Goal: Task Accomplishment & Management: Complete application form

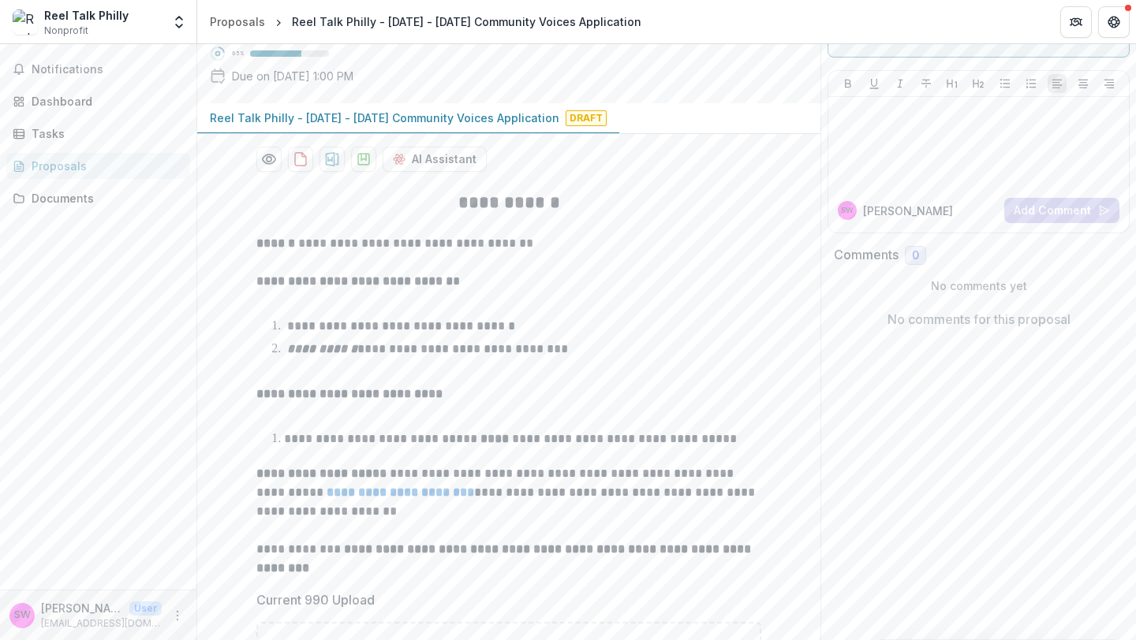
scroll to position [471, 0]
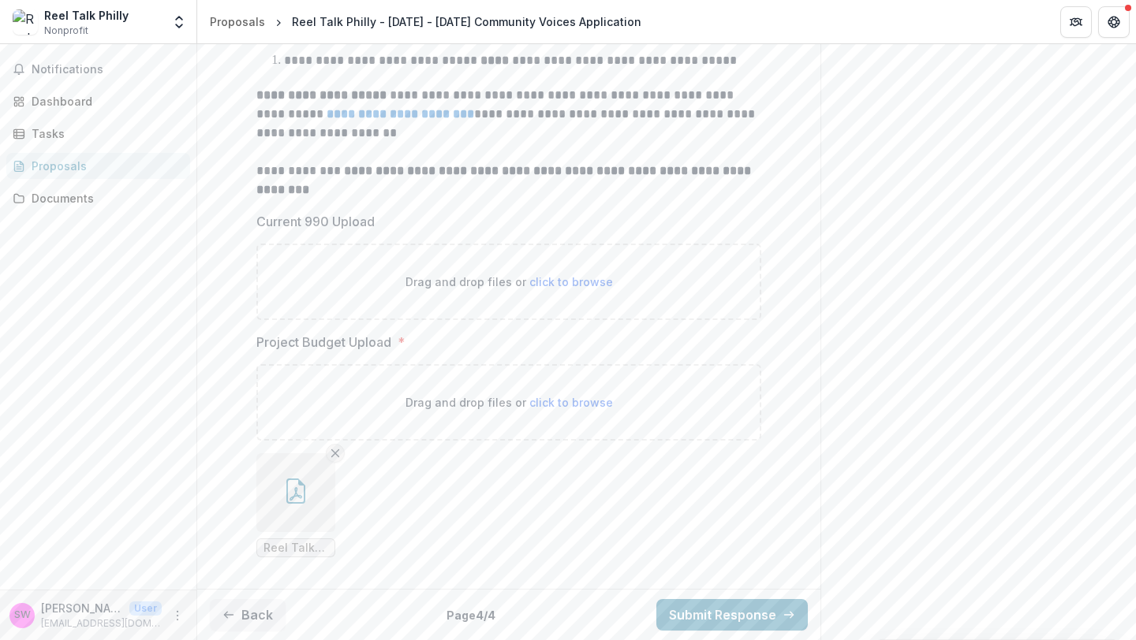
click at [332, 457] on line "Remove File" at bounding box center [335, 453] width 7 height 7
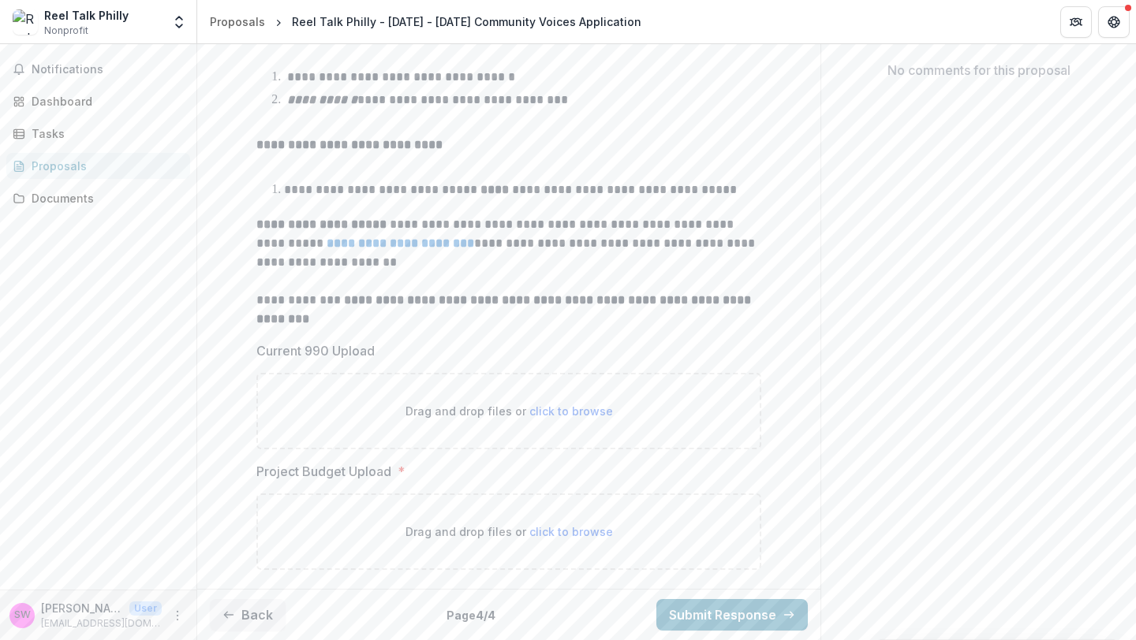
scroll to position [341, 0]
click at [573, 529] on span "click to browse" at bounding box center [571, 531] width 84 height 13
type input "**********"
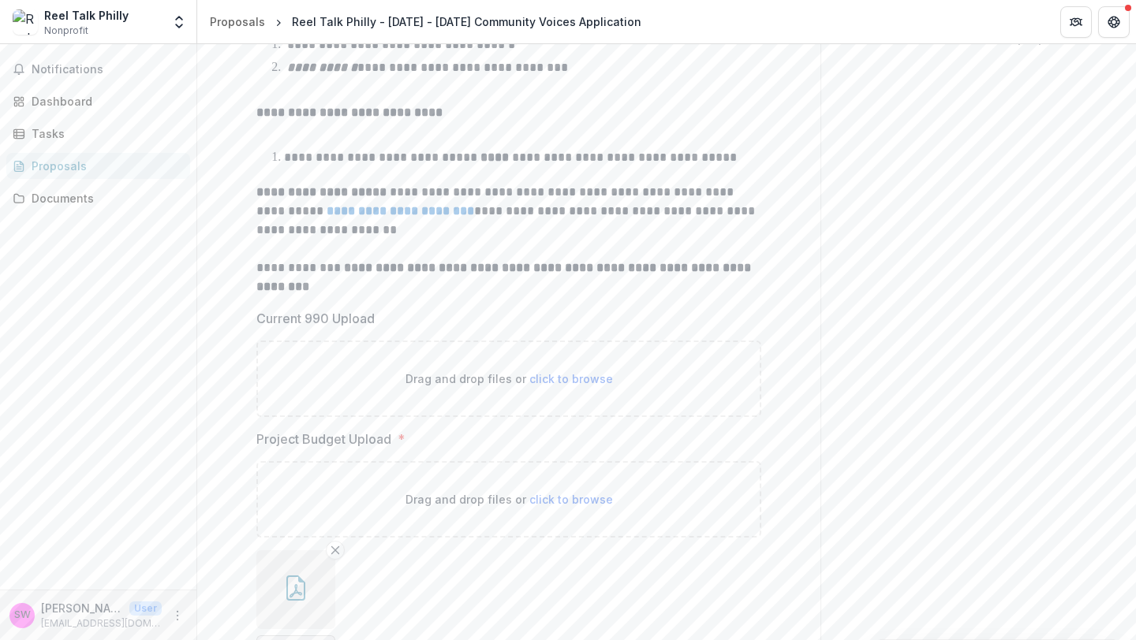
scroll to position [471, 0]
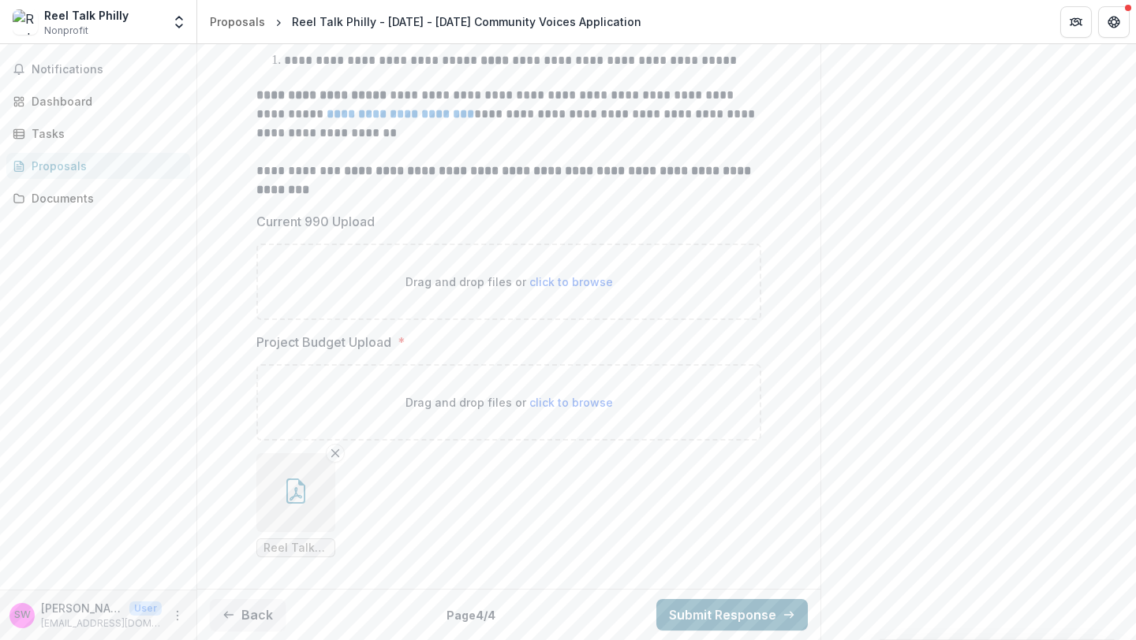
click at [706, 614] on button "Submit Response" at bounding box center [731, 615] width 151 height 32
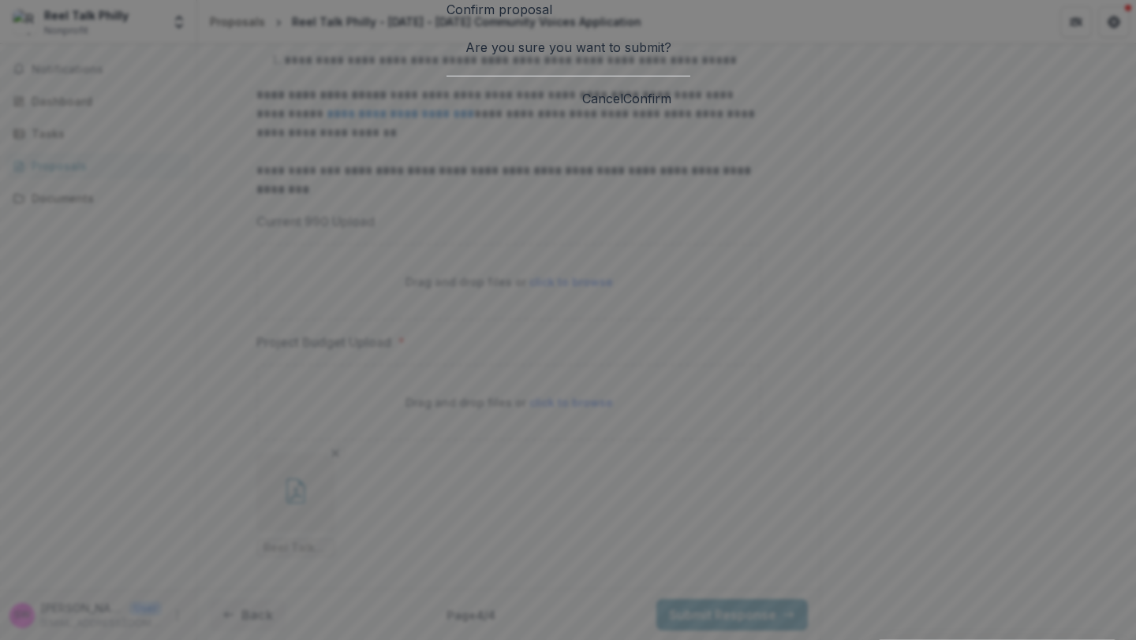
click at [623, 108] on button "Cancel" at bounding box center [602, 98] width 41 height 19
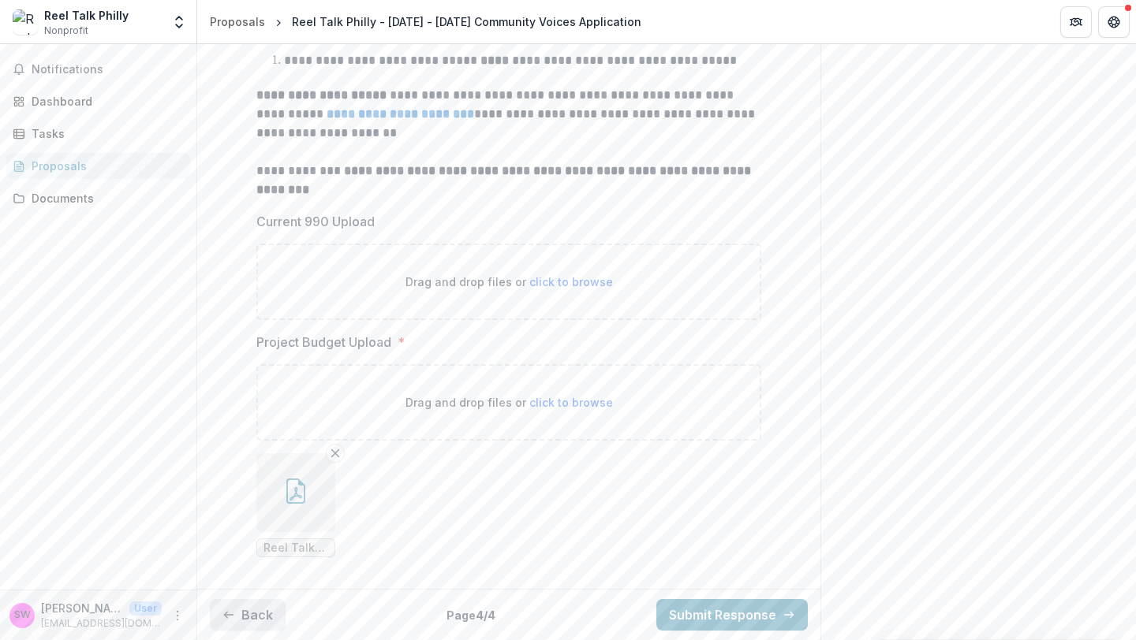
click at [263, 610] on button "Back" at bounding box center [248, 615] width 76 height 32
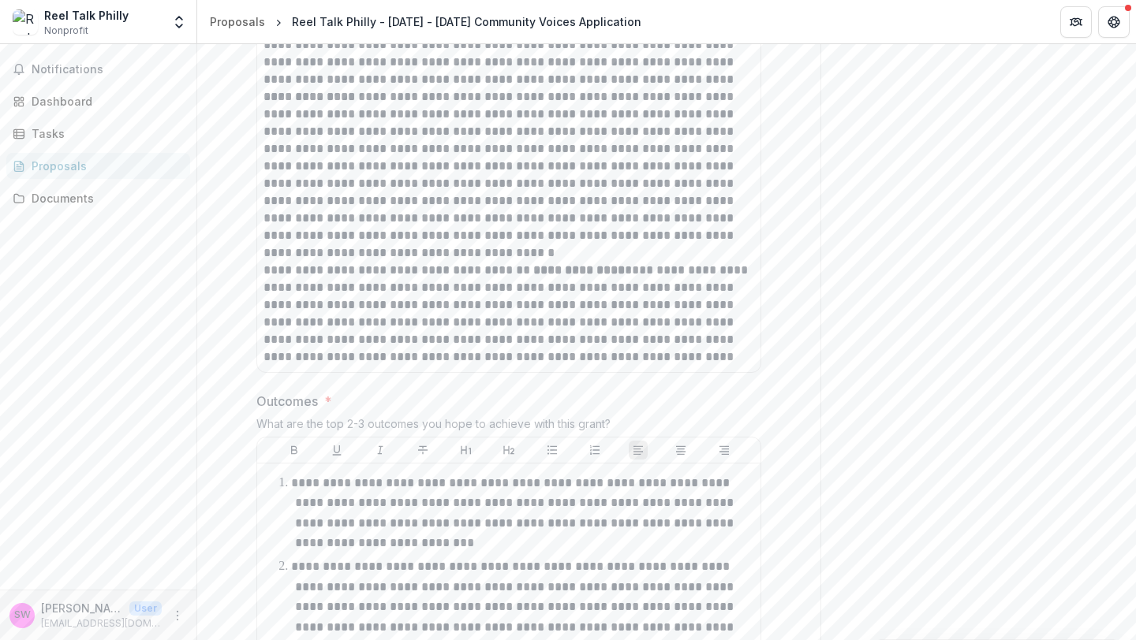
scroll to position [1459, 0]
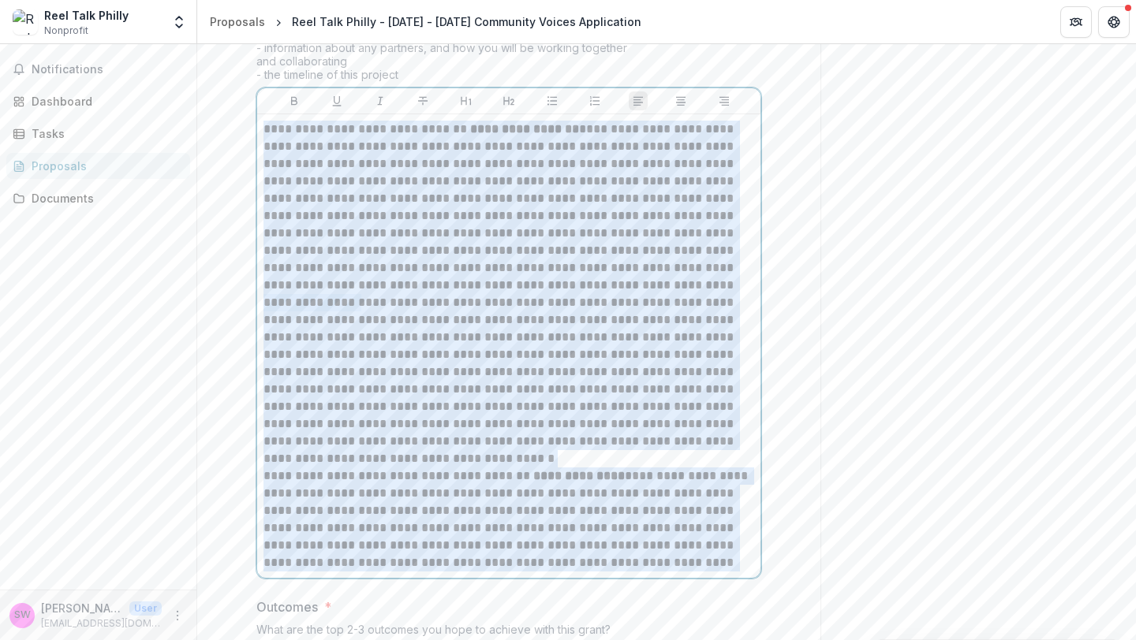
drag, startPoint x: 262, startPoint y: 129, endPoint x: 787, endPoint y: 595, distance: 701.6
click at [293, 99] on icon "Bold" at bounding box center [294, 101] width 13 height 13
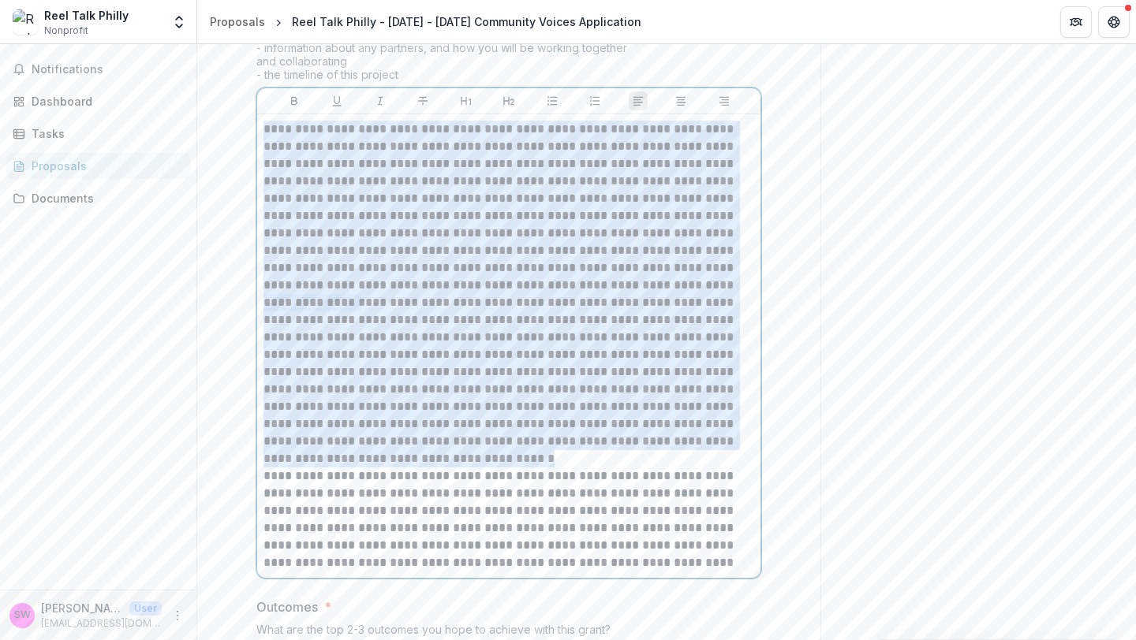
click at [638, 291] on p "**********" at bounding box center [508, 207] width 490 height 173
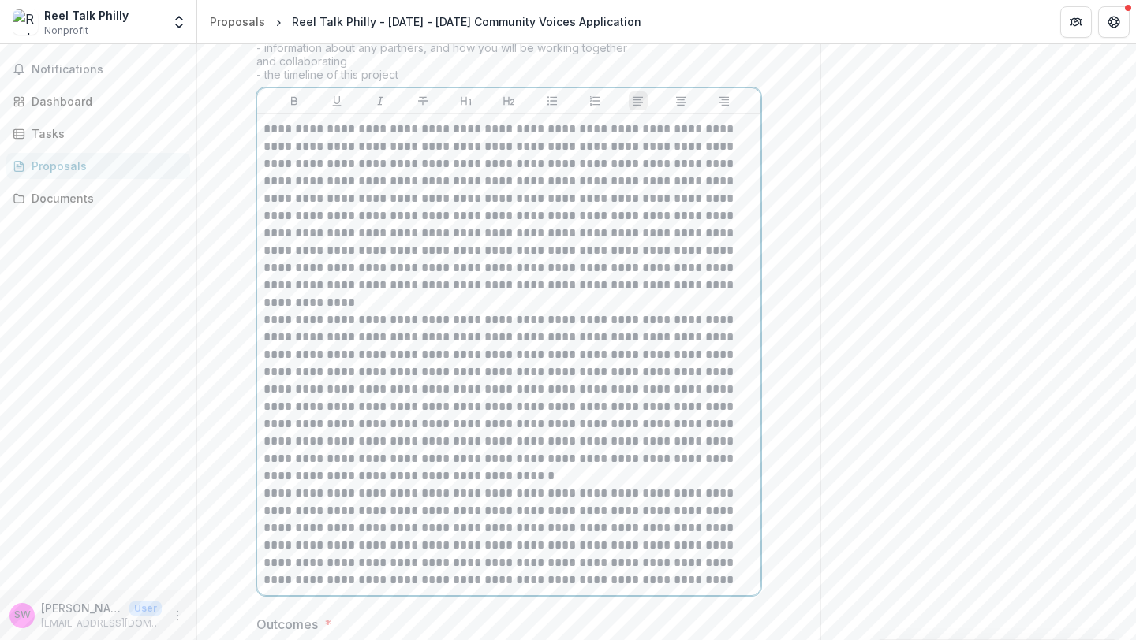
click at [467, 480] on p "**********" at bounding box center [508, 397] width 490 height 173
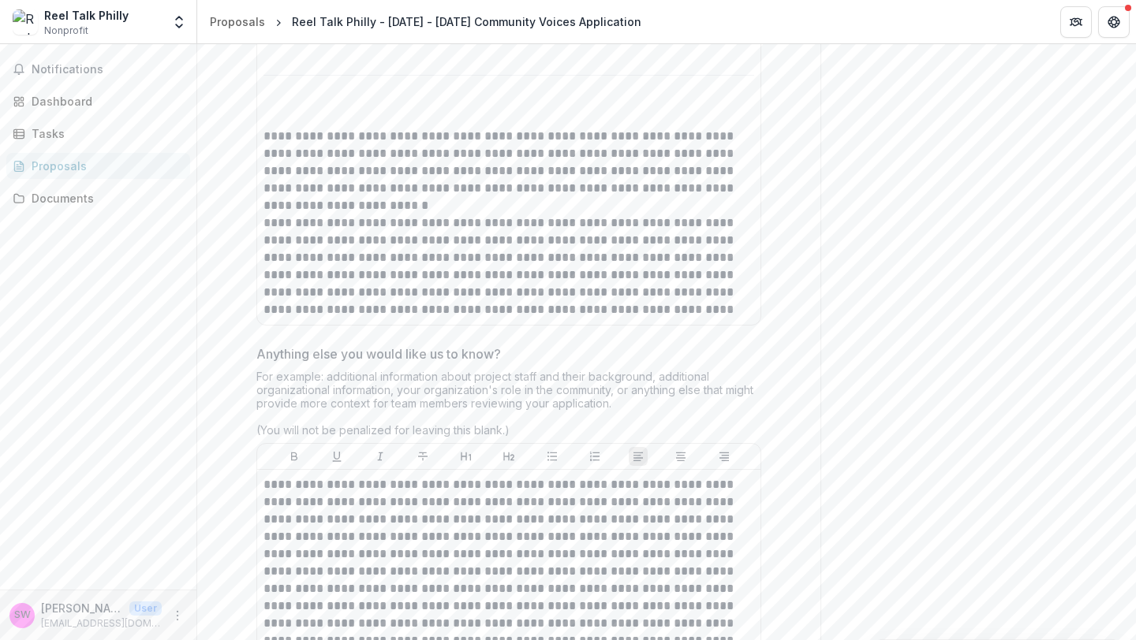
scroll to position [5388, 0]
click at [446, 241] on p "**********" at bounding box center [508, 263] width 490 height 104
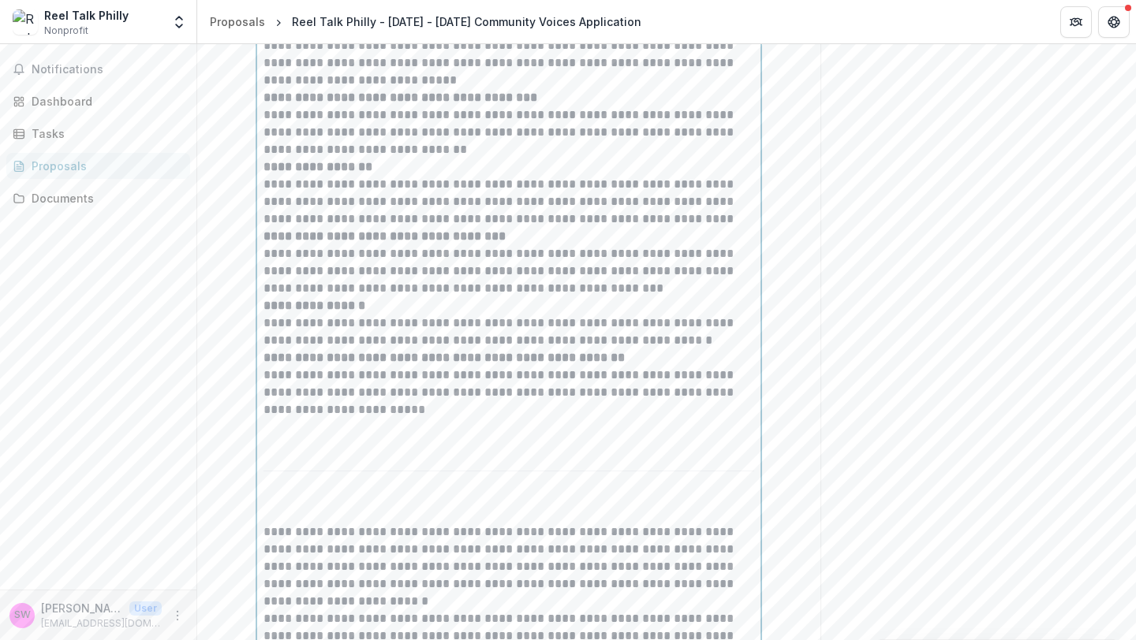
scroll to position [5150, 0]
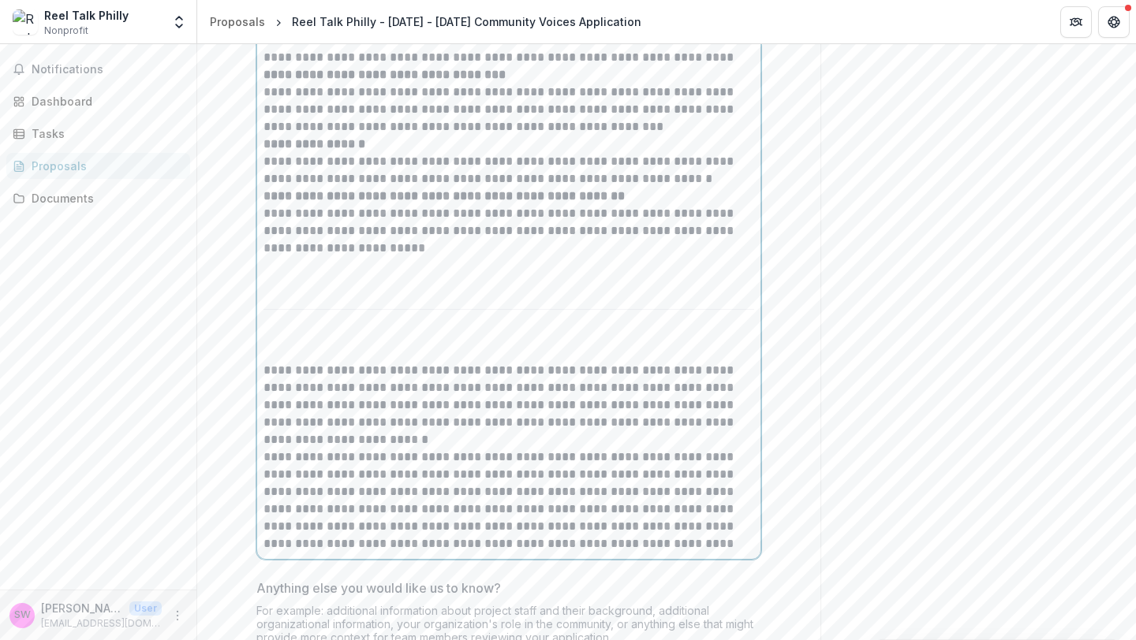
click at [317, 267] on p at bounding box center [508, 274] width 490 height 35
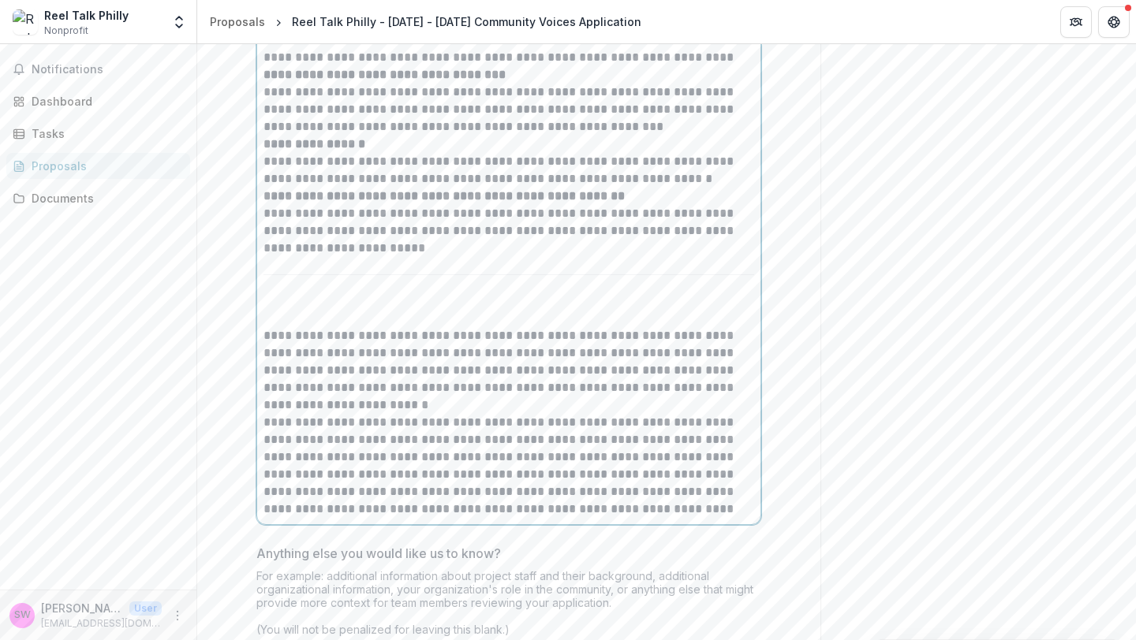
click at [304, 295] on p at bounding box center [508, 310] width 490 height 35
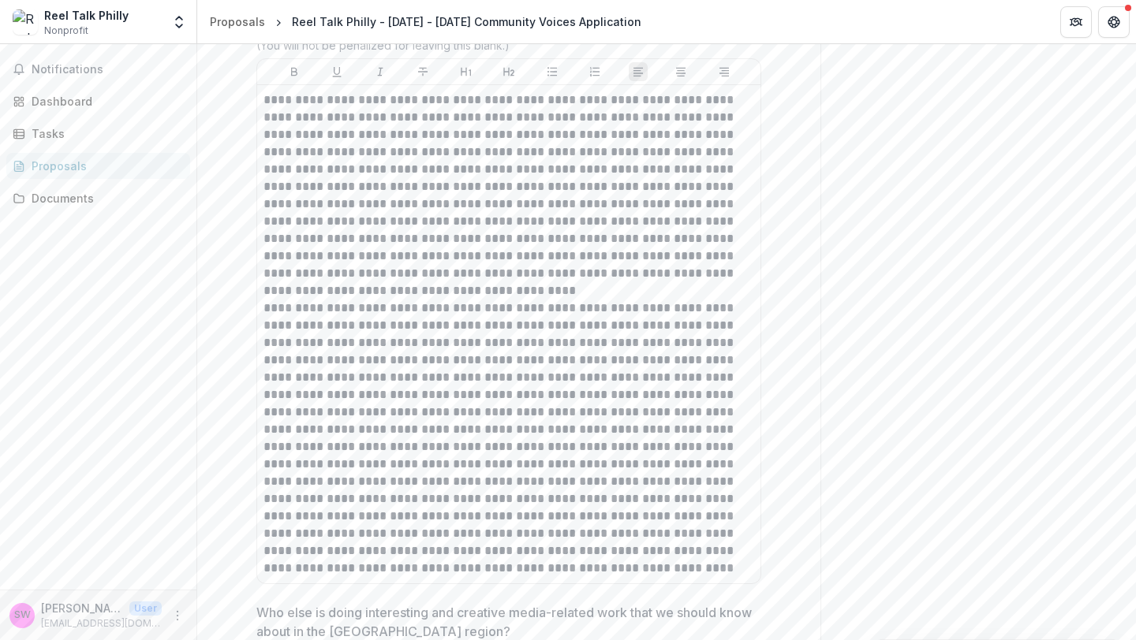
scroll to position [5719, 0]
click at [431, 265] on p "**********" at bounding box center [508, 194] width 490 height 208
click at [424, 274] on p "**********" at bounding box center [508, 194] width 490 height 208
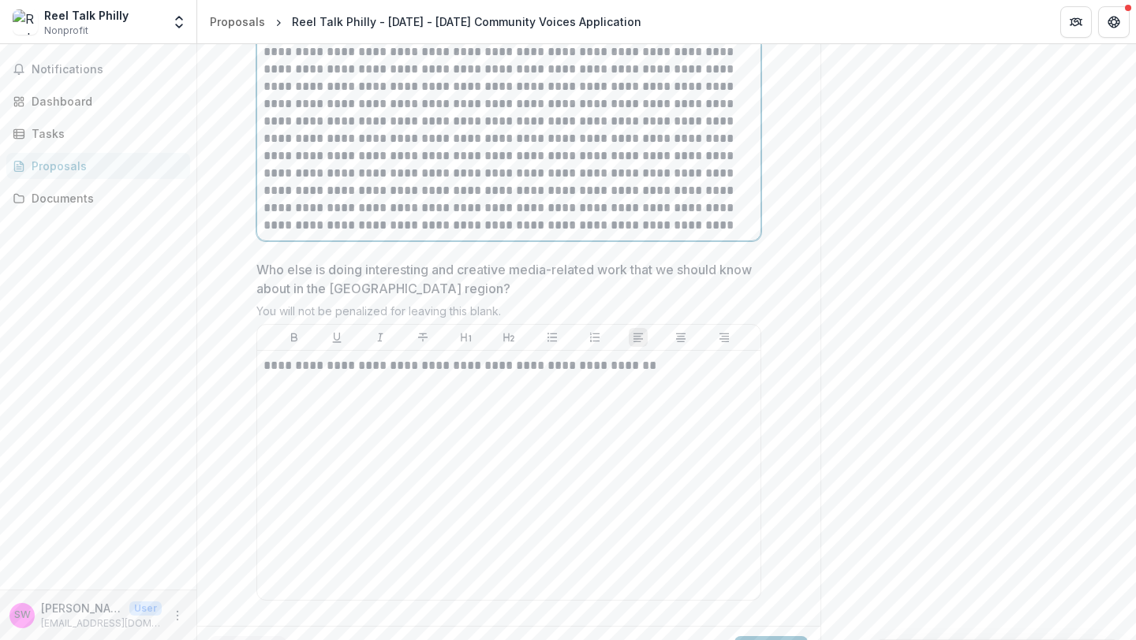
scroll to position [6094, 0]
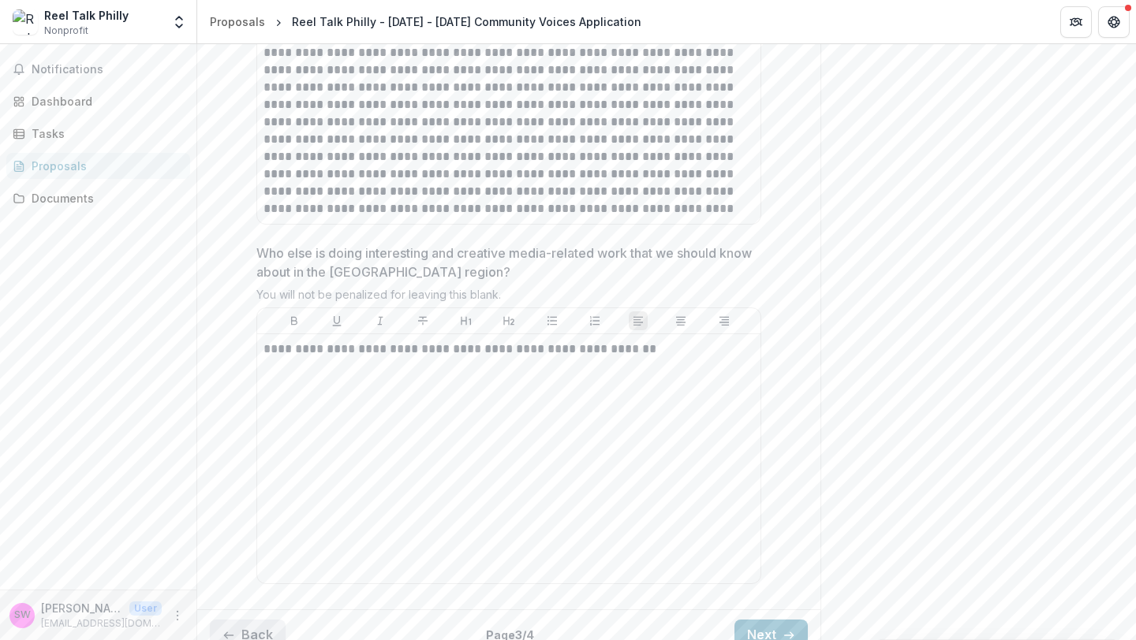
click at [252, 620] on button "Back" at bounding box center [248, 636] width 76 height 32
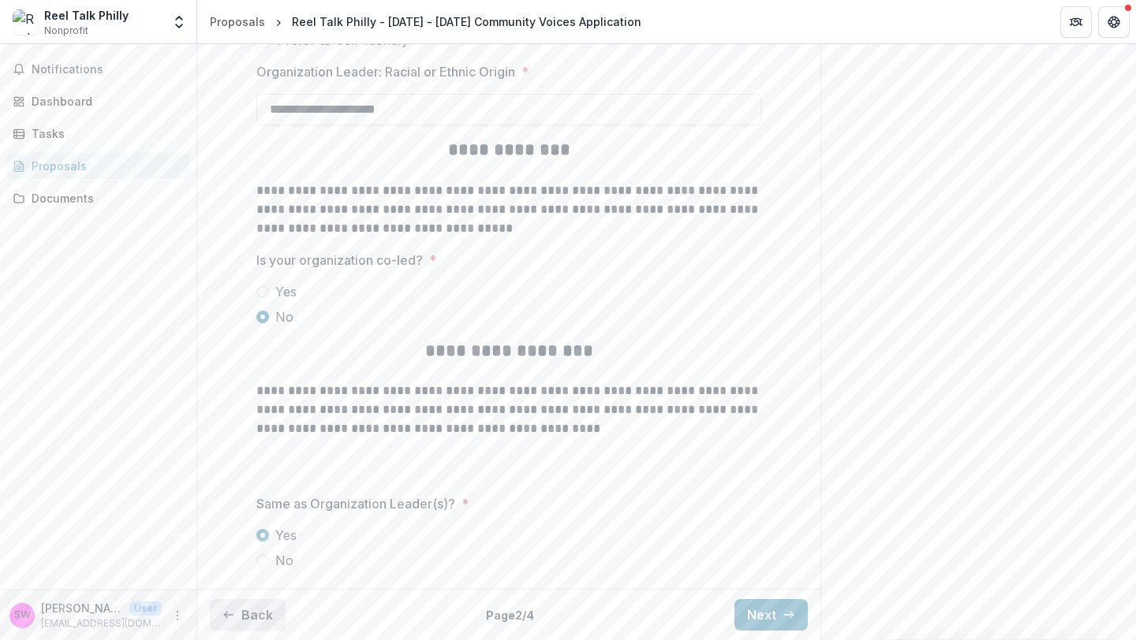
scroll to position [3558, 0]
click at [267, 611] on button "Back" at bounding box center [248, 615] width 76 height 32
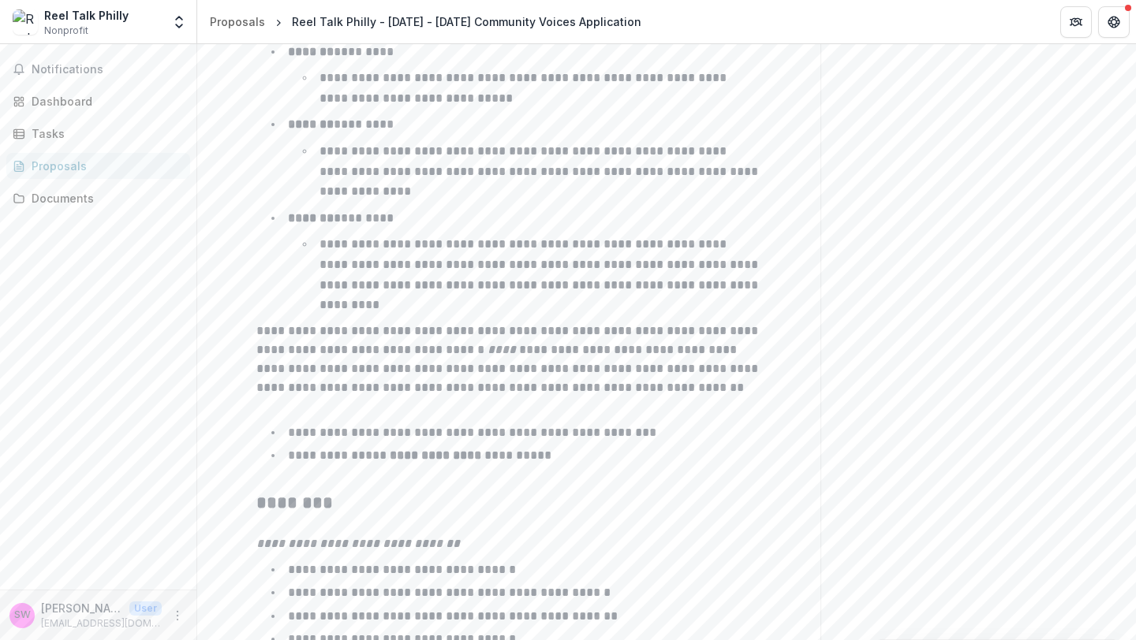
scroll to position [2512, 0]
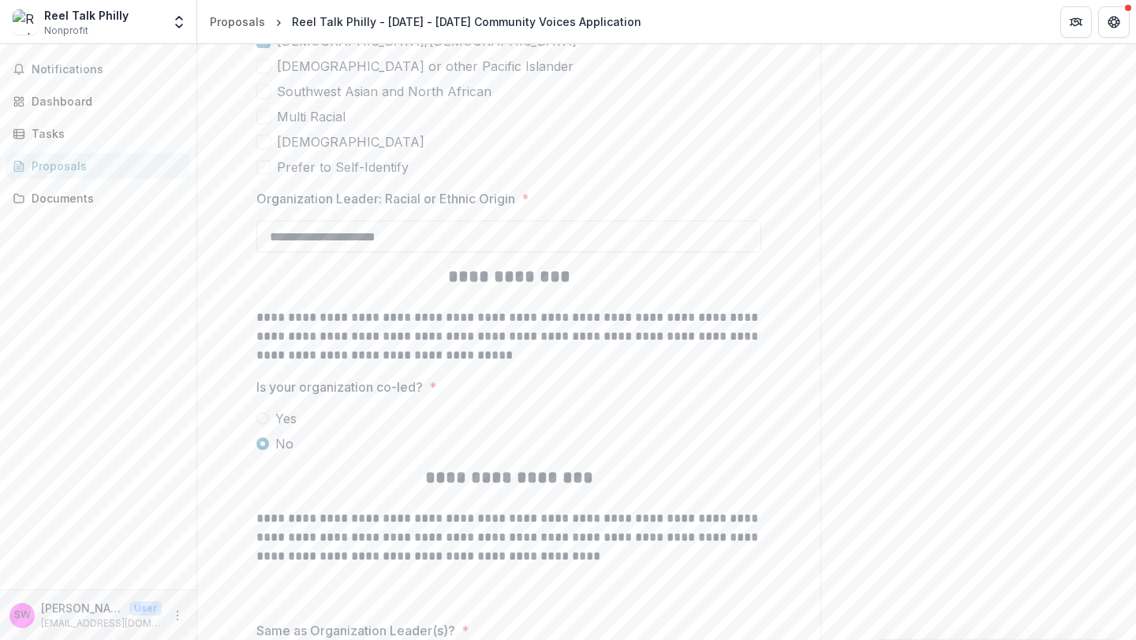
scroll to position [3558, 0]
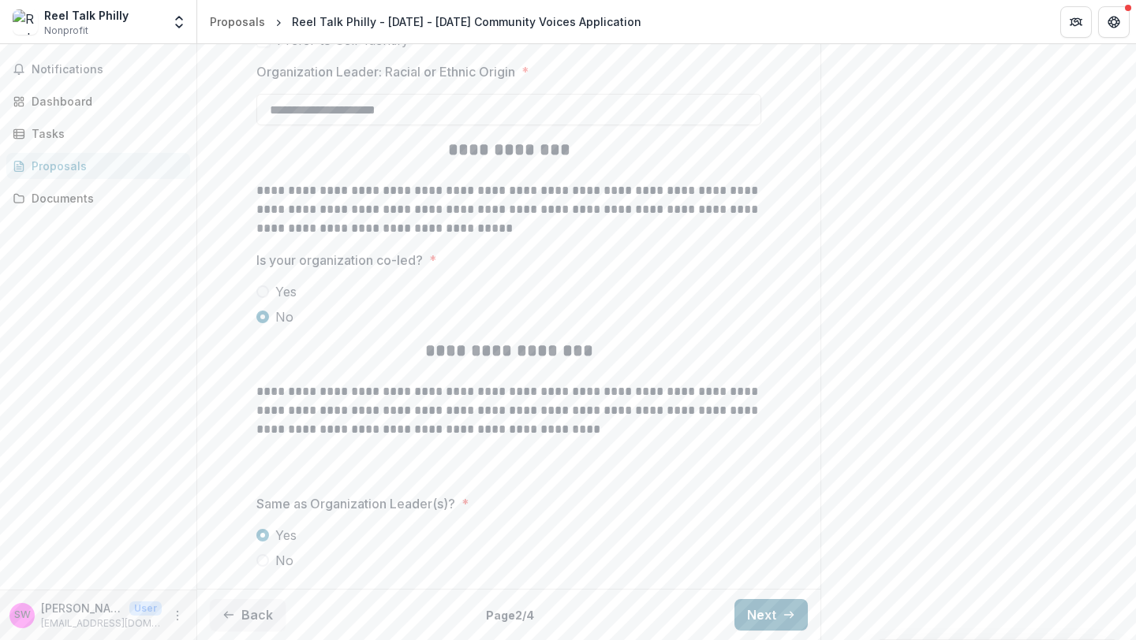
click at [767, 614] on button "Next" at bounding box center [770, 615] width 73 height 32
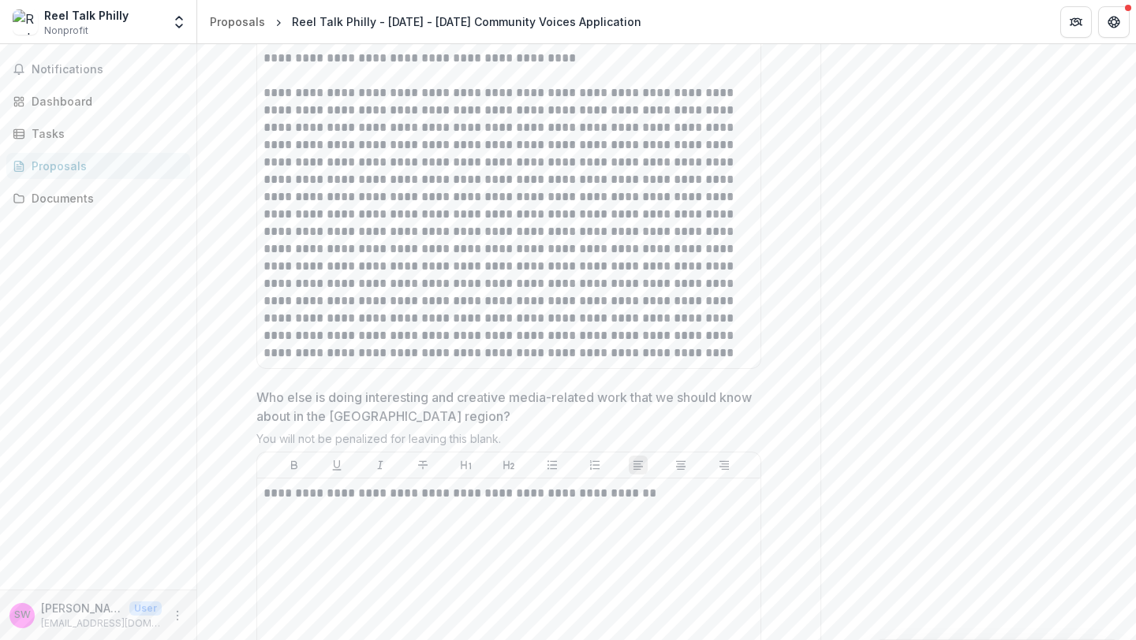
scroll to position [6094, 0]
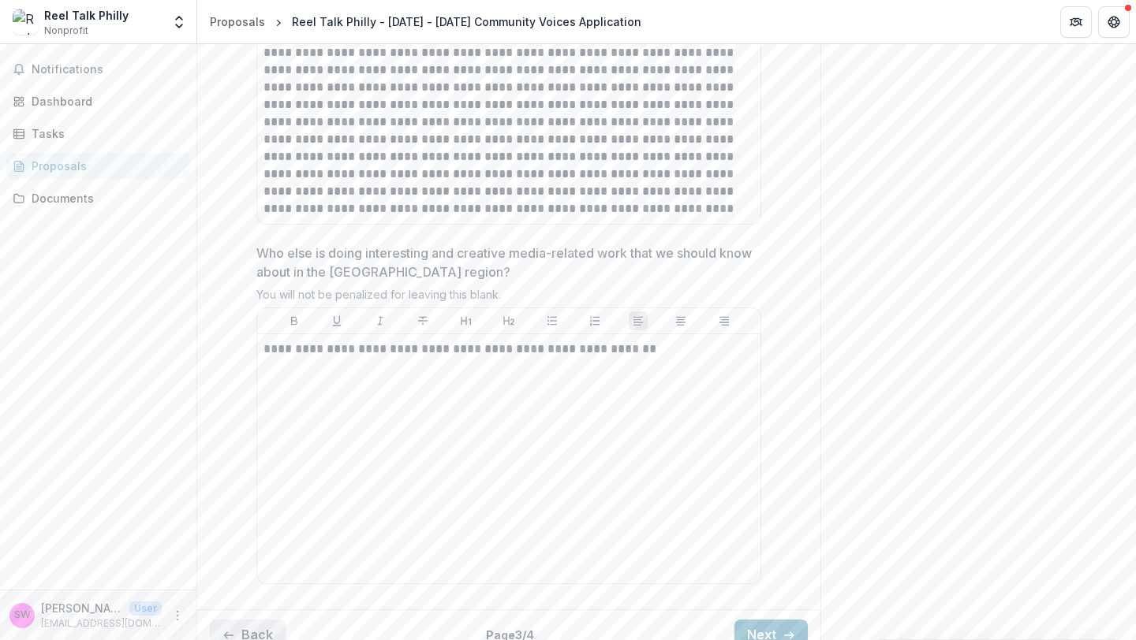
click at [268, 620] on button "Back" at bounding box center [248, 636] width 76 height 32
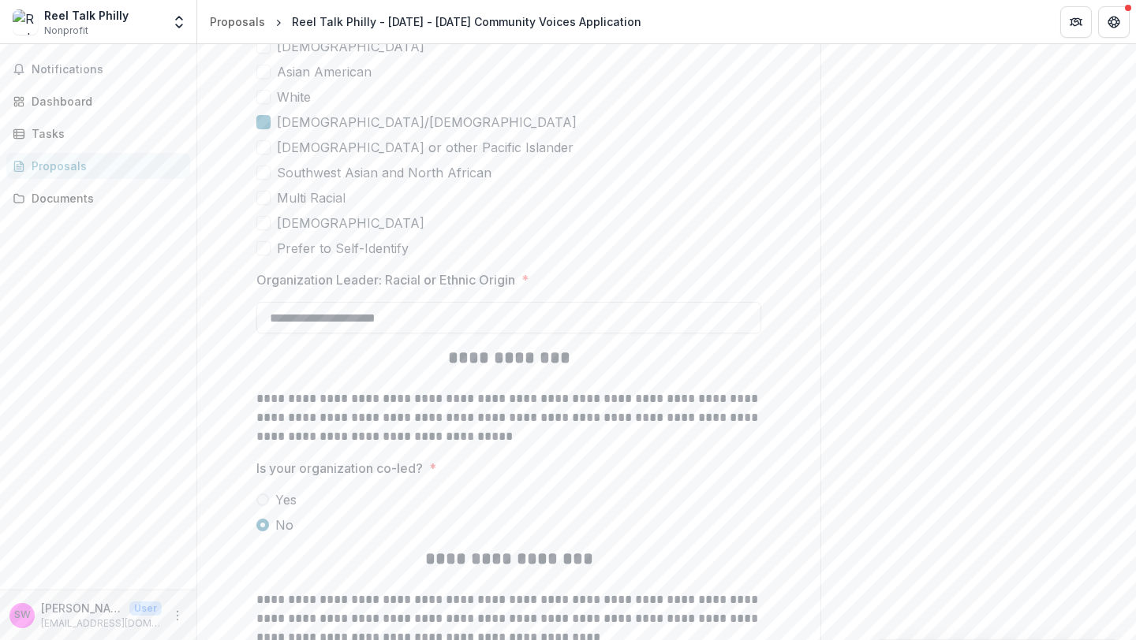
scroll to position [3558, 0]
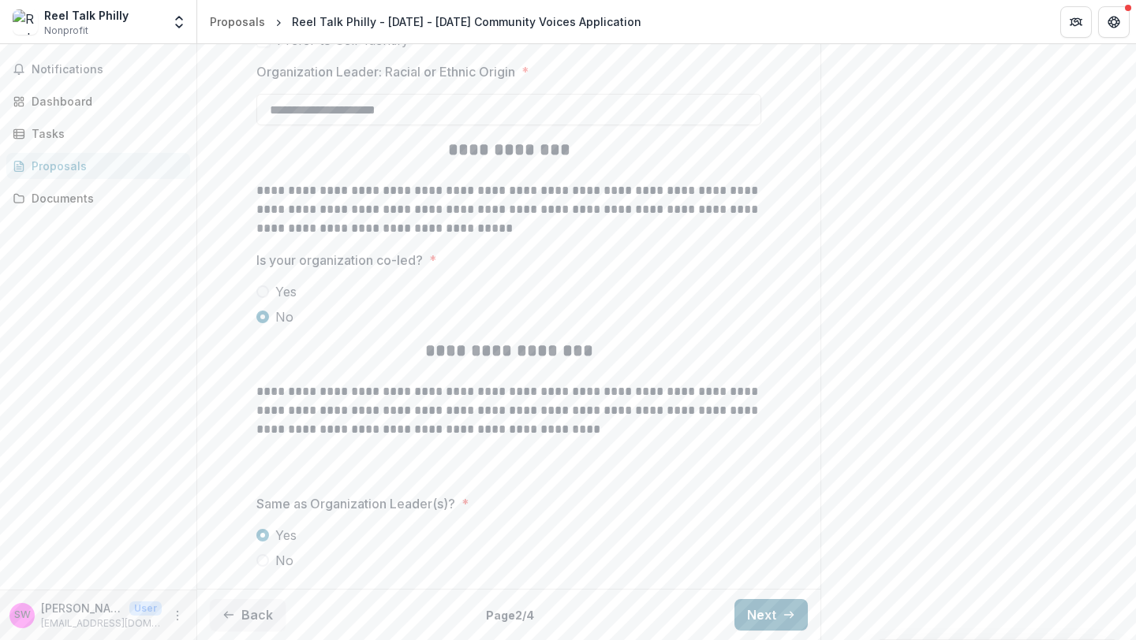
click at [752, 614] on button "Next" at bounding box center [770, 615] width 73 height 32
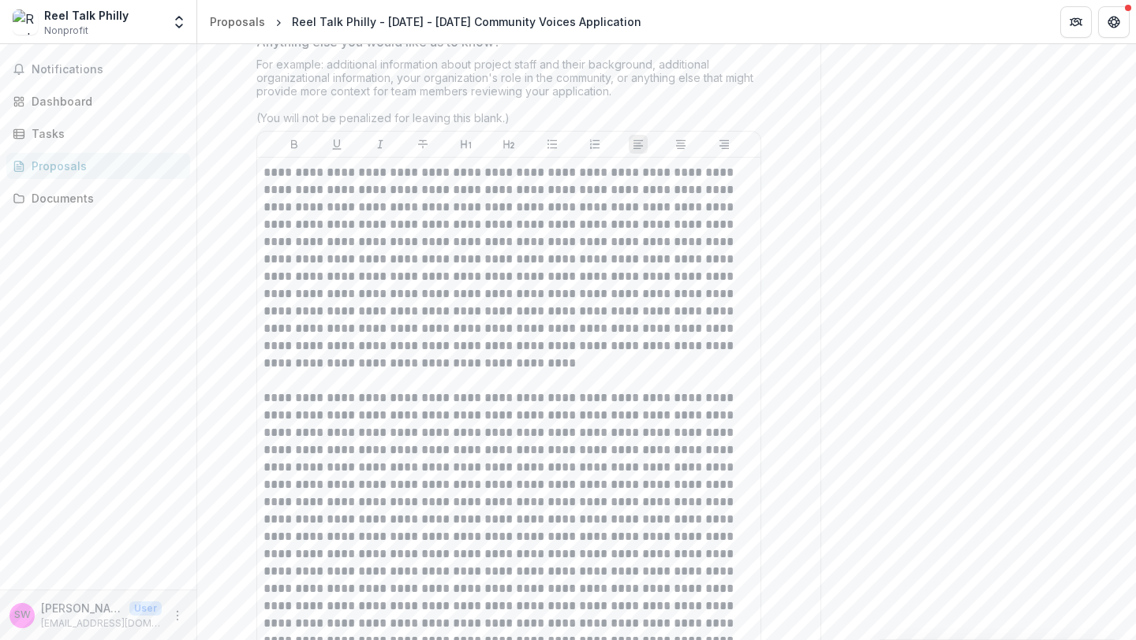
scroll to position [6094, 0]
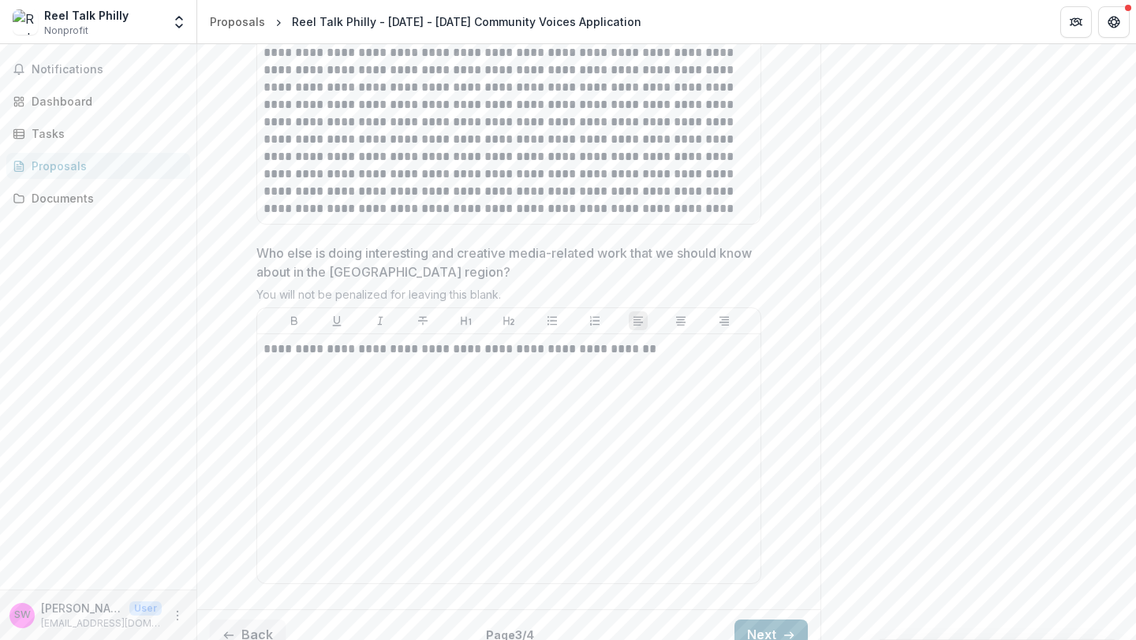
click at [763, 620] on button "Next" at bounding box center [770, 636] width 73 height 32
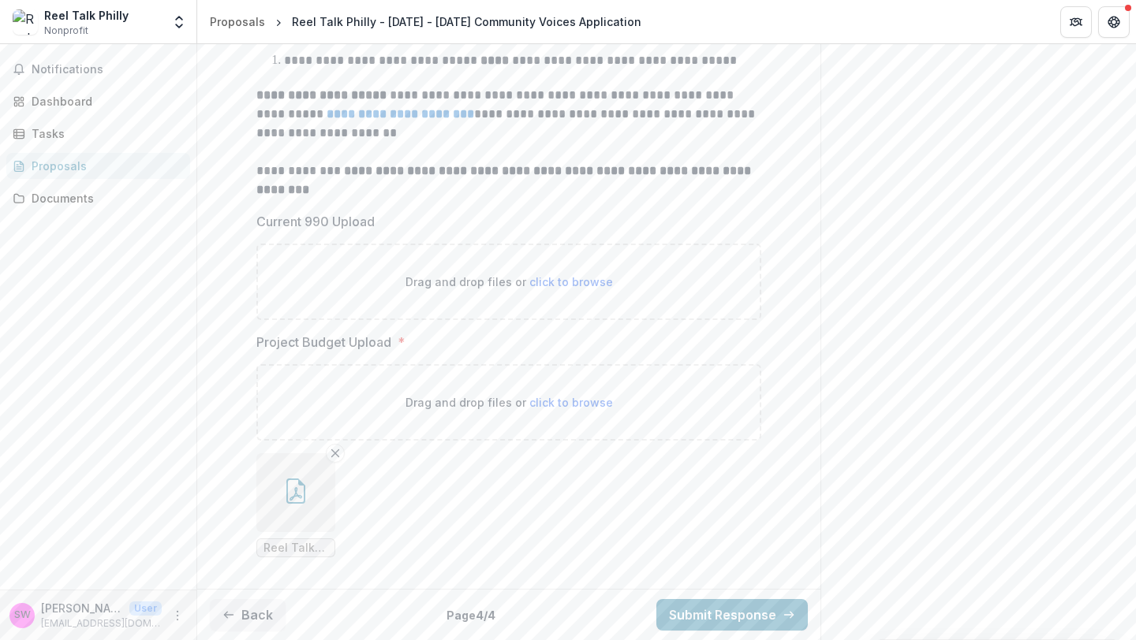
scroll to position [471, 0]
click at [295, 551] on span "Reel Talk Seminar Project Budget- IPMF Budget.xlsx - Nonprofit Budget Template …" at bounding box center [295, 548] width 65 height 13
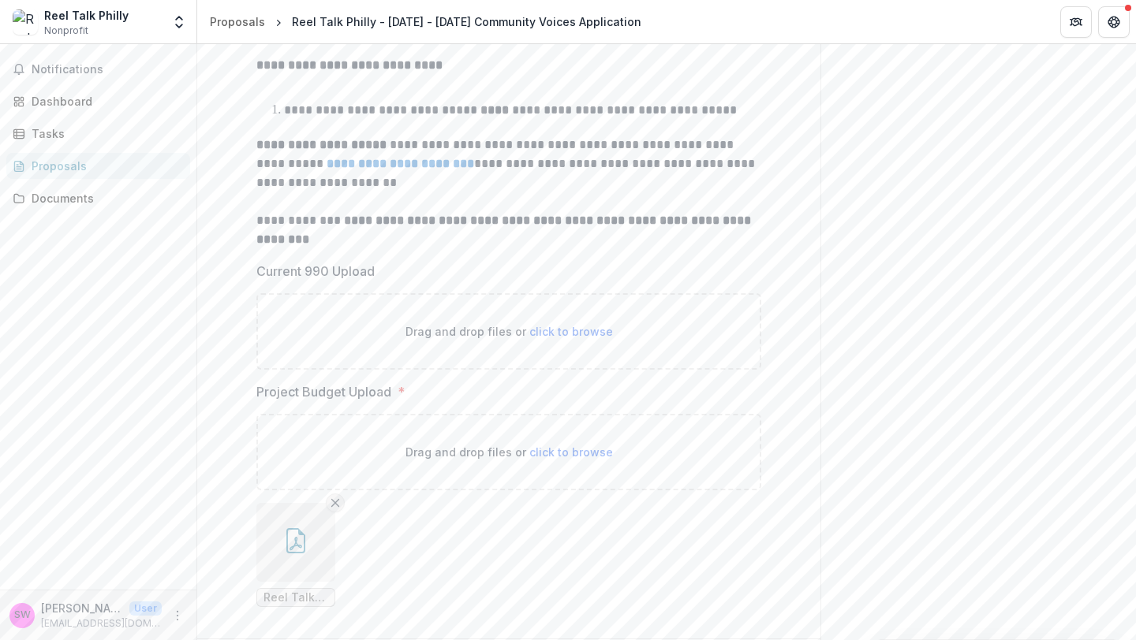
click at [332, 502] on icon "Remove File" at bounding box center [335, 503] width 13 height 13
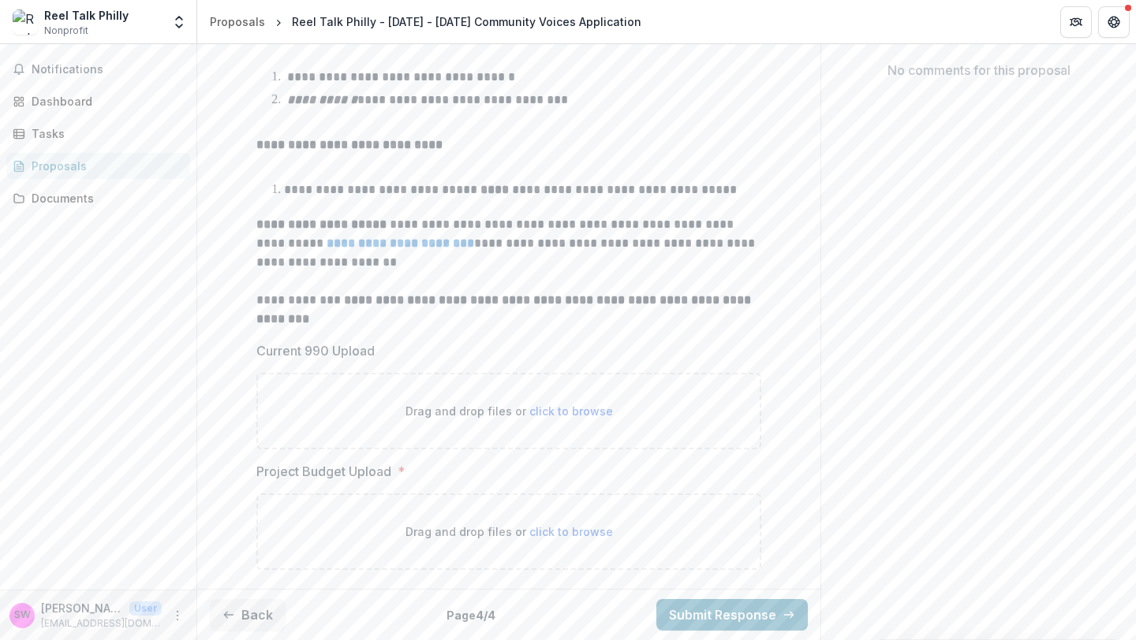
click at [590, 529] on span "click to browse" at bounding box center [571, 531] width 84 height 13
type input "**********"
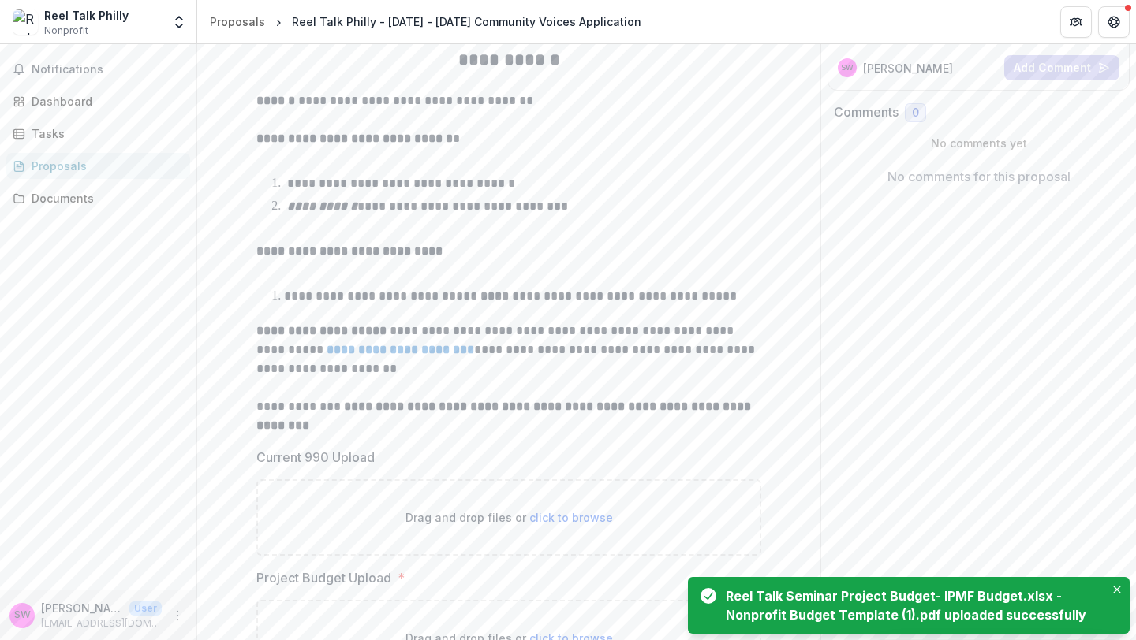
scroll to position [471, 0]
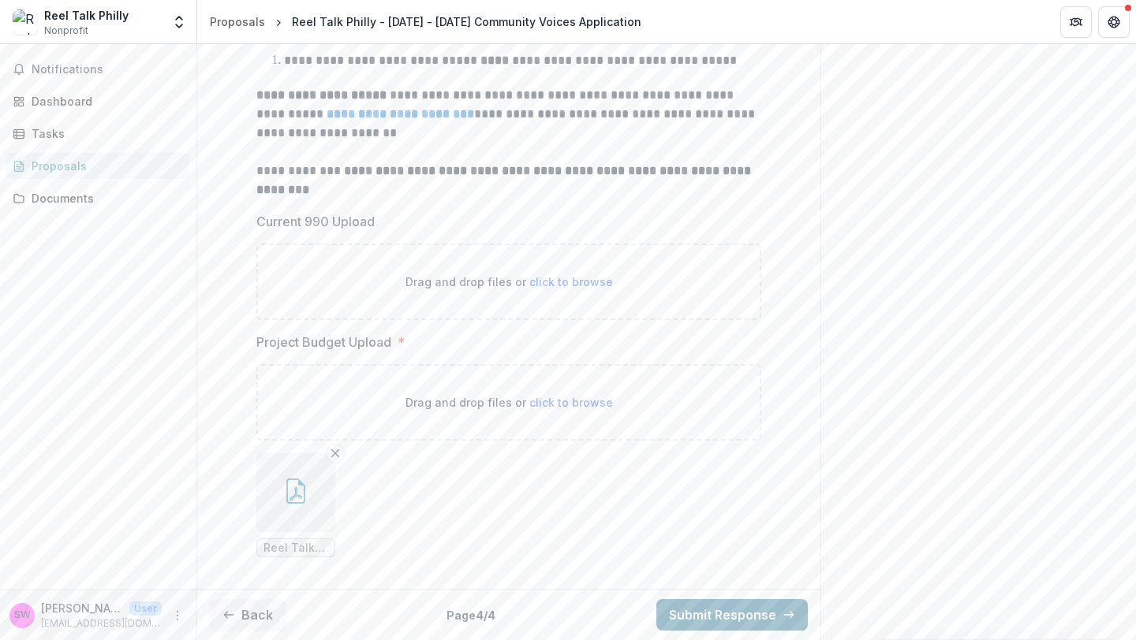
click at [670, 625] on button "Submit Response" at bounding box center [731, 615] width 151 height 32
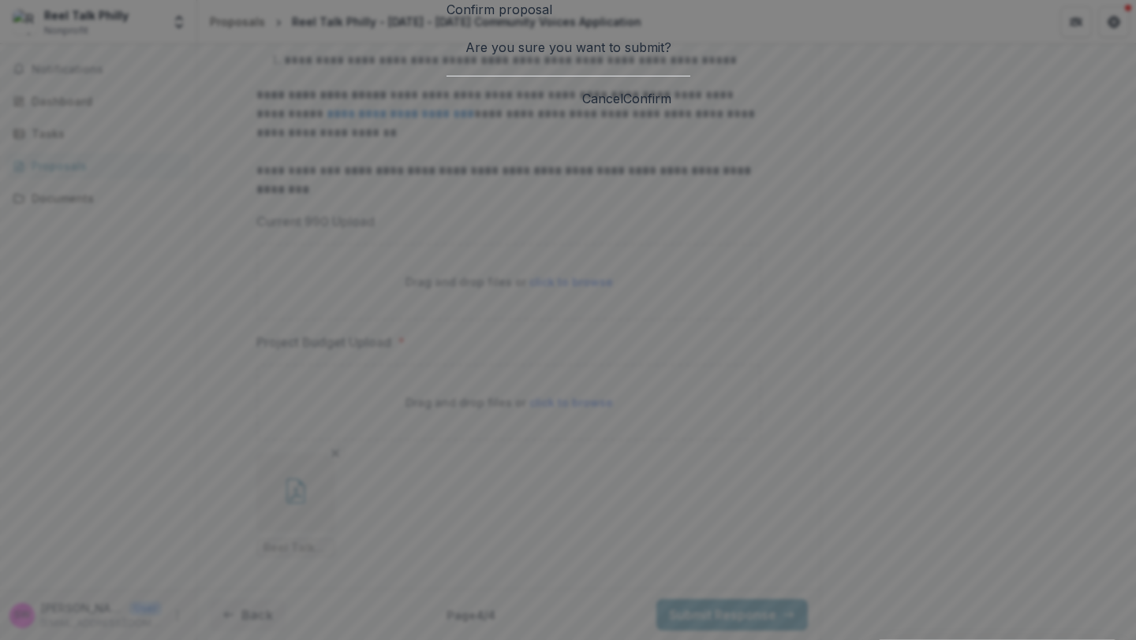
click at [671, 108] on button "Confirm" at bounding box center [647, 98] width 48 height 19
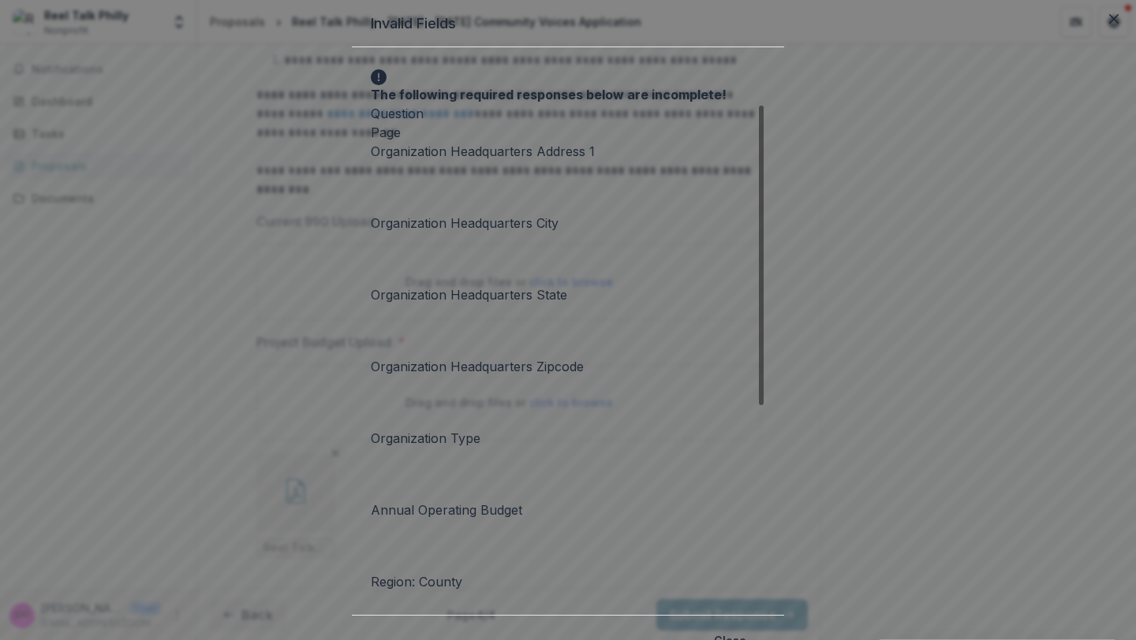
scroll to position [170, 0]
click at [755, 628] on button "Close" at bounding box center [729, 640] width 51 height 25
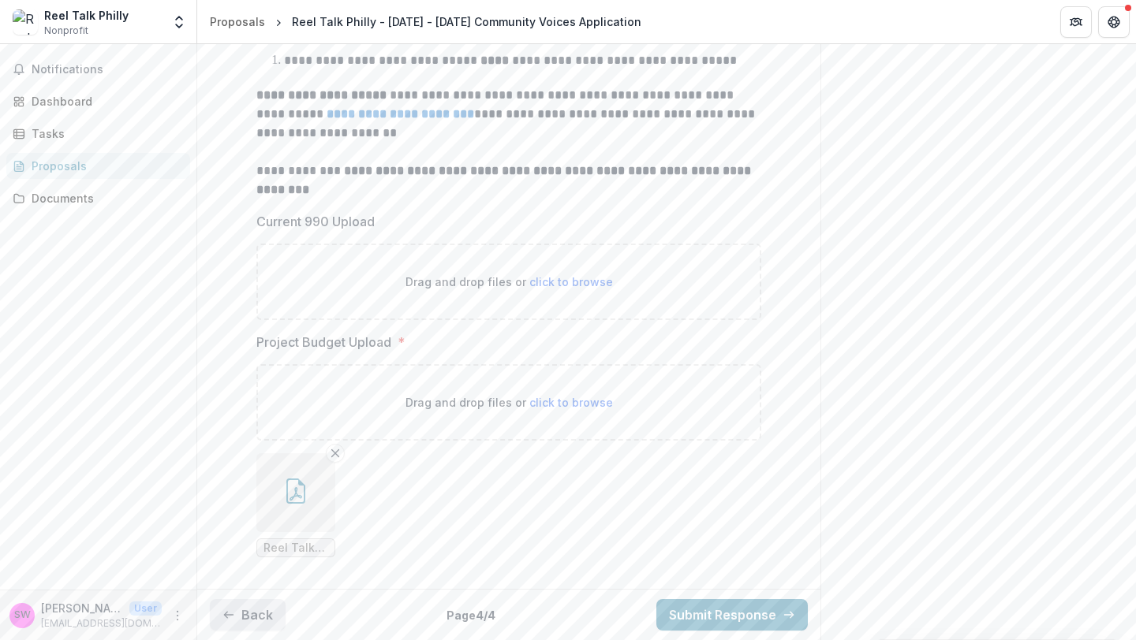
click at [259, 625] on button "Back" at bounding box center [248, 615] width 76 height 32
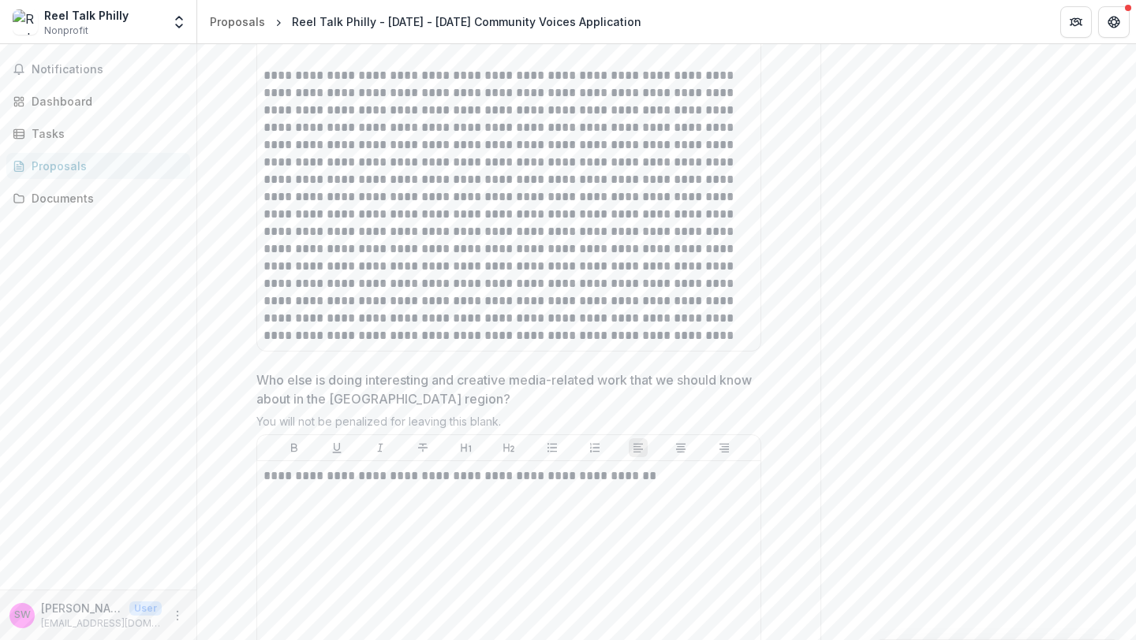
scroll to position [6094, 0]
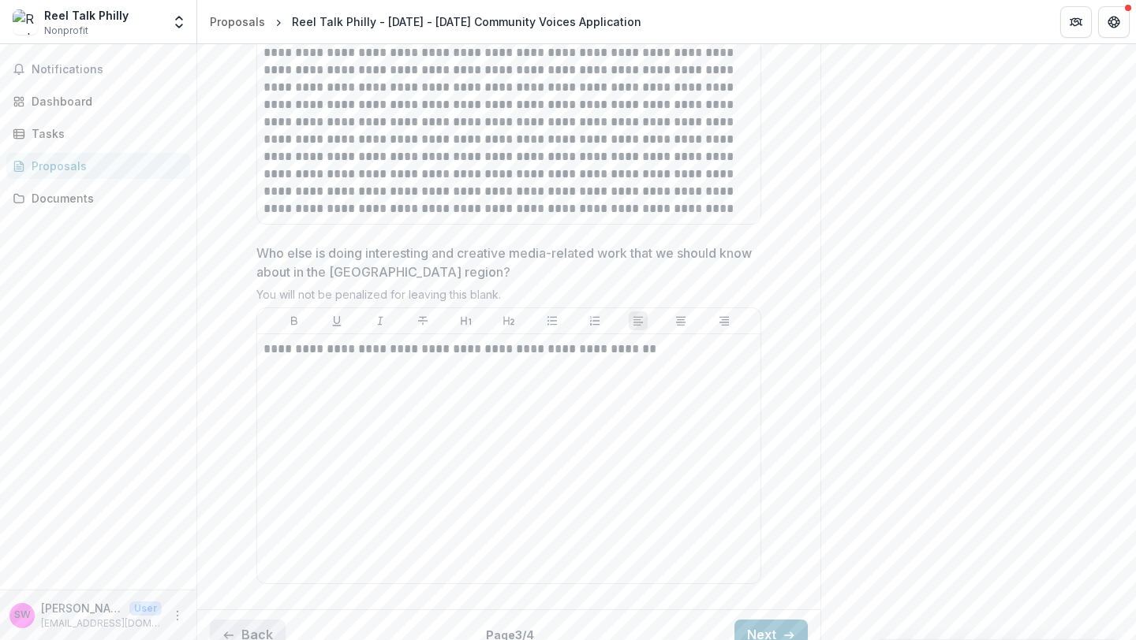
click at [247, 620] on button "Back" at bounding box center [248, 636] width 76 height 32
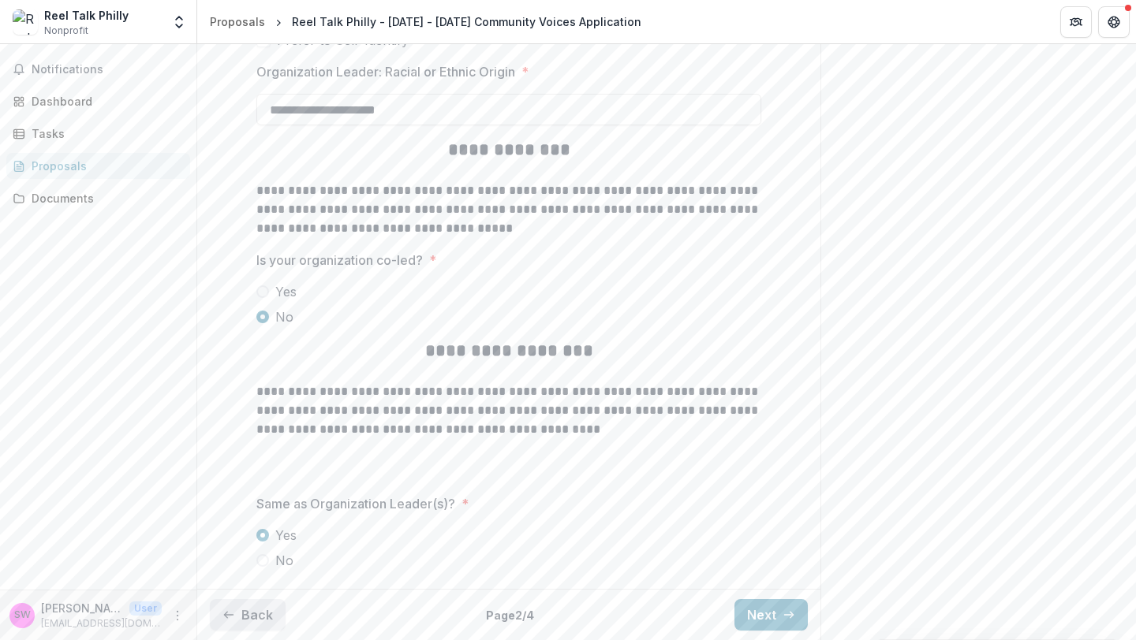
scroll to position [3558, 0]
click at [247, 611] on button "Back" at bounding box center [248, 615] width 76 height 32
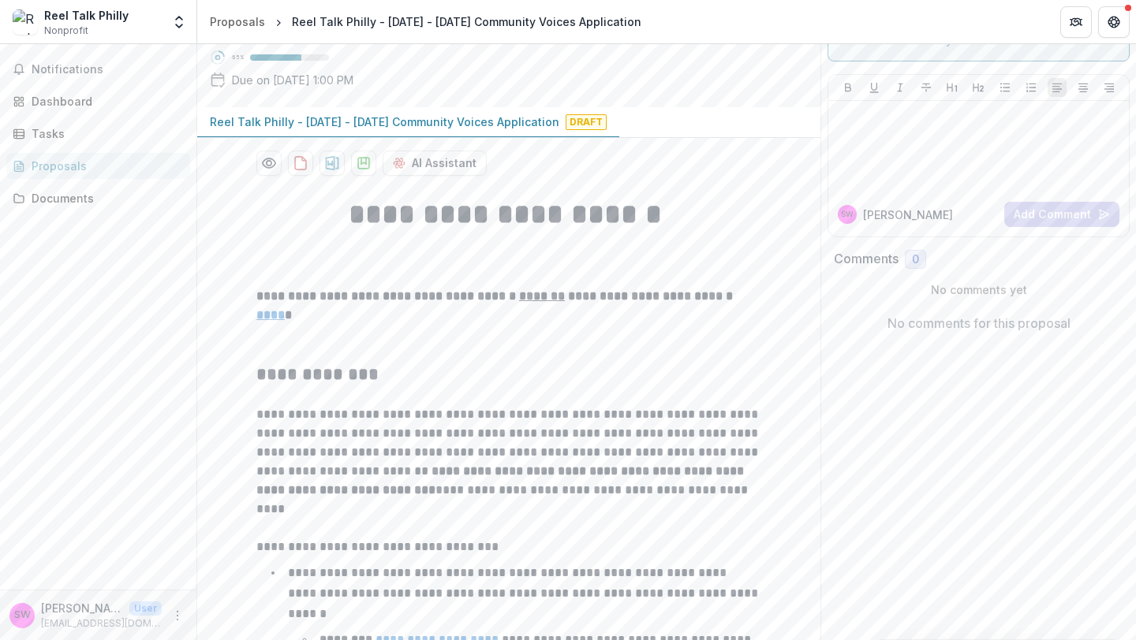
scroll to position [0, 0]
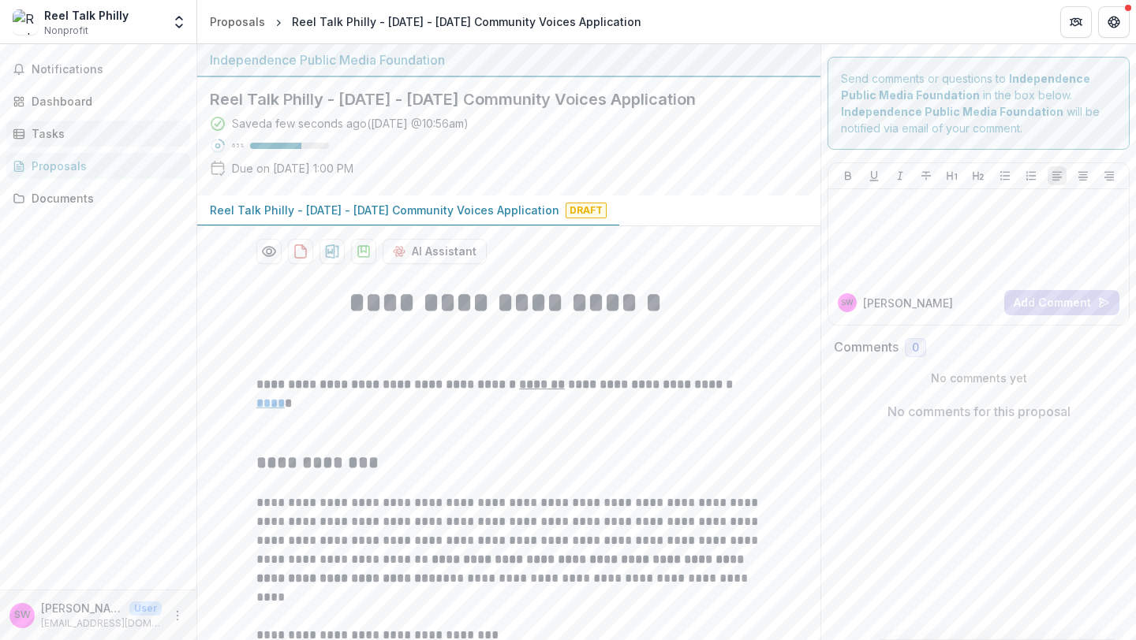
click at [106, 136] on div "Tasks" at bounding box center [105, 133] width 146 height 17
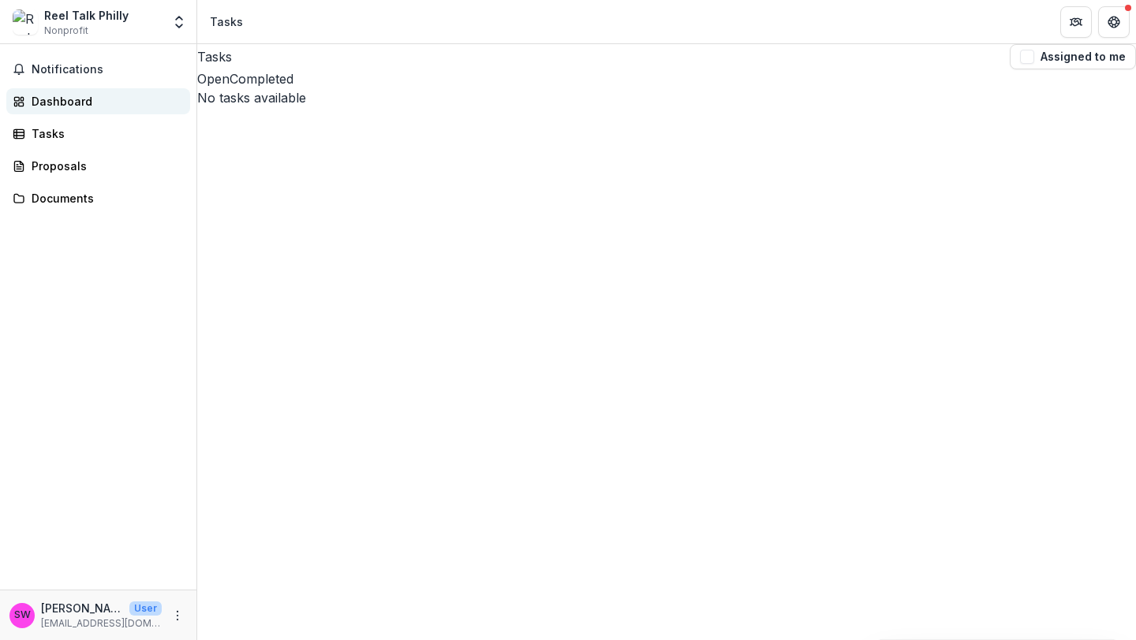
click at [114, 100] on div "Dashboard" at bounding box center [105, 101] width 146 height 17
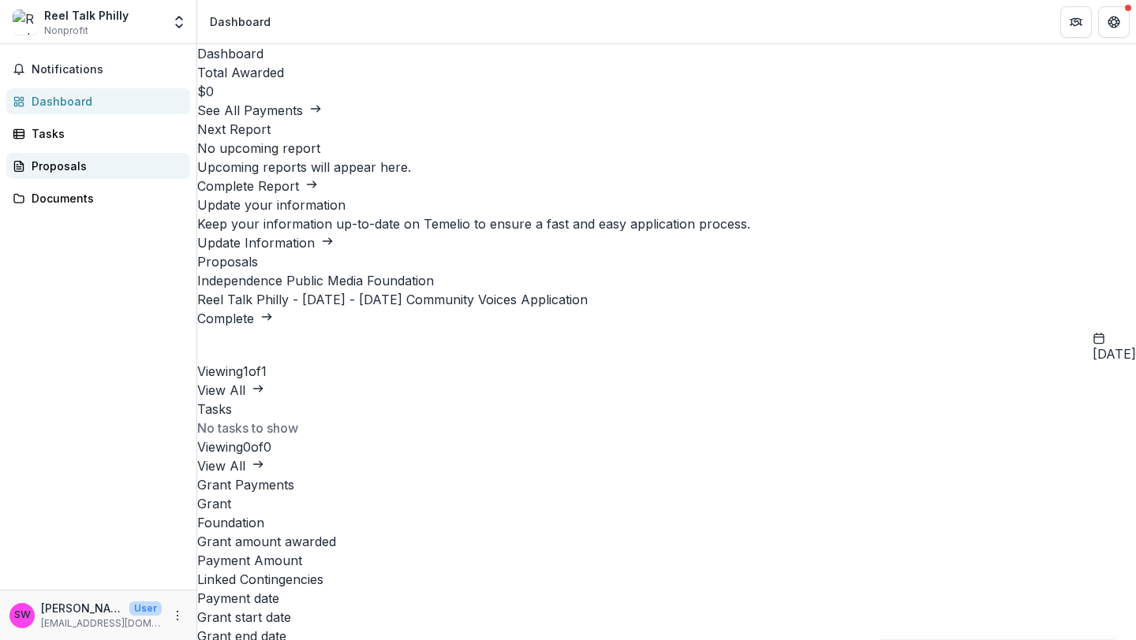
click at [104, 175] on link "Proposals" at bounding box center [98, 166] width 184 height 26
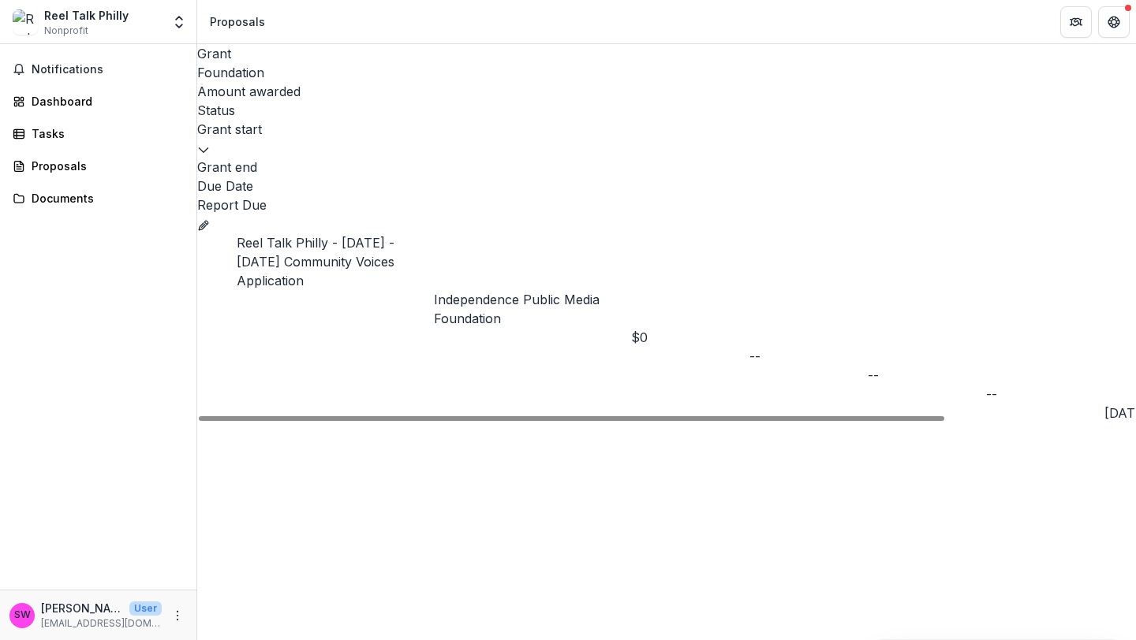
click at [330, 235] on link "Reel Talk Philly - [DATE] - [DATE] Community Voices Application" at bounding box center [316, 262] width 158 height 54
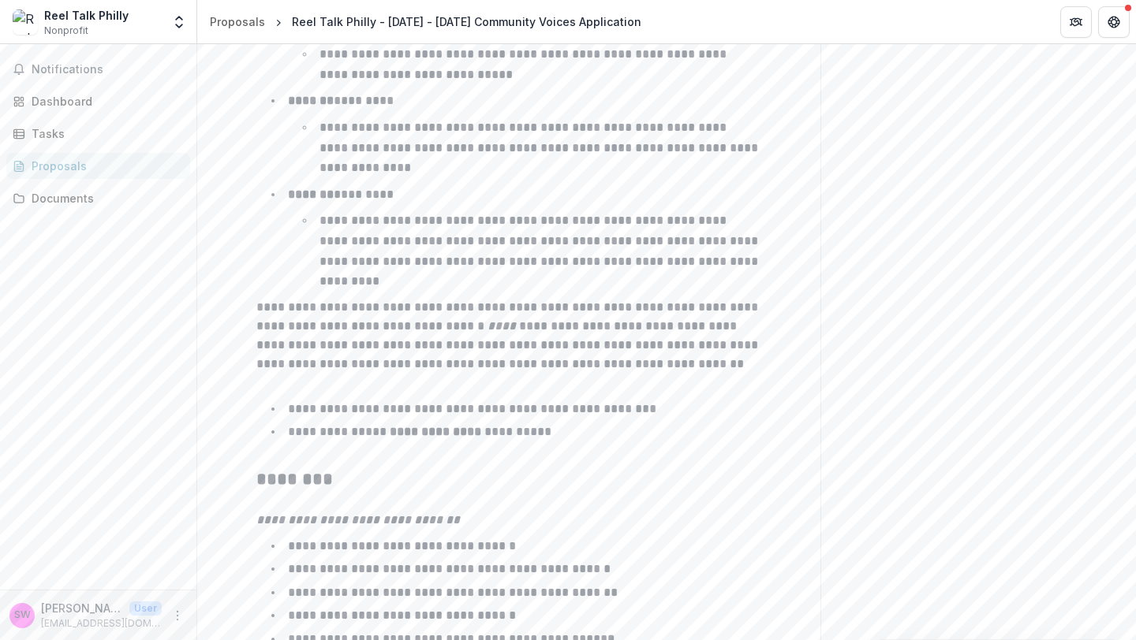
scroll to position [2512, 0]
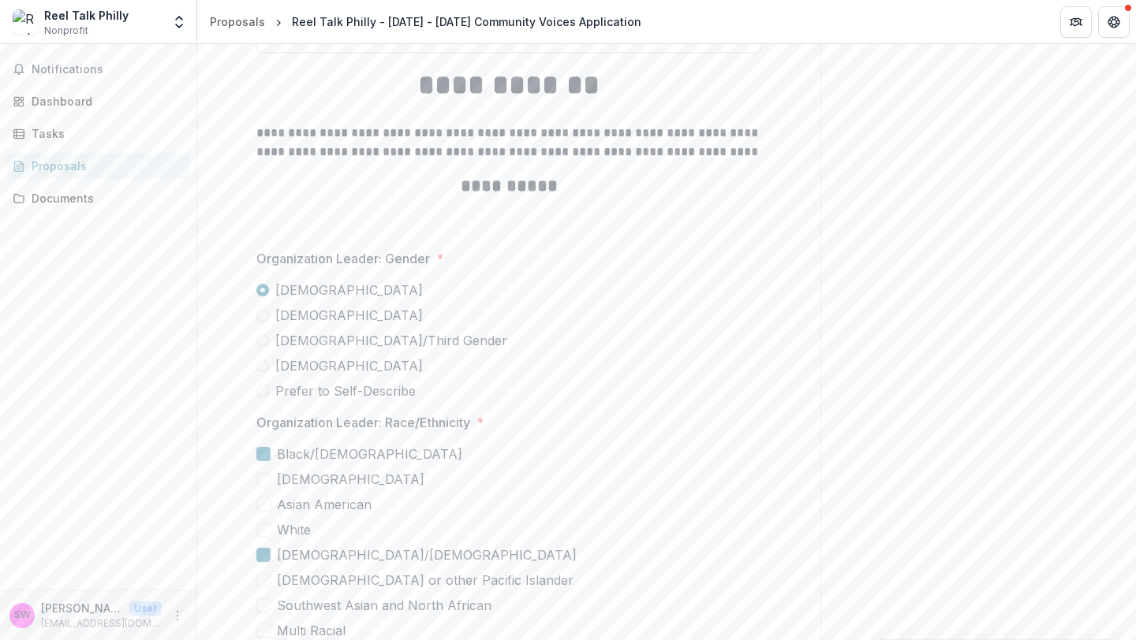
scroll to position [3558, 0]
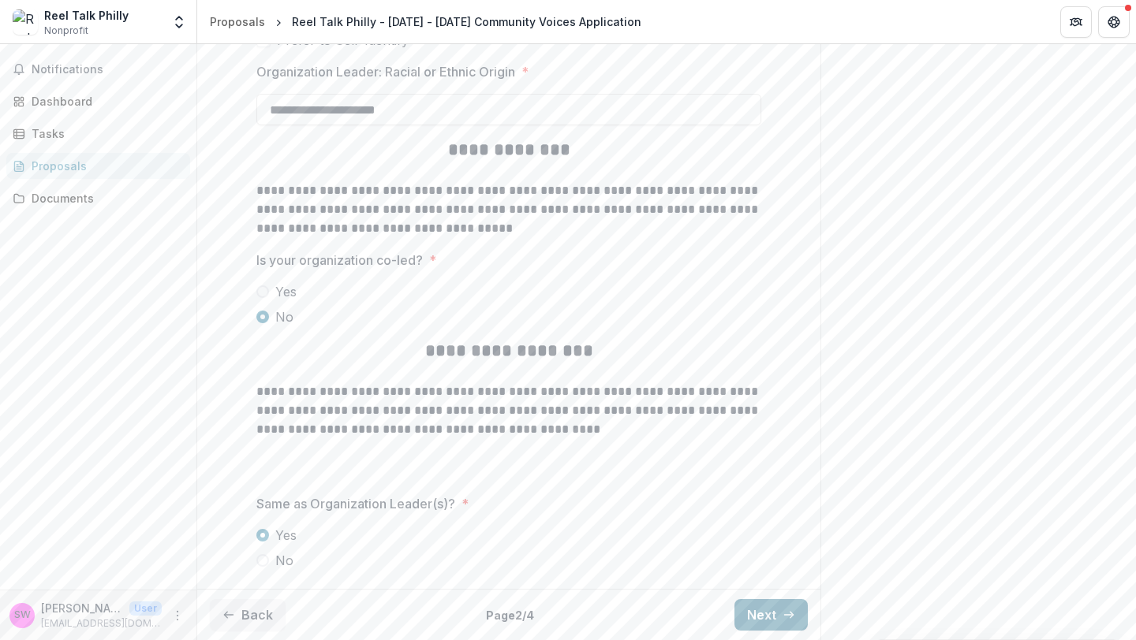
click at [771, 619] on button "Next" at bounding box center [770, 615] width 73 height 32
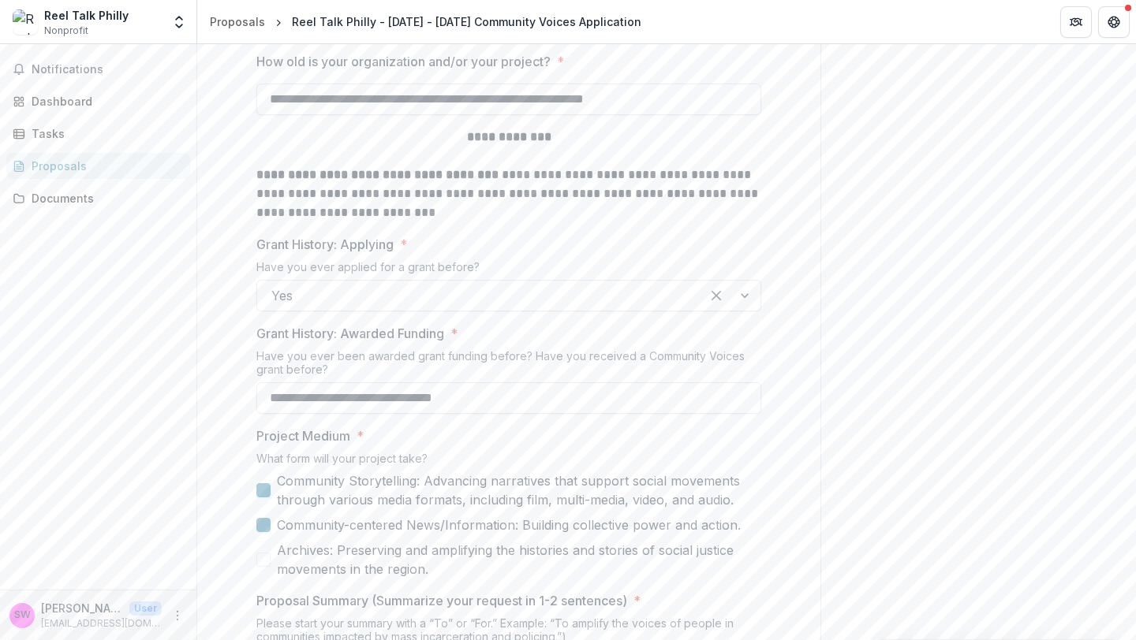
scroll to position [741, 0]
click at [517, 400] on input "**********" at bounding box center [508, 398] width 505 height 32
type input "**********"
click at [602, 445] on div "Project Medium * What form will your project take? Community Storytelling: Adva…" at bounding box center [508, 502] width 505 height 152
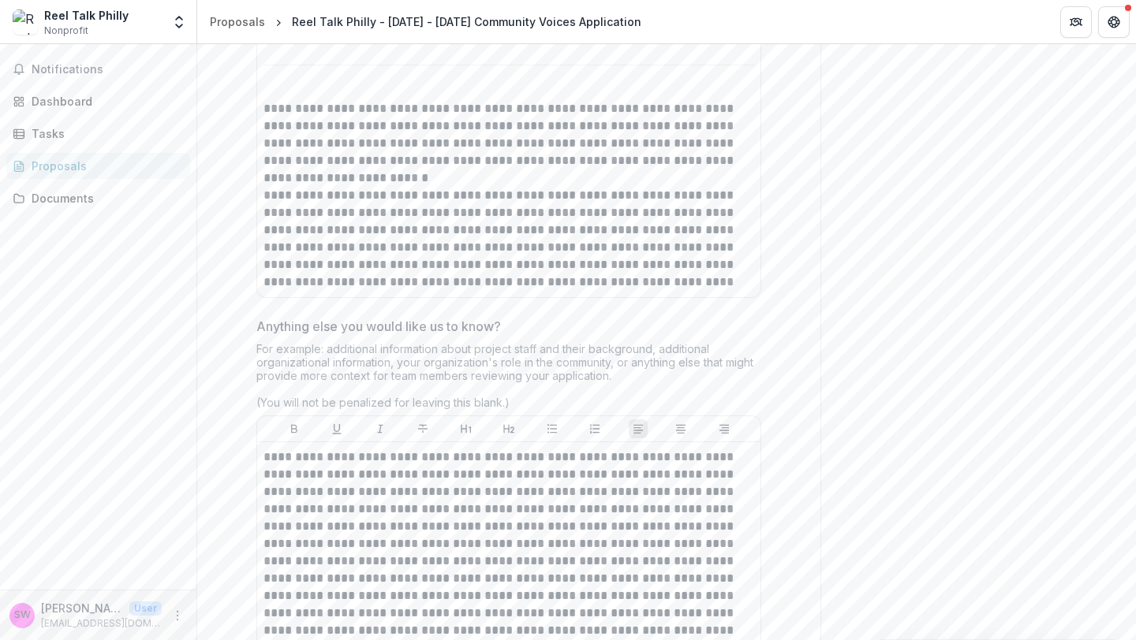
scroll to position [6094, 0]
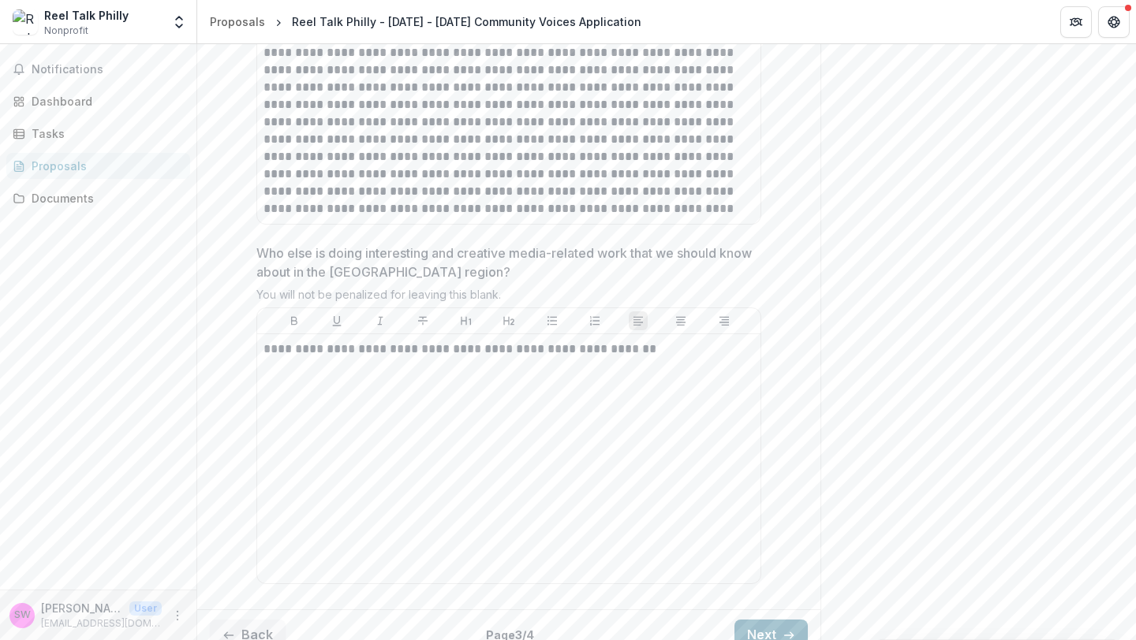
click at [774, 621] on button "Next" at bounding box center [770, 636] width 73 height 32
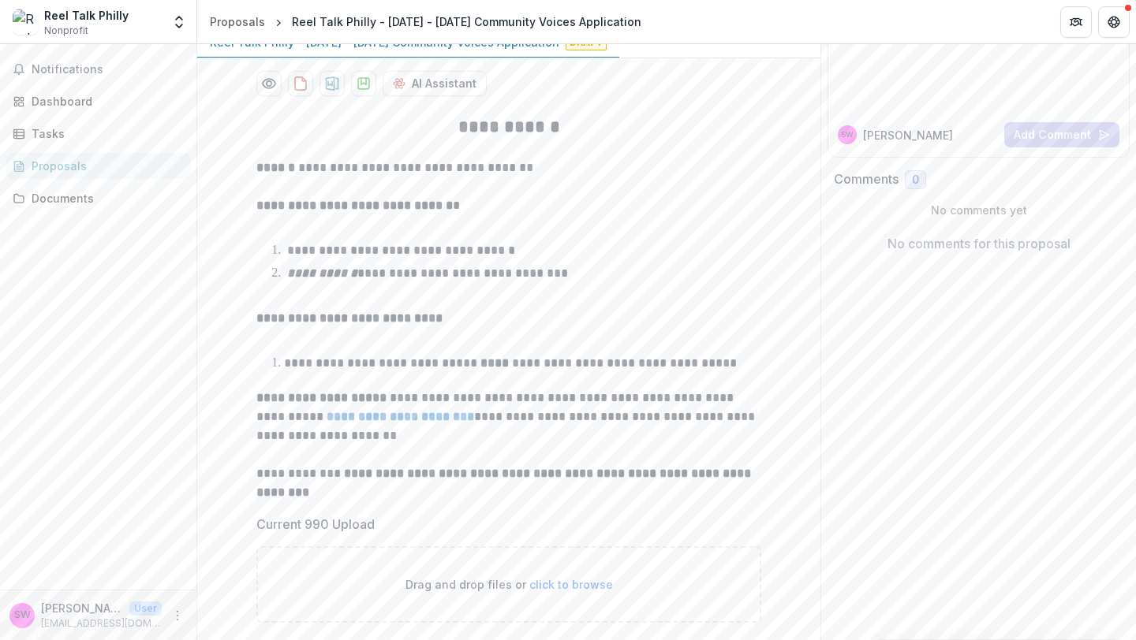
scroll to position [471, 0]
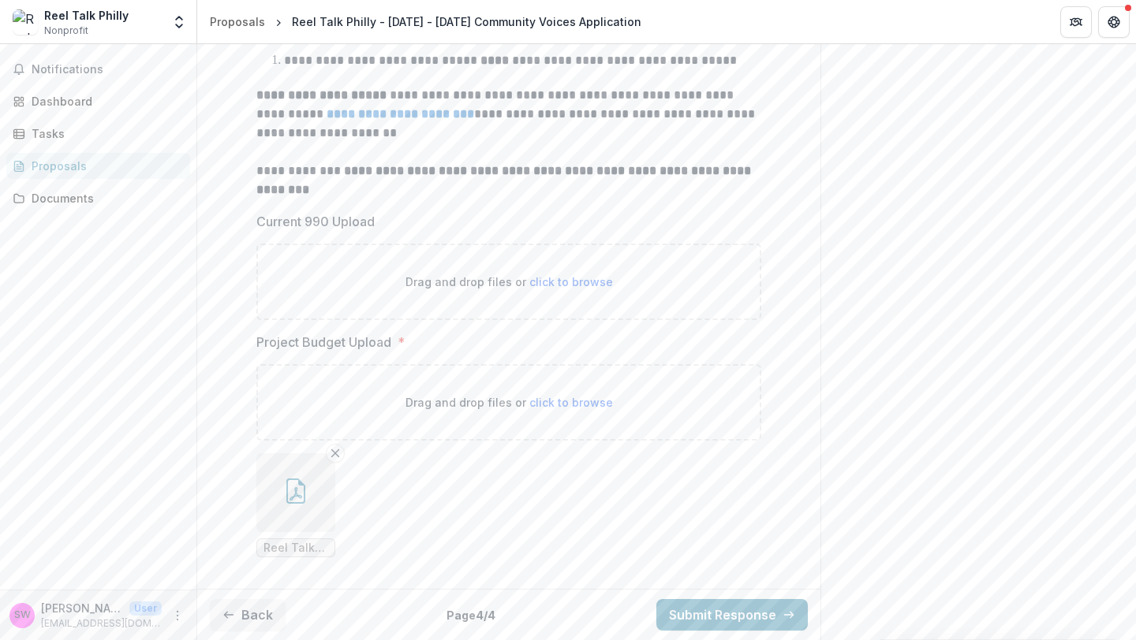
click at [749, 632] on div "Back Page 4 / 4 Submit Response" at bounding box center [508, 614] width 623 height 51
click at [747, 625] on button "Submit Response" at bounding box center [731, 615] width 151 height 32
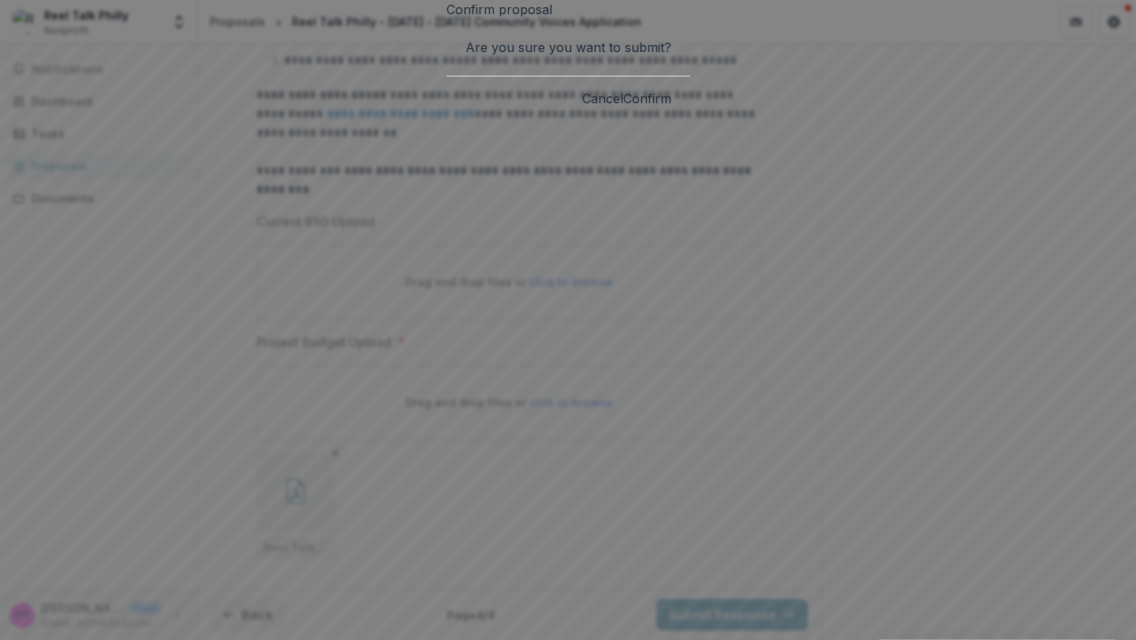
click at [671, 108] on button "Confirm" at bounding box center [647, 98] width 48 height 19
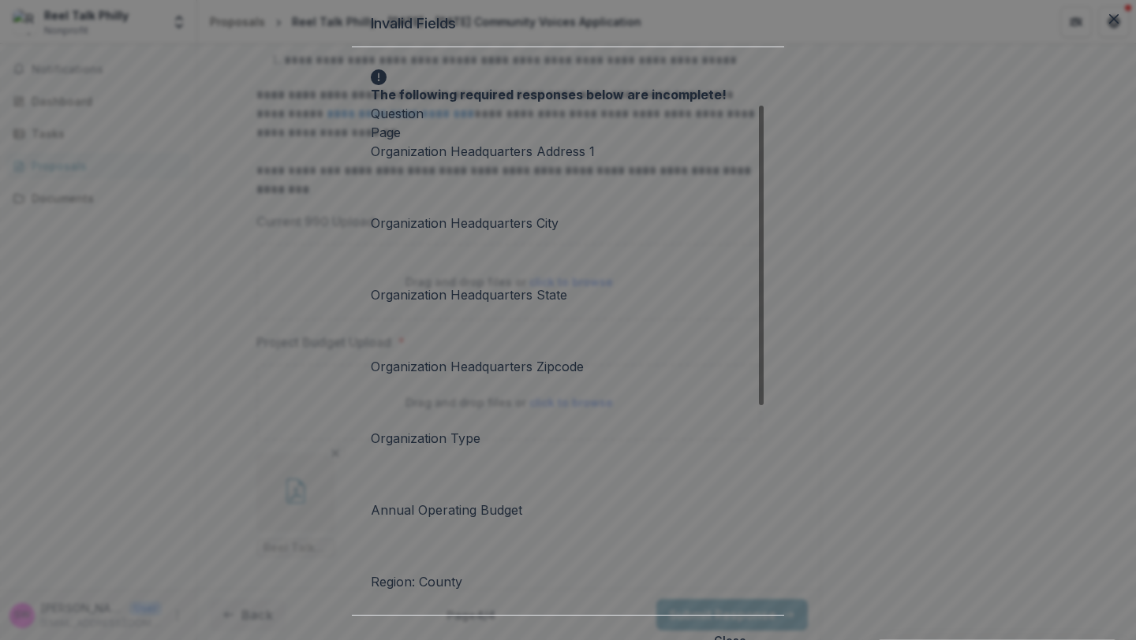
click at [371, 85] on icon at bounding box center [379, 77] width 16 height 16
click at [755, 628] on button "Close" at bounding box center [729, 640] width 51 height 25
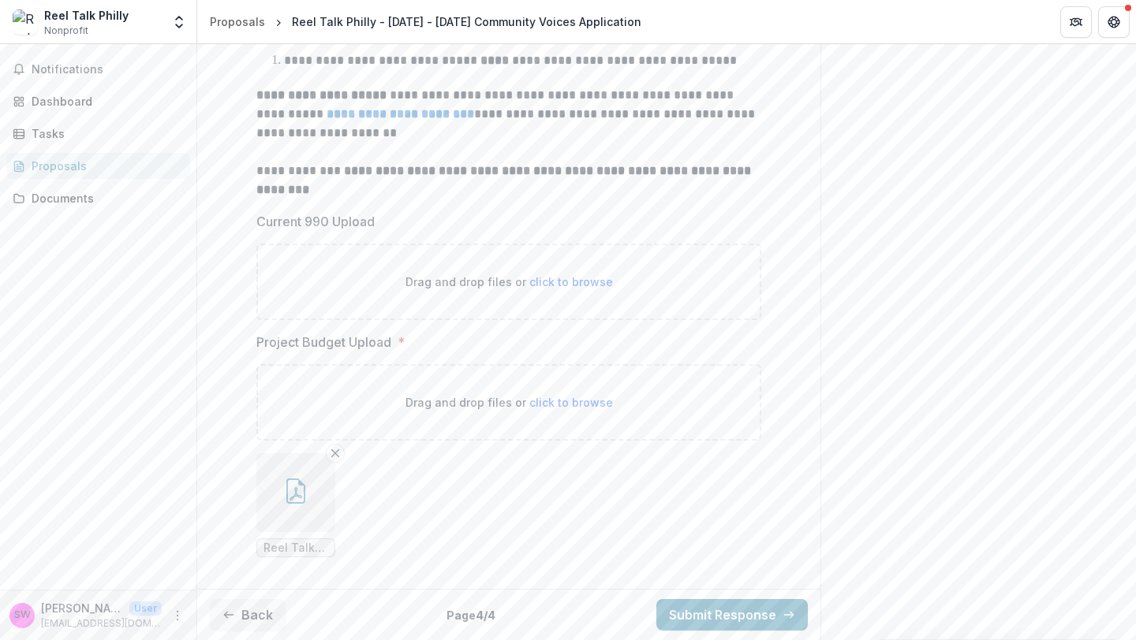
click at [163, 25] on div "Reel Talk Philly Nonprofit Team Settings Settings" at bounding box center [98, 22] width 184 height 32
click at [175, 25] on icon "Open entity switcher" at bounding box center [179, 22] width 16 height 16
click at [179, 423] on div "Notifications Dashboard Tasks Proposals Documents" at bounding box center [98, 317] width 196 height 546
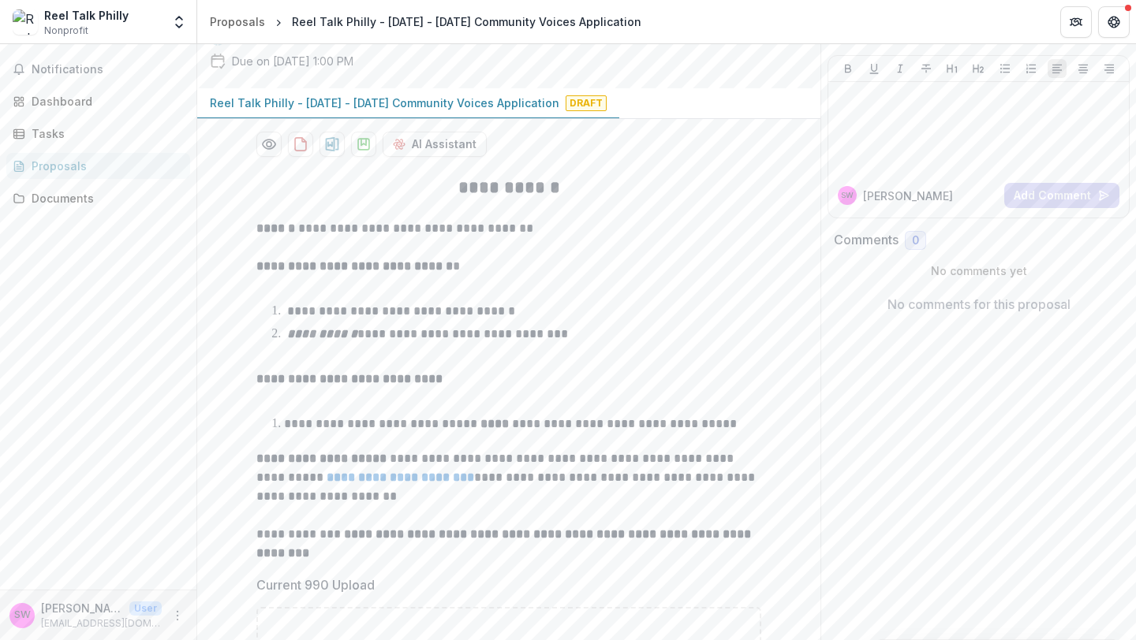
scroll to position [0, 0]
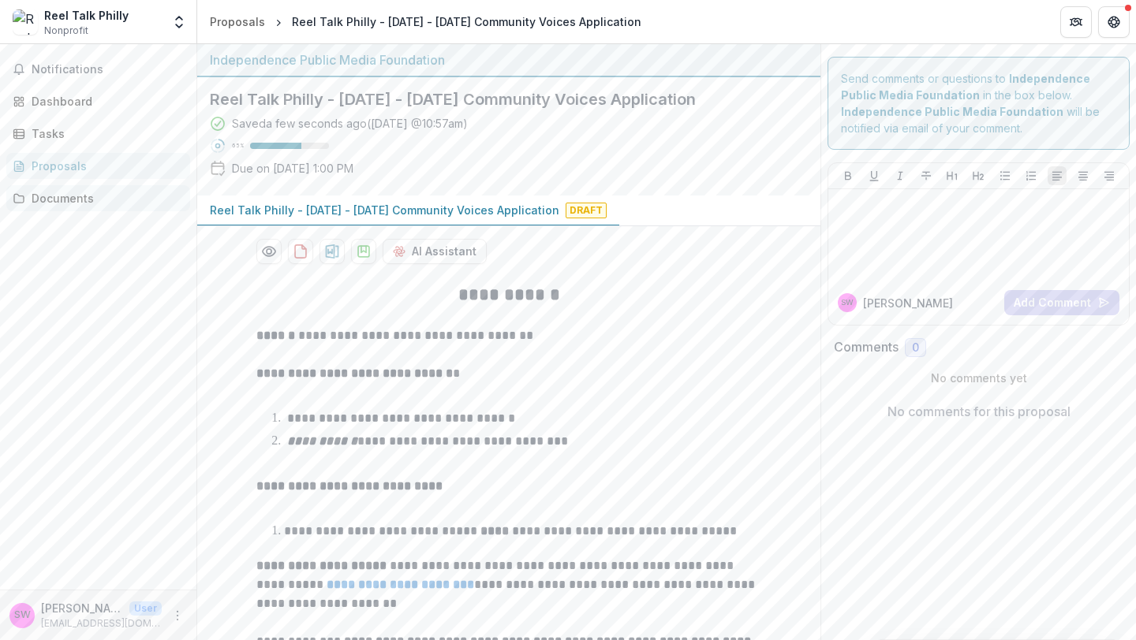
click at [104, 210] on link "Documents" at bounding box center [98, 198] width 184 height 26
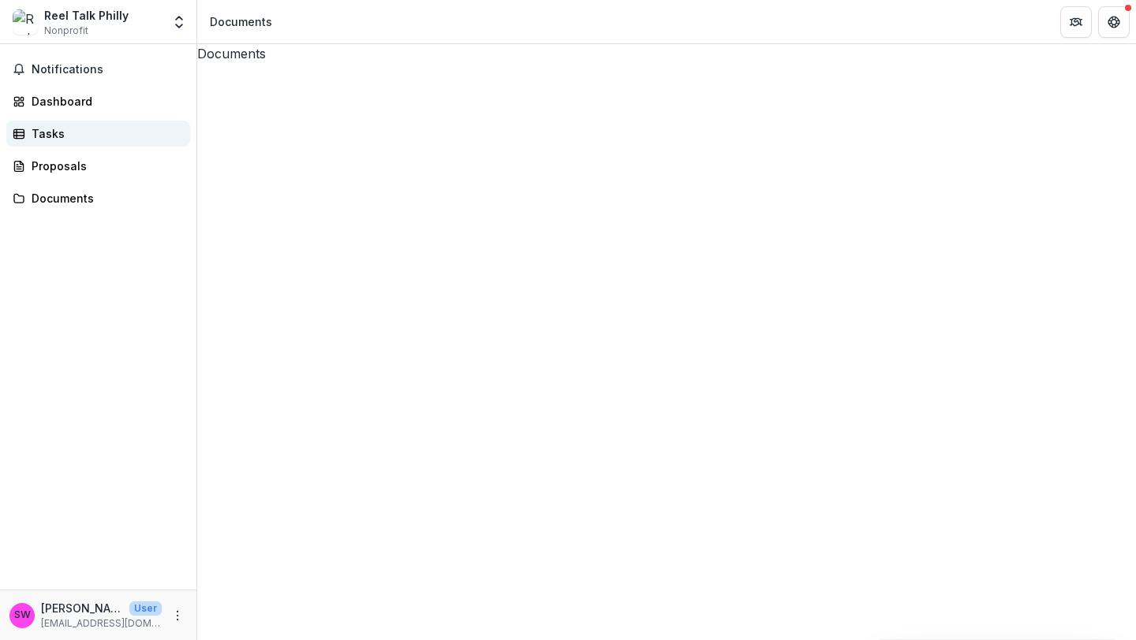
click at [98, 127] on div "Tasks" at bounding box center [105, 133] width 146 height 17
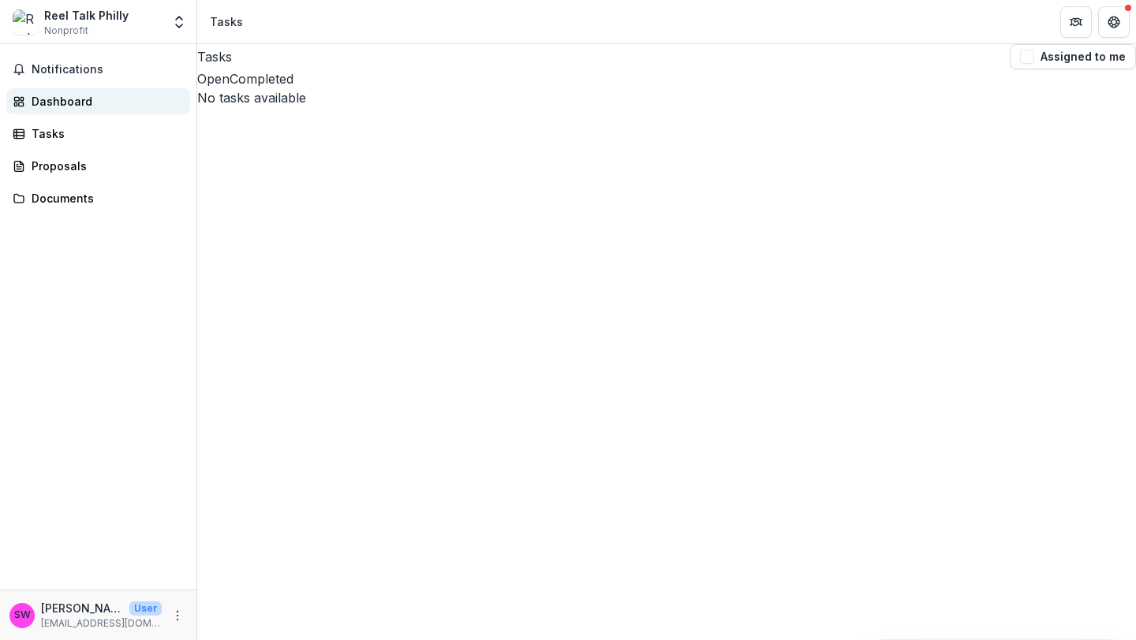
click at [98, 105] on div "Dashboard" at bounding box center [105, 101] width 146 height 17
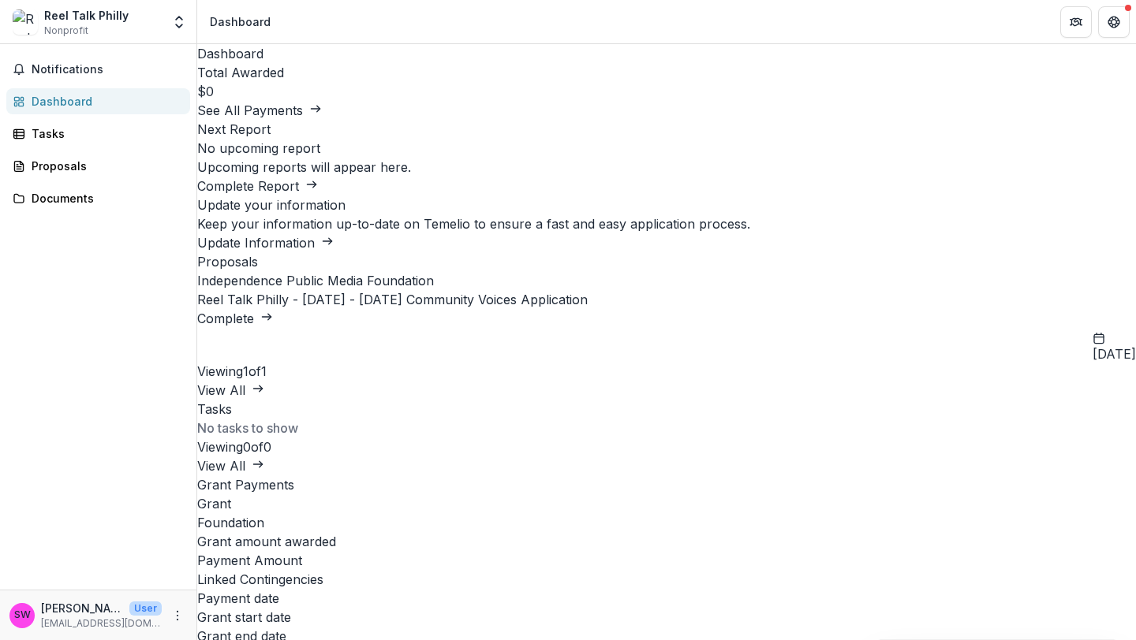
click at [334, 235] on link "Update Information" at bounding box center [265, 243] width 136 height 16
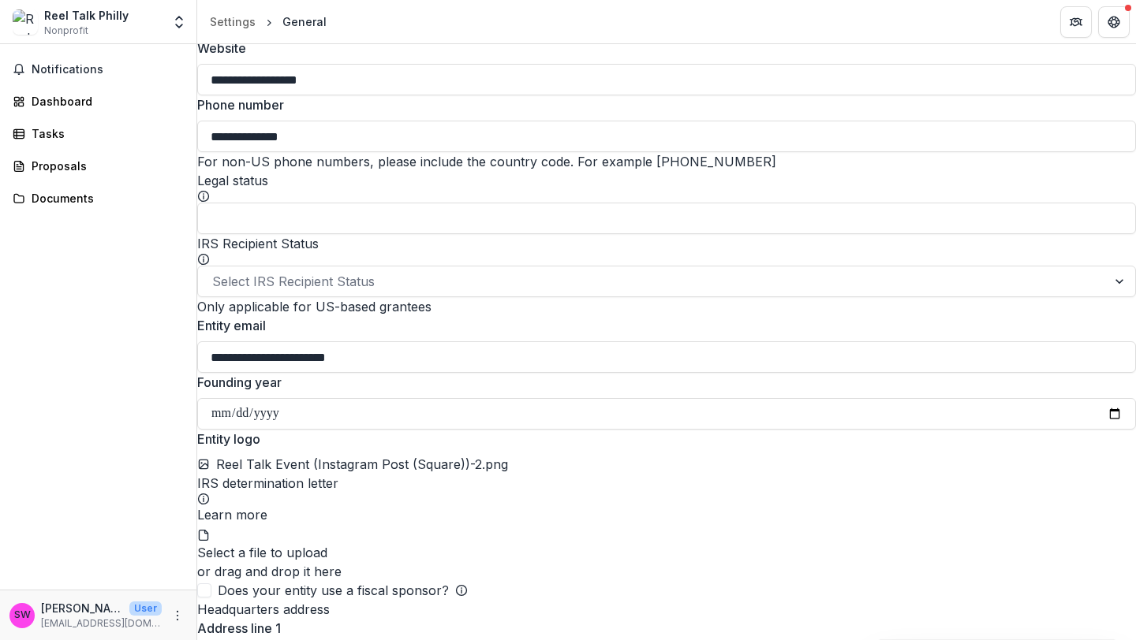
scroll to position [547, 0]
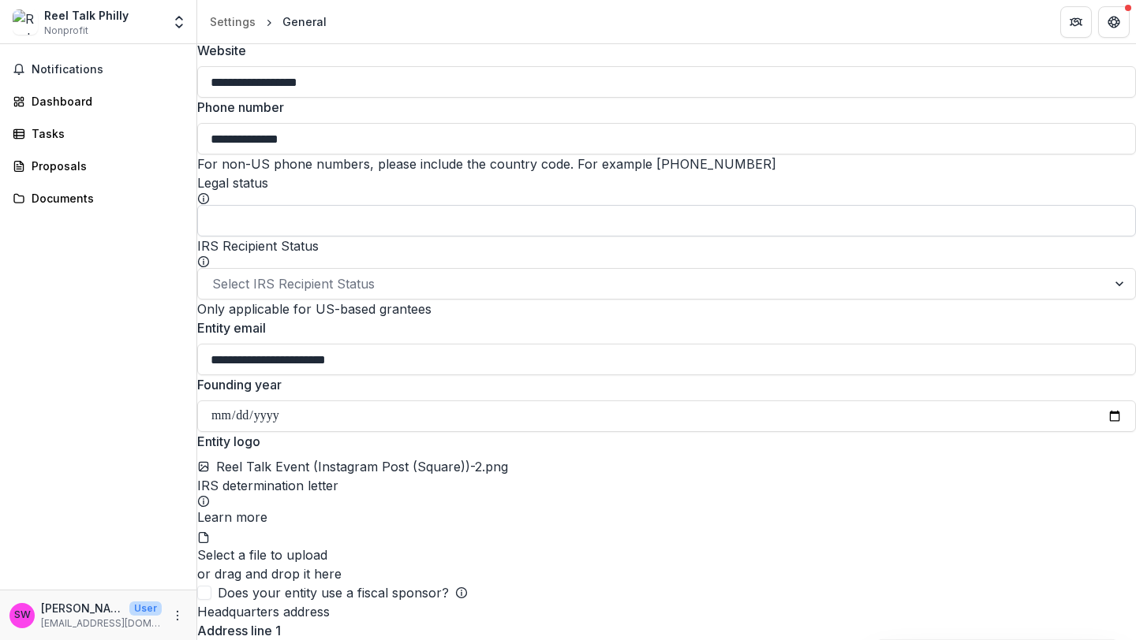
click at [338, 237] on input "Legal status" at bounding box center [666, 221] width 938 height 32
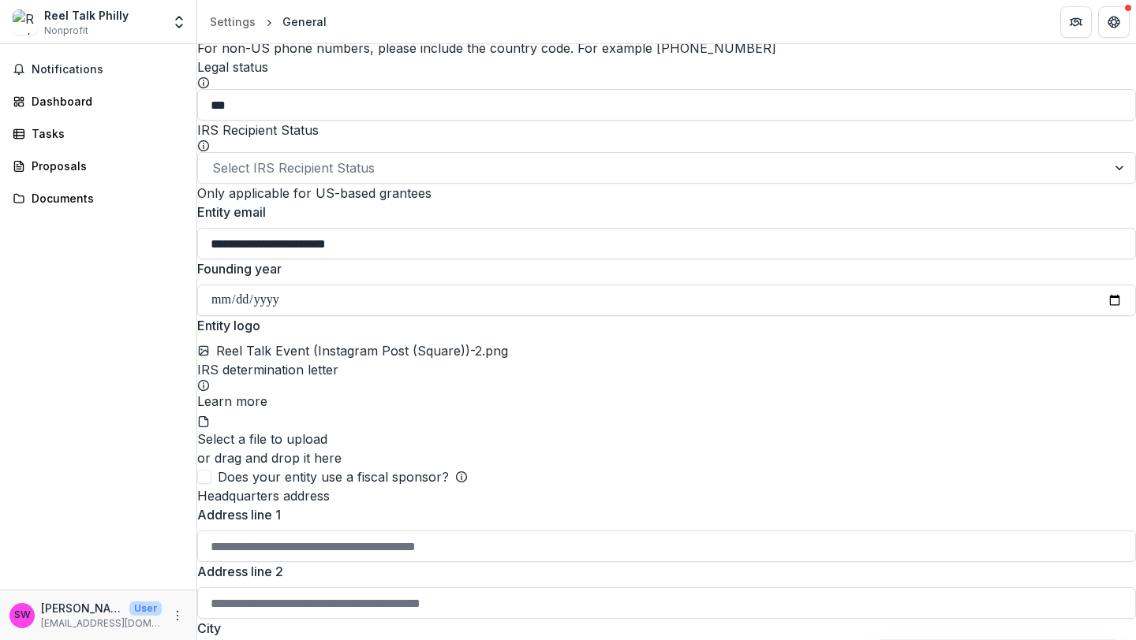
scroll to position [629, 0]
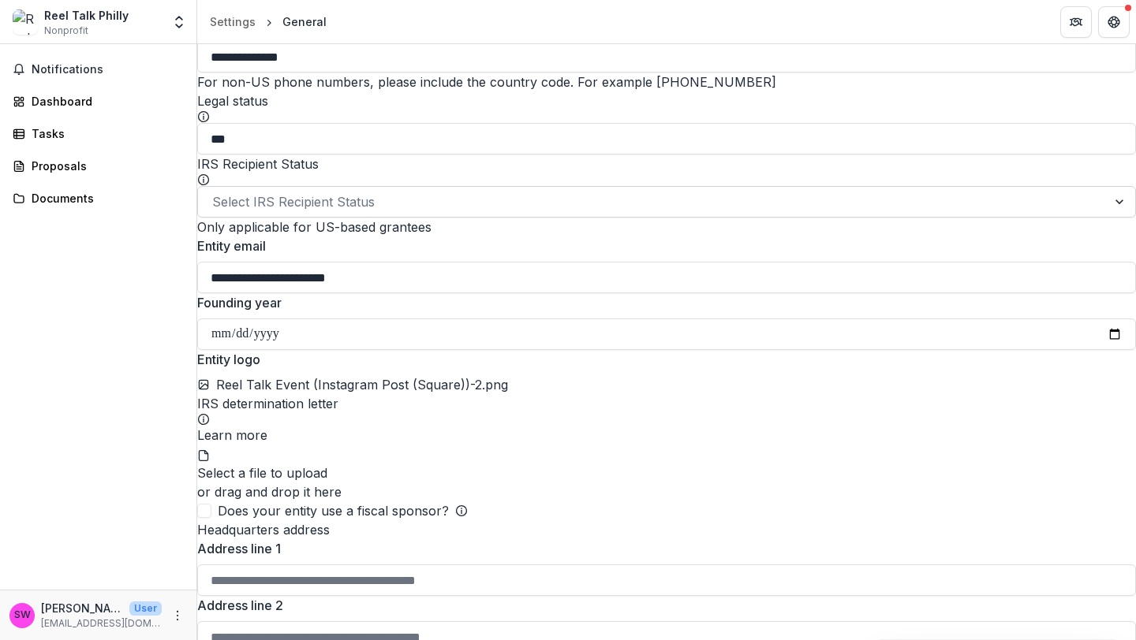
type input "***"
click at [333, 213] on div at bounding box center [652, 202] width 880 height 22
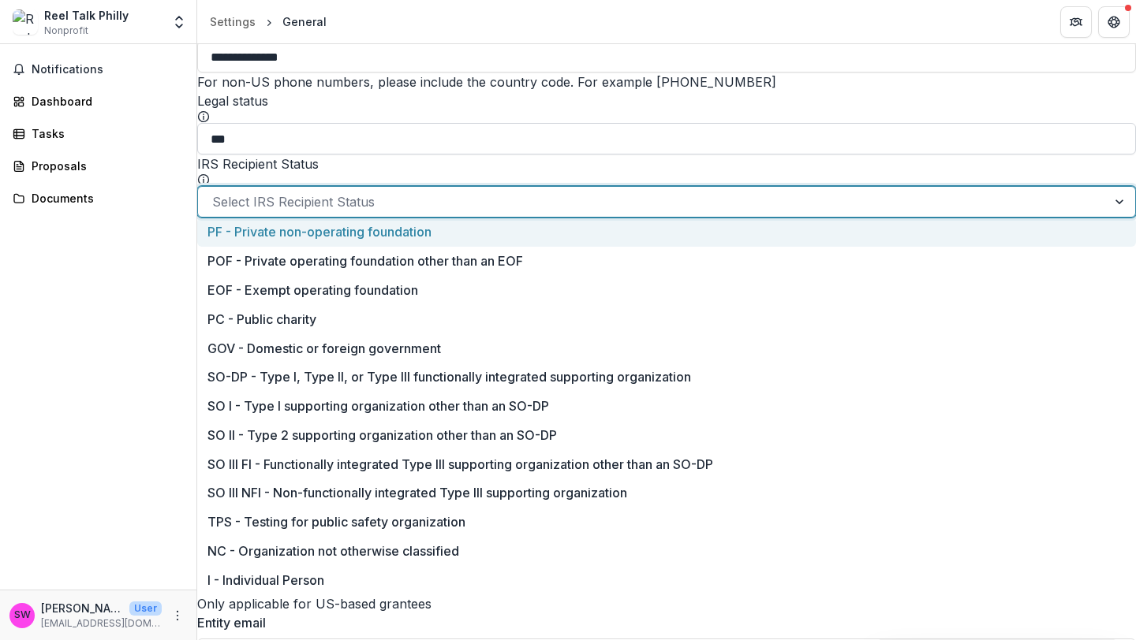
click at [385, 155] on input "***" at bounding box center [666, 139] width 938 height 32
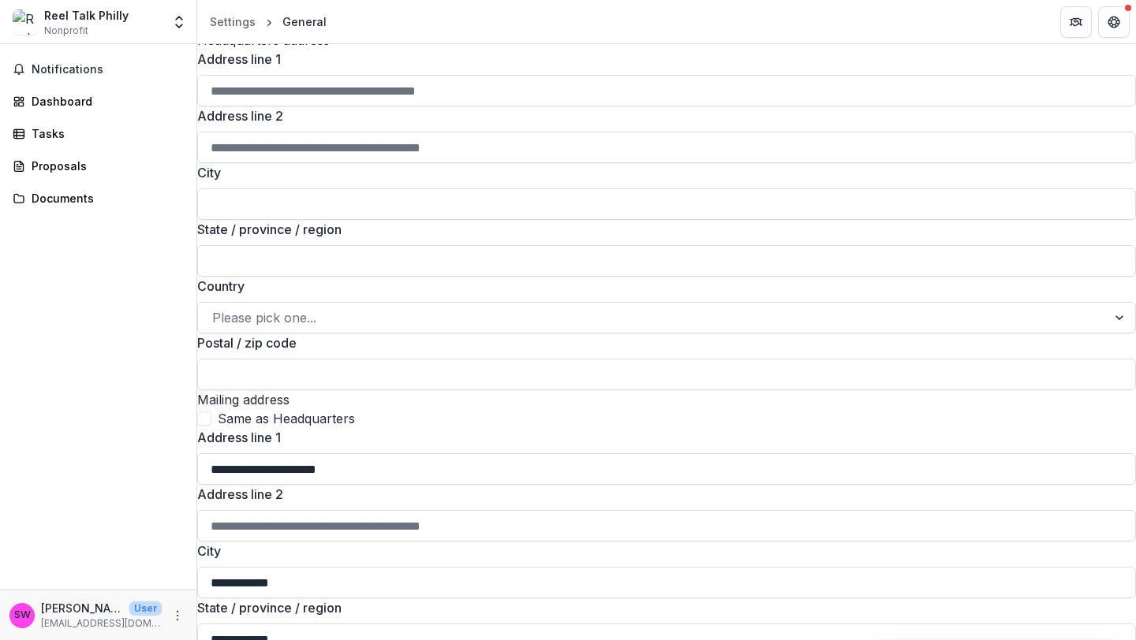
scroll to position [1141, 0]
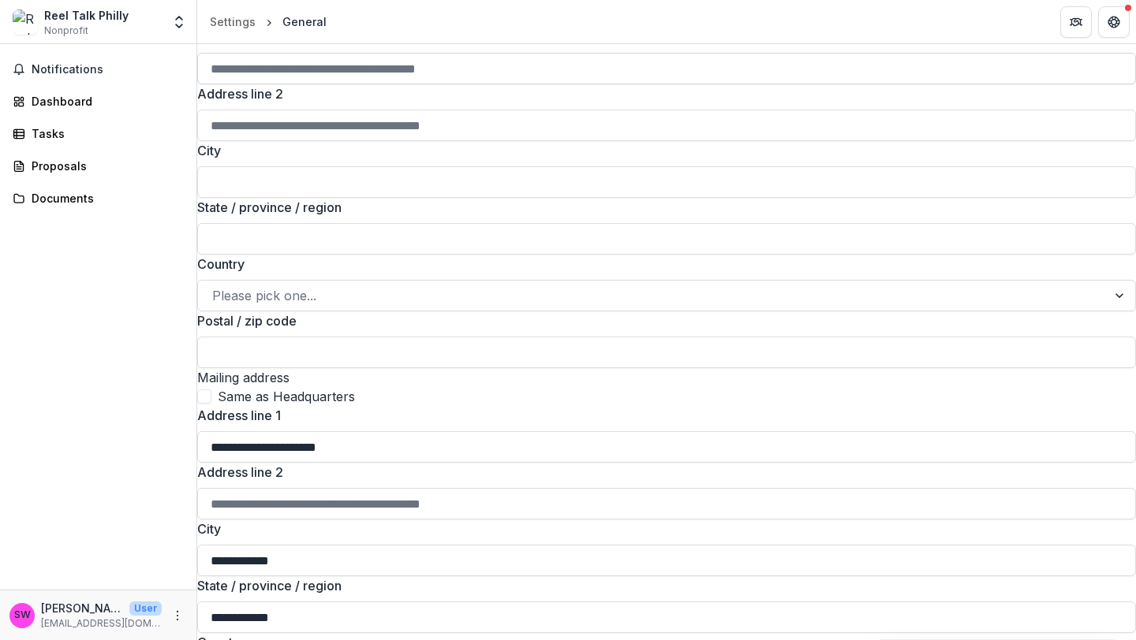
click at [353, 84] on input "Address line 1" at bounding box center [666, 69] width 938 height 32
type input "***"
click at [356, 141] on input "Address line 2" at bounding box center [666, 126] width 938 height 32
type input "***"
click at [338, 198] on input "City" at bounding box center [666, 182] width 938 height 32
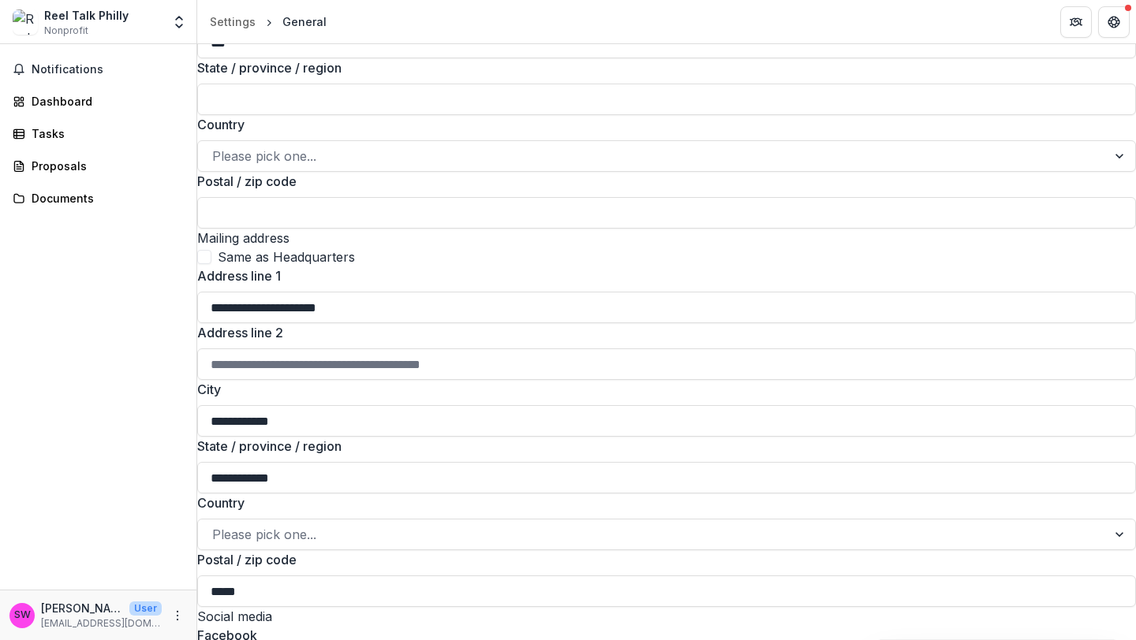
scroll to position [1282, 0]
type input "***"
click at [319, 114] on input "State / province / region" at bounding box center [666, 98] width 938 height 32
type input "***"
click at [315, 166] on div at bounding box center [652, 155] width 880 height 22
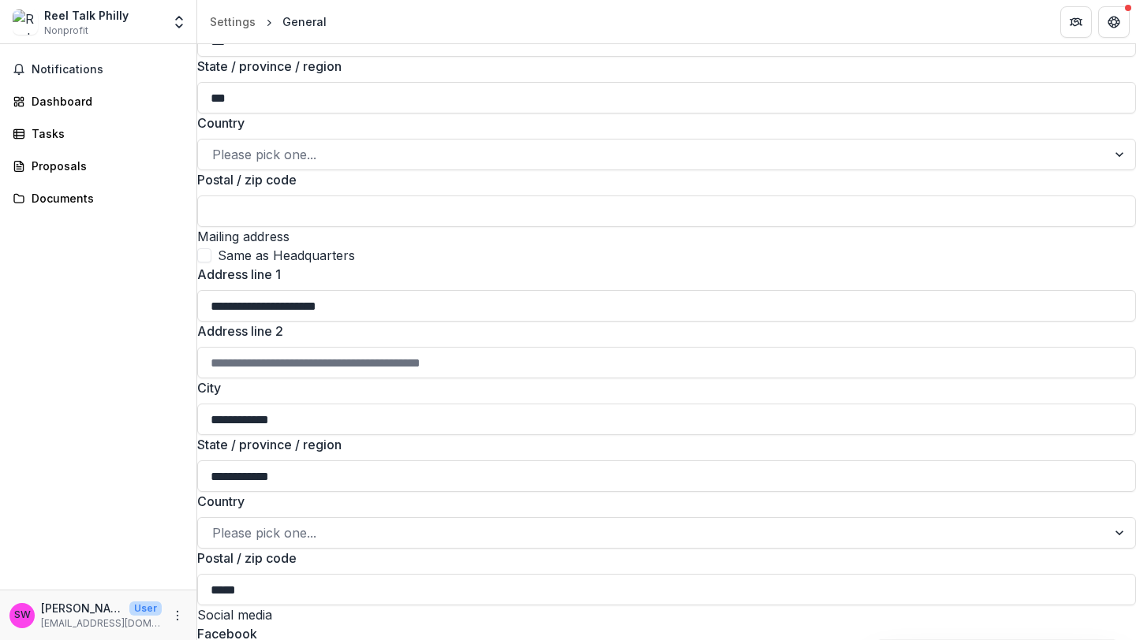
click at [323, 132] on label "Country" at bounding box center [661, 123] width 929 height 19
click at [216, 164] on input "Country" at bounding box center [214, 154] width 4 height 19
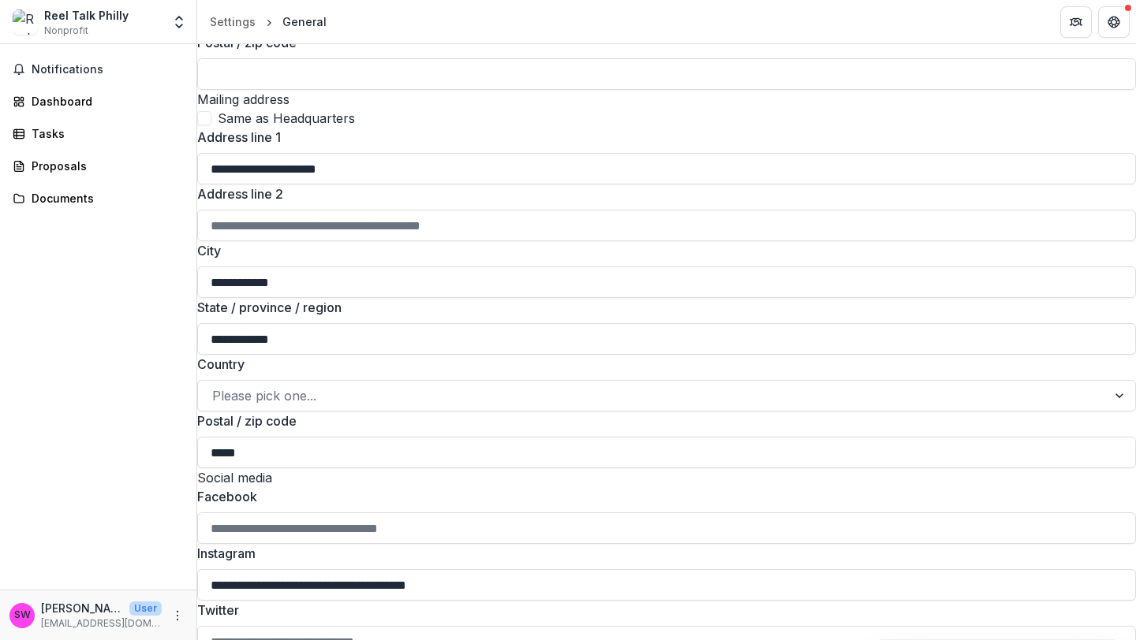
scroll to position [1420, 0]
click at [313, 89] on input "Postal / zip code" at bounding box center [666, 74] width 938 height 32
type input "***"
click at [400, 108] on h2 "Mailing address" at bounding box center [666, 98] width 938 height 19
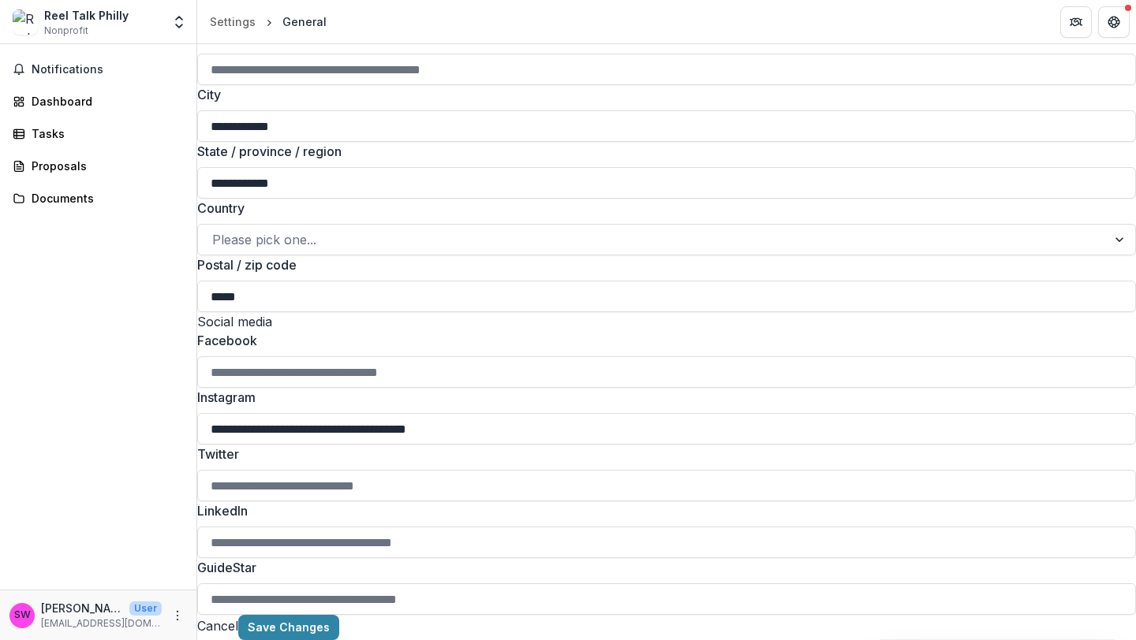
scroll to position [2101, 0]
click at [339, 615] on button "Save Changes" at bounding box center [288, 627] width 101 height 25
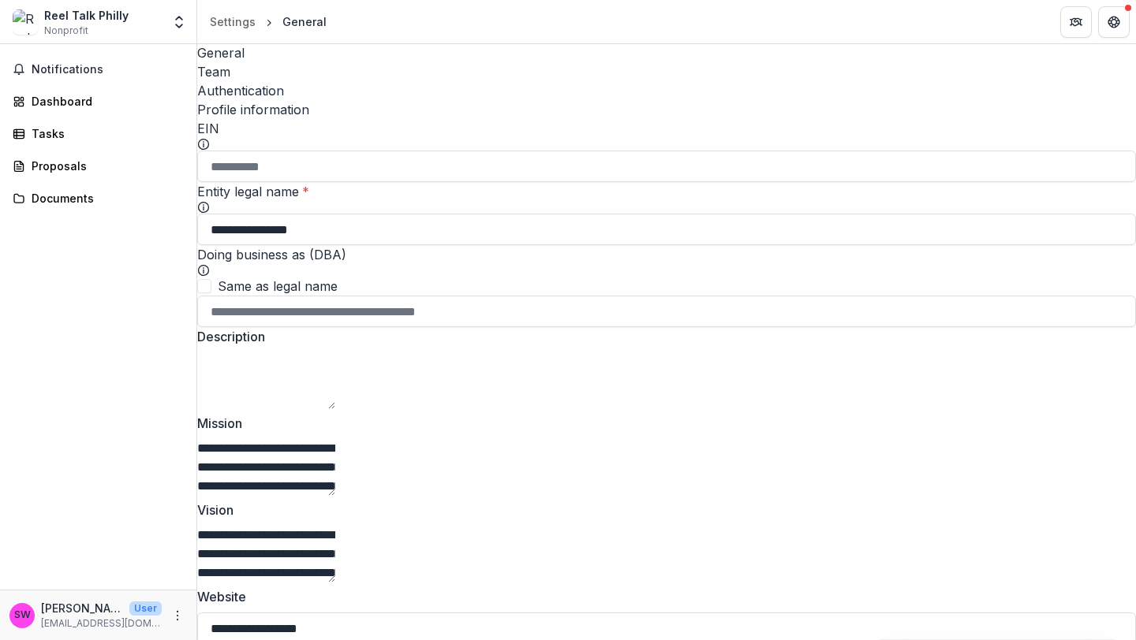
scroll to position [0, 0]
click at [286, 313] on input "Doing business as (DBA)" at bounding box center [666, 313] width 938 height 32
click at [277, 388] on textarea "Description" at bounding box center [266, 381] width 138 height 57
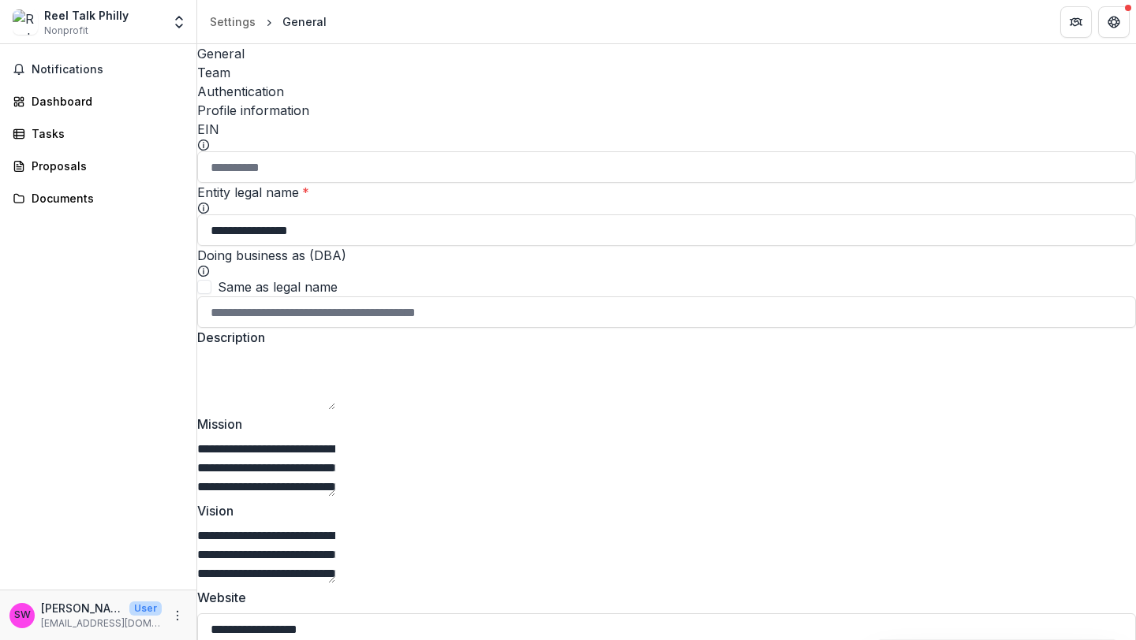
click at [335, 389] on textarea "Description" at bounding box center [266, 381] width 138 height 57
paste textarea "**********"
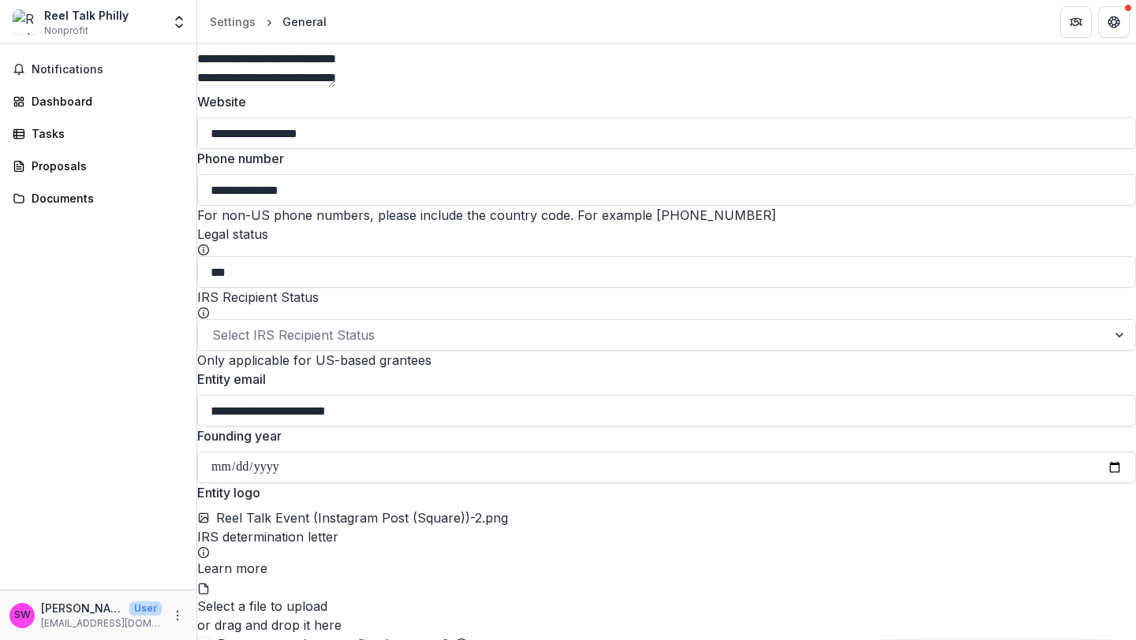
scroll to position [781, 0]
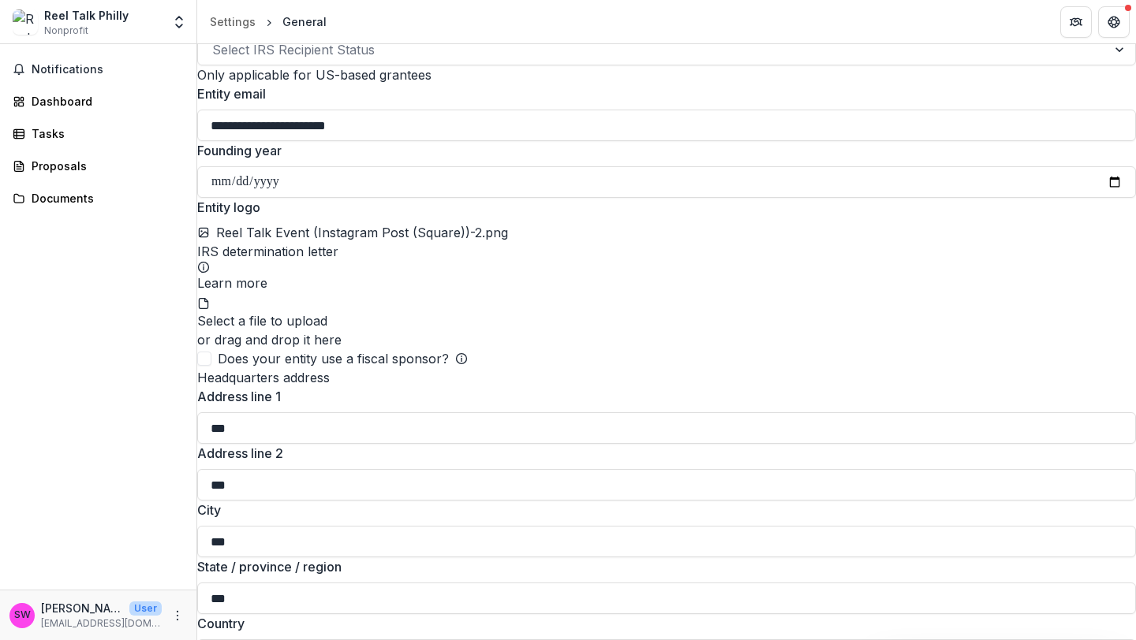
type textarea "**********"
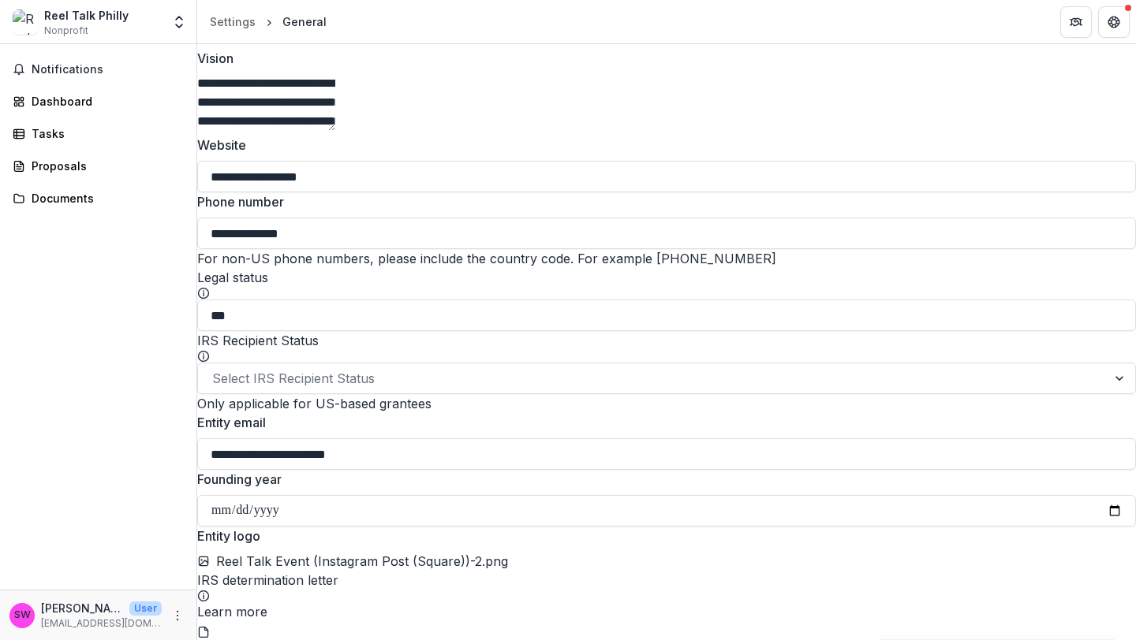
scroll to position [314, 0]
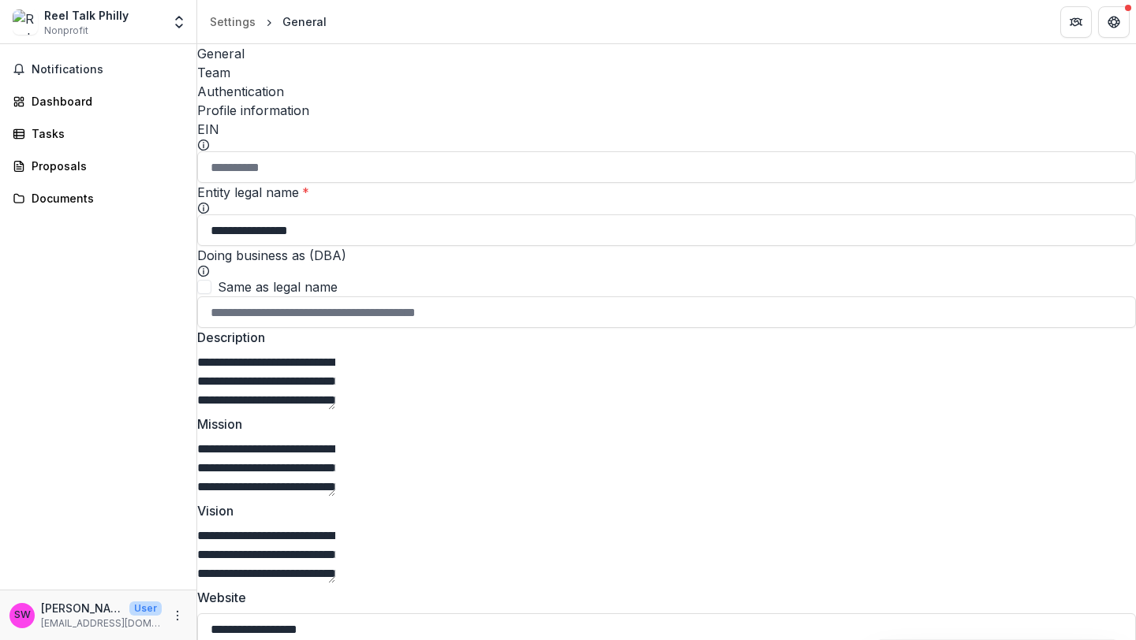
click at [300, 63] on div "Team" at bounding box center [666, 72] width 938 height 19
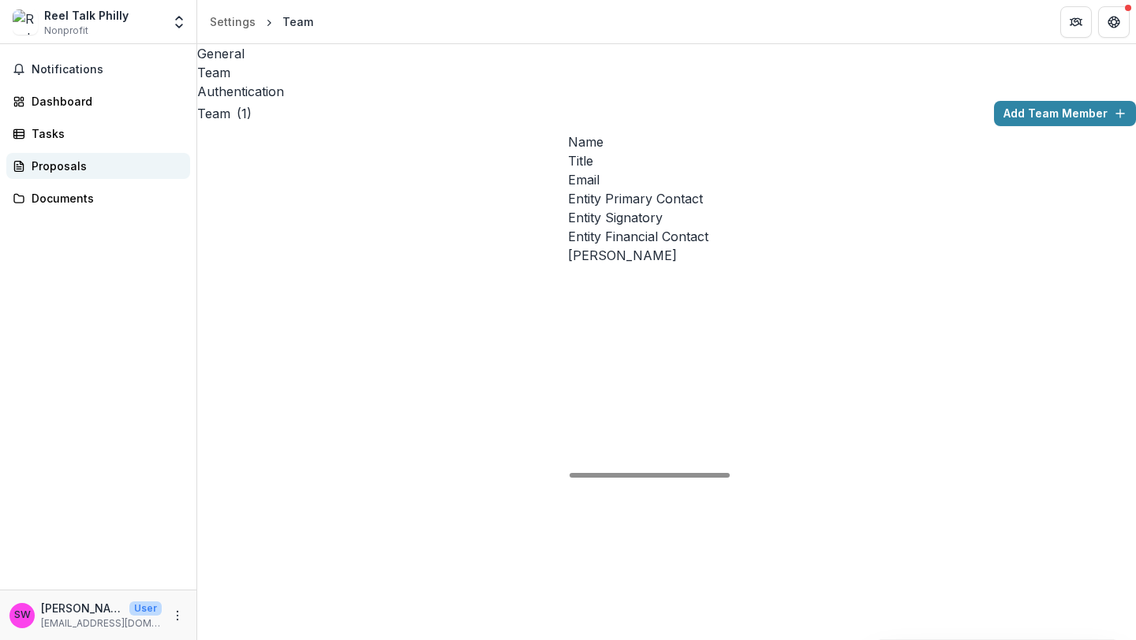
click at [82, 166] on div "Proposals" at bounding box center [105, 166] width 146 height 17
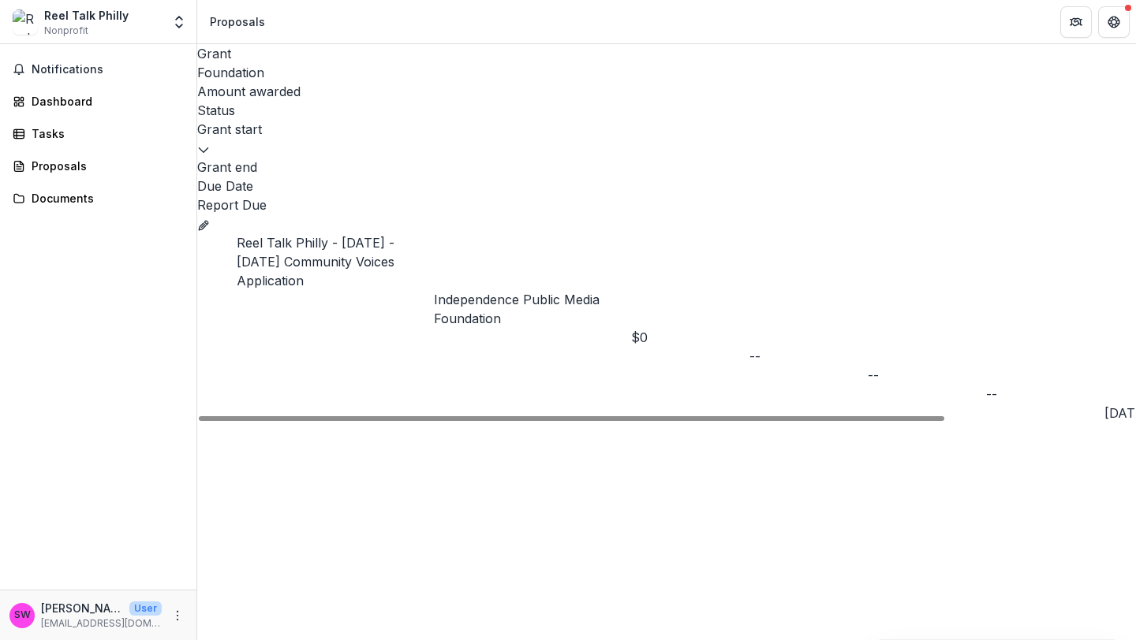
click at [562, 290] on p "Independence Public Media Foundation" at bounding box center [532, 309] width 197 height 38
click at [411, 233] on div "Reel Talk Philly - [DATE] - [DATE] Community Voices Application" at bounding box center [335, 261] width 197 height 57
click at [210, 219] on icon "Grant f53cca03-5674-404c-a8f7-c084a4f4db2c" at bounding box center [203, 225] width 13 height 13
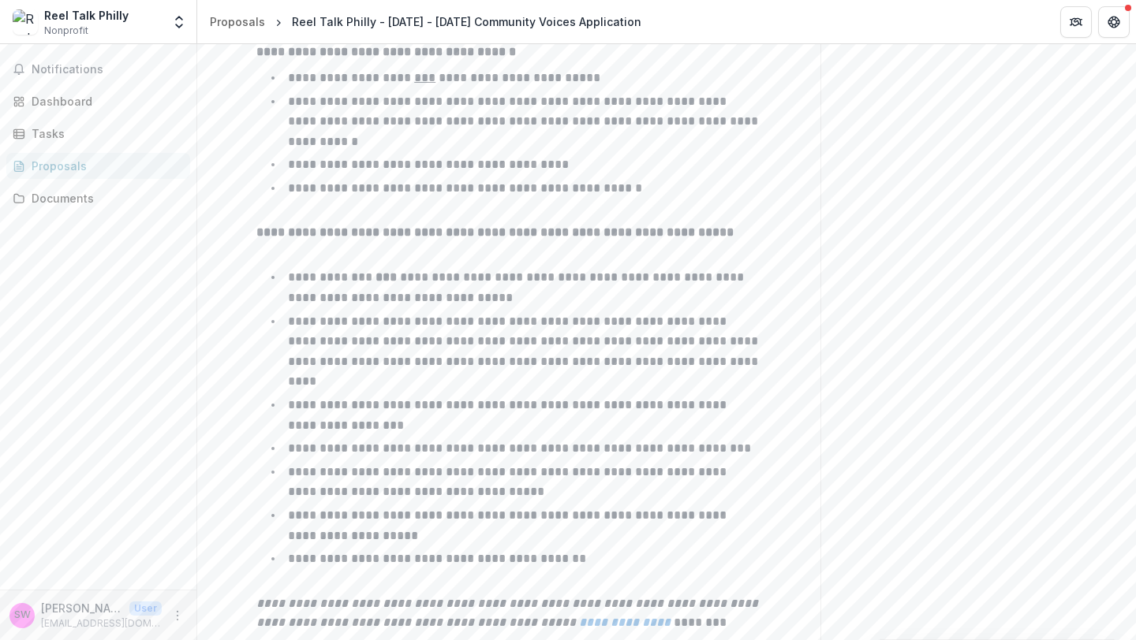
scroll to position [2512, 0]
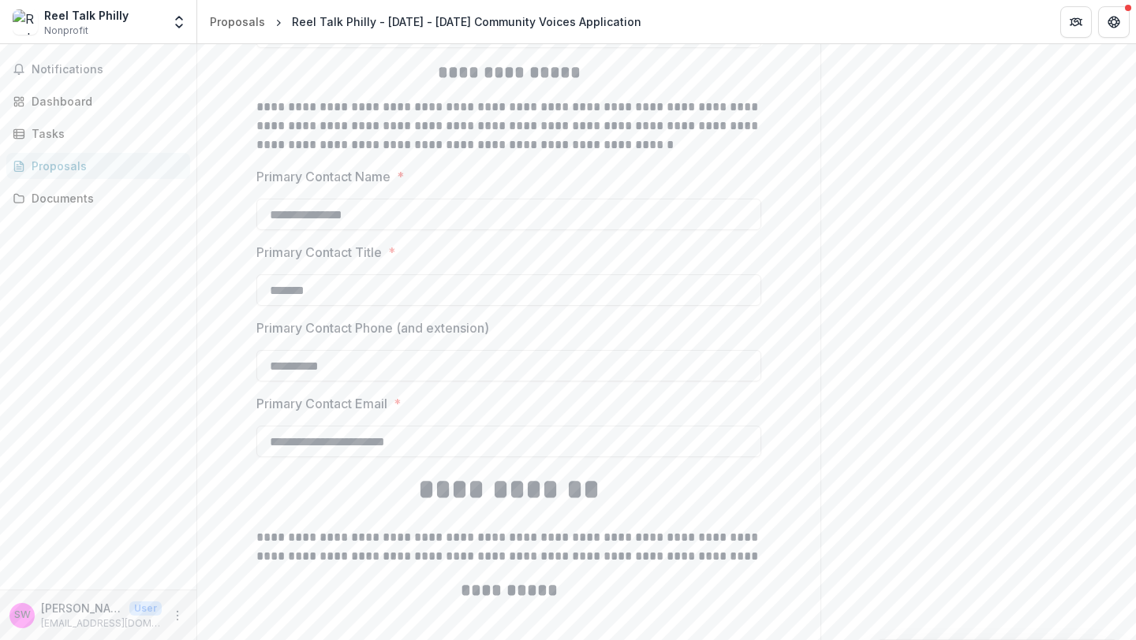
scroll to position [3558, 0]
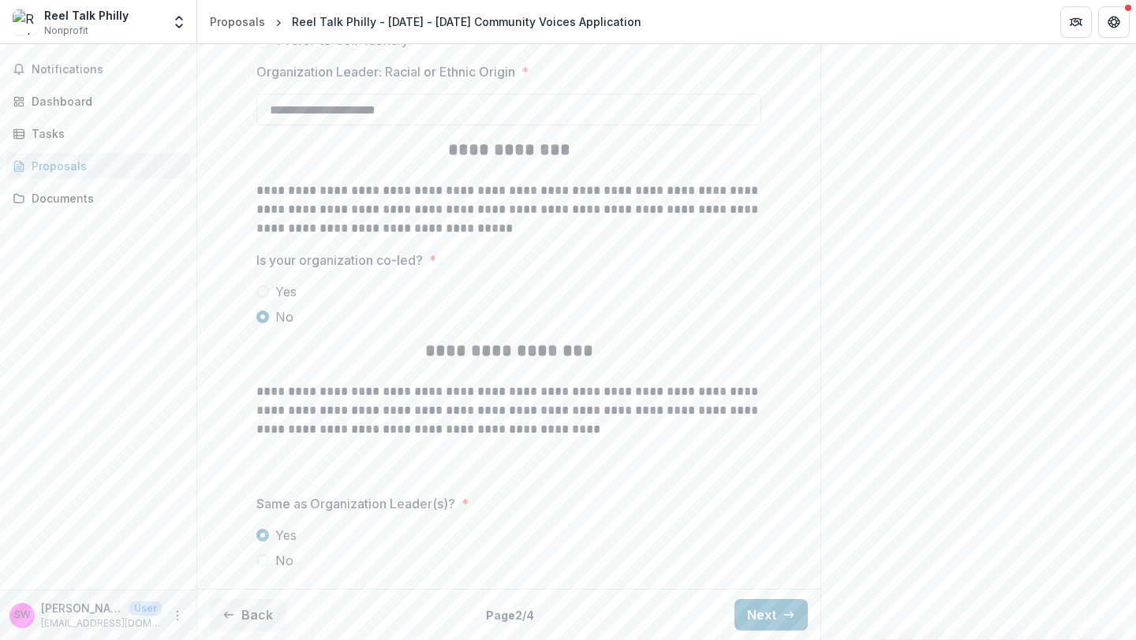
click at [763, 631] on div "Back Page 2 / 4 Next" at bounding box center [508, 614] width 623 height 51
click at [763, 622] on button "Next" at bounding box center [770, 615] width 73 height 32
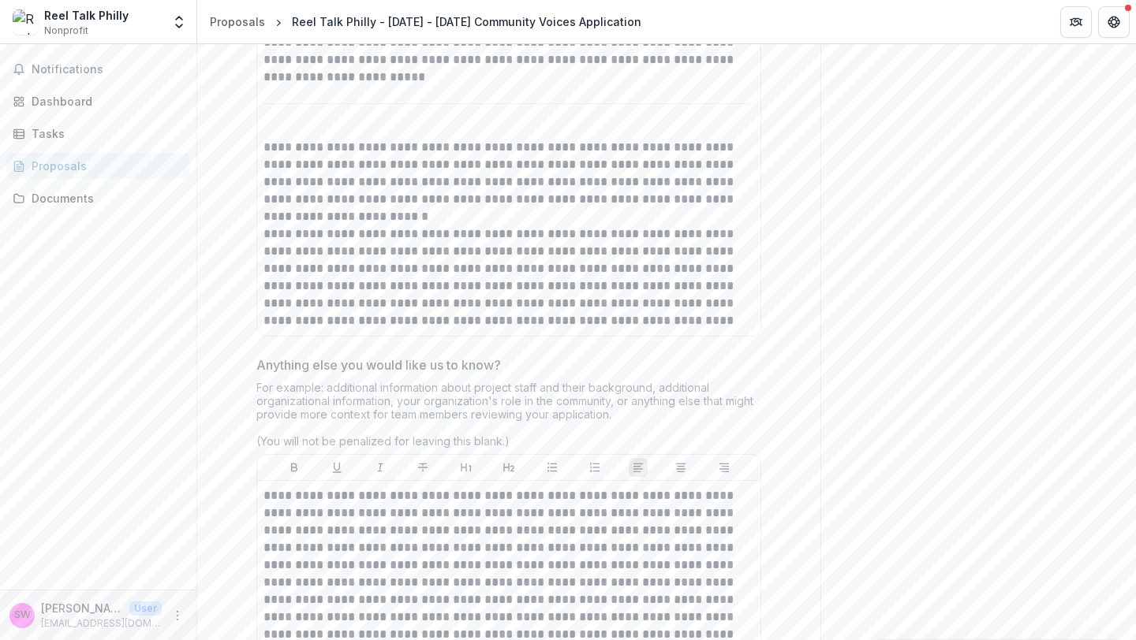
scroll to position [6094, 0]
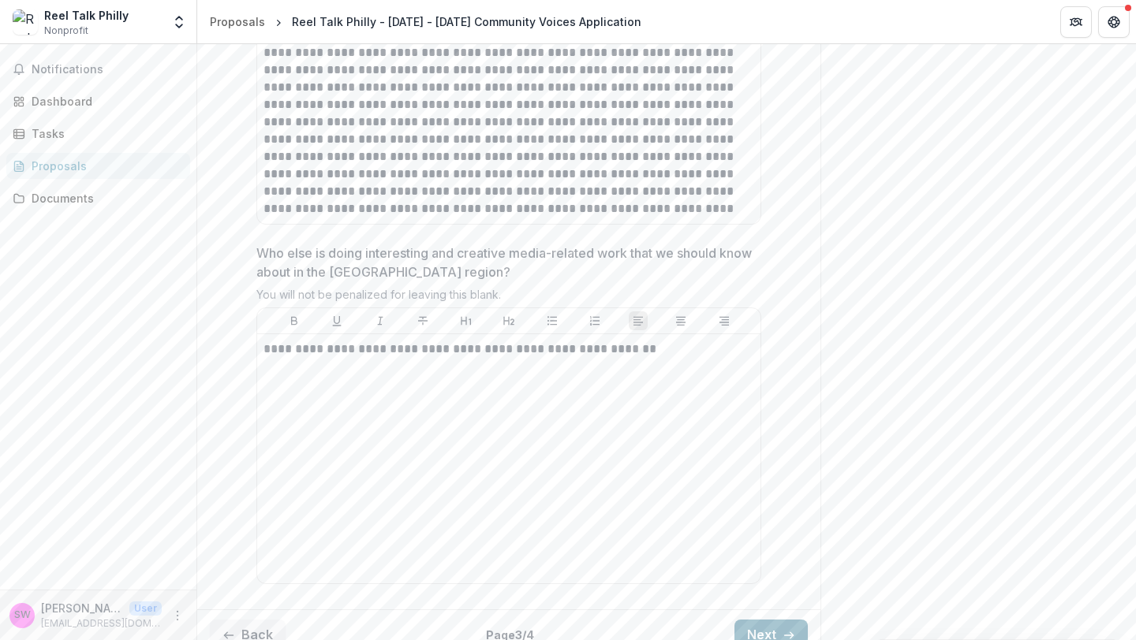
click at [787, 629] on icon "button" at bounding box center [788, 635] width 13 height 13
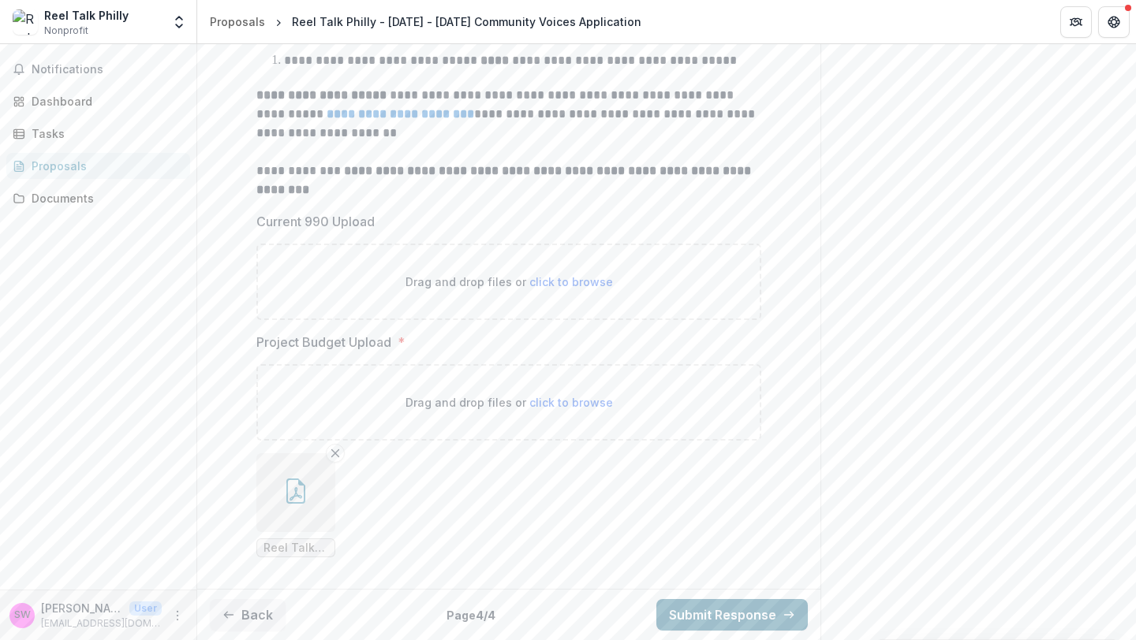
click at [785, 616] on icon "button" at bounding box center [788, 615] width 13 height 13
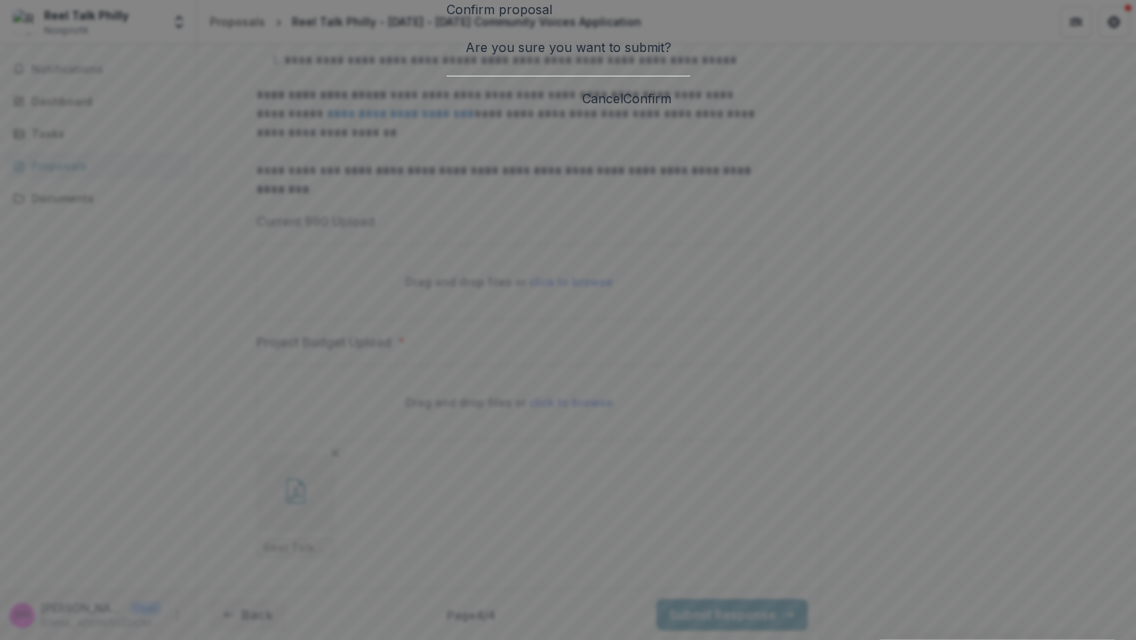
click at [671, 108] on button "Confirm" at bounding box center [647, 98] width 48 height 19
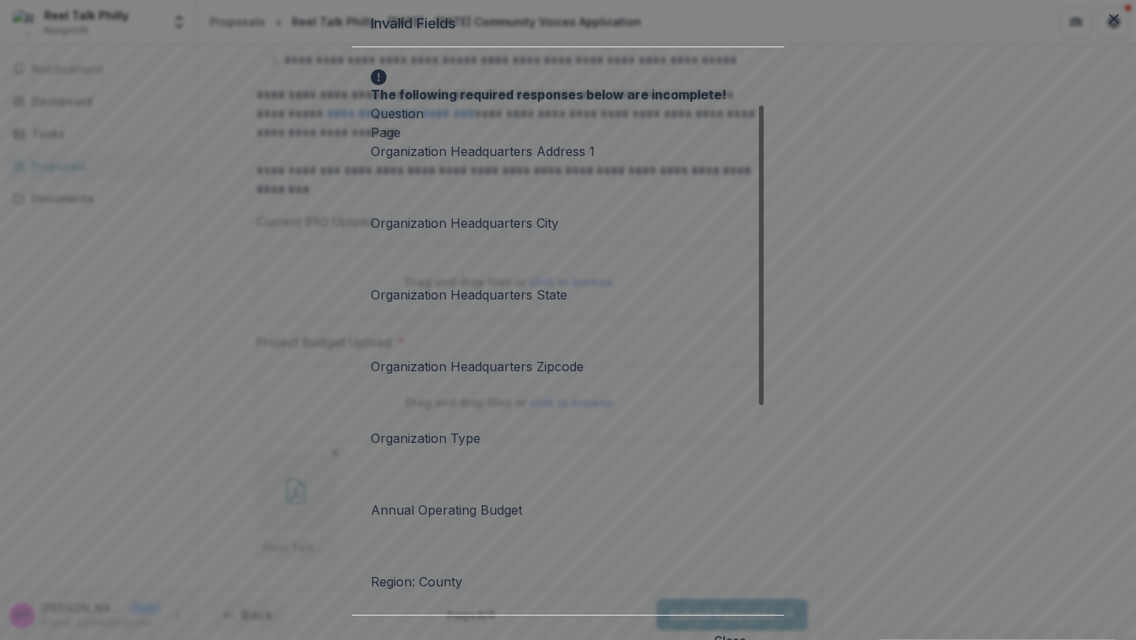
scroll to position [0, 0]
click at [765, 252] on div "2" at bounding box center [804, 242] width 79 height 19
click at [765, 247] on div "2" at bounding box center [804, 242] width 79 height 19
click at [765, 180] on div "2" at bounding box center [804, 170] width 79 height 19
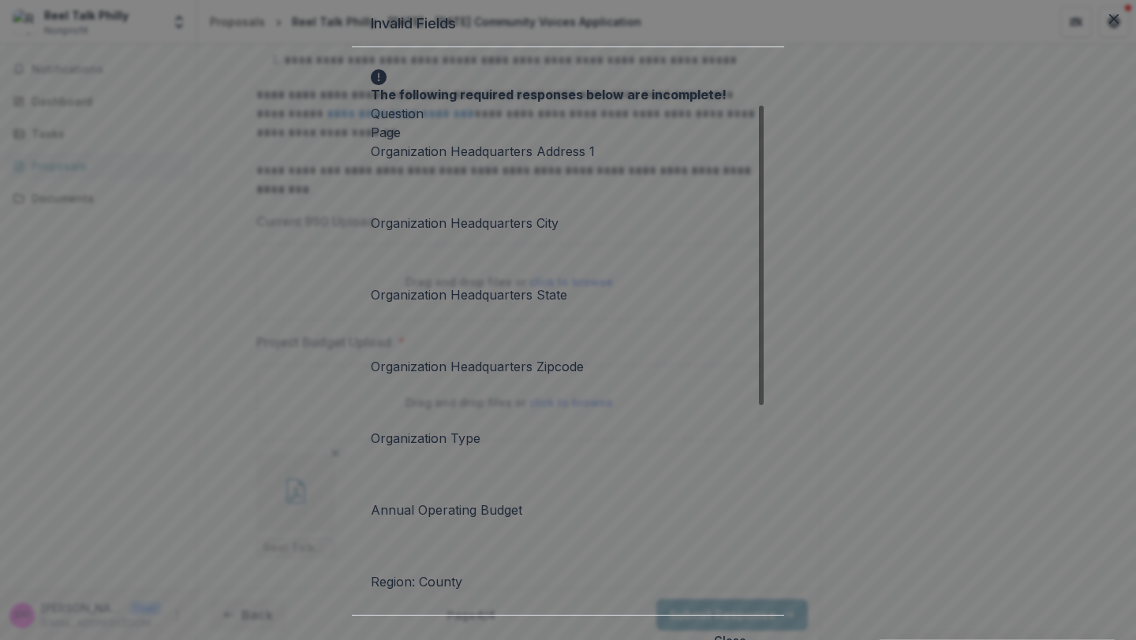
click at [765, 180] on div "2" at bounding box center [804, 170] width 79 height 19
click at [765, 591] on div "2" at bounding box center [804, 600] width 79 height 19
click at [755, 628] on button "Close" at bounding box center [729, 640] width 51 height 25
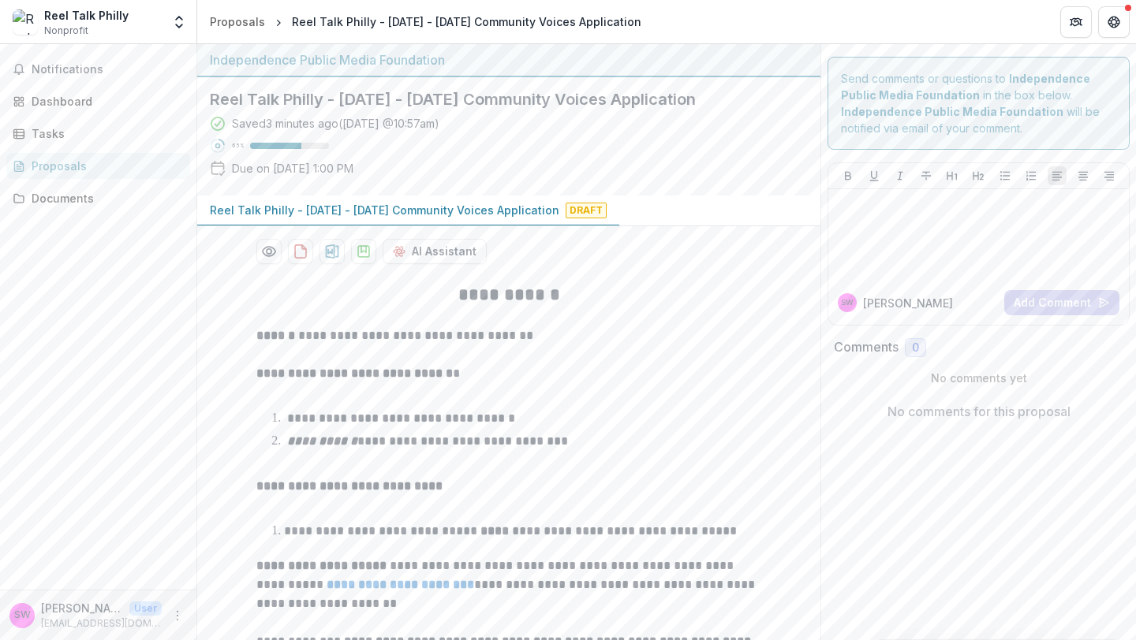
scroll to position [471, 0]
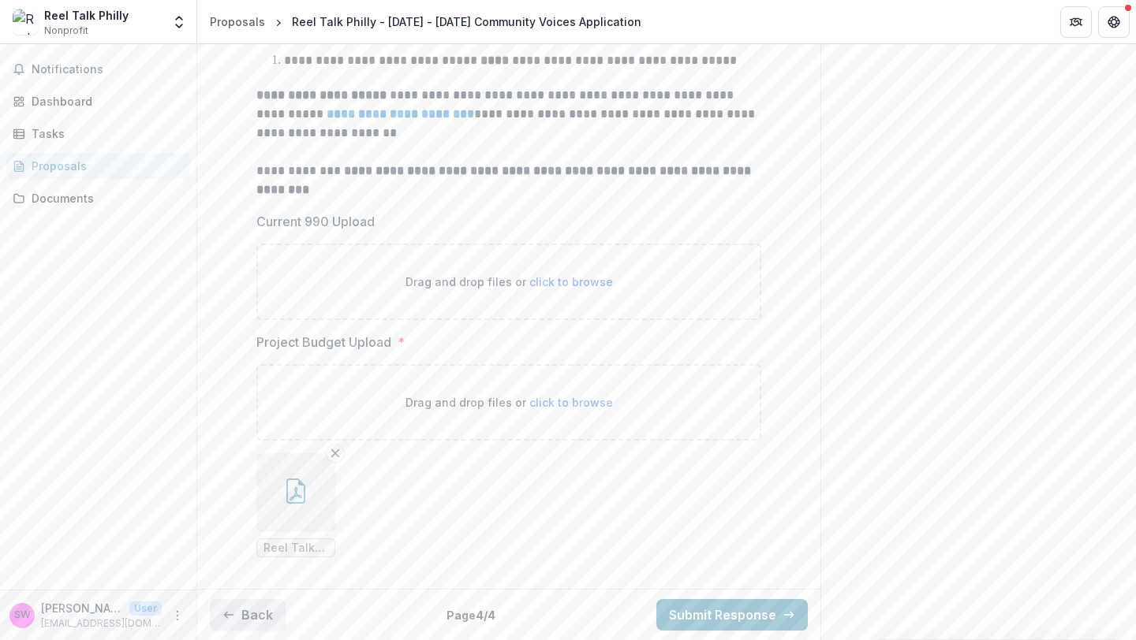
click at [255, 629] on button "Back" at bounding box center [248, 615] width 76 height 32
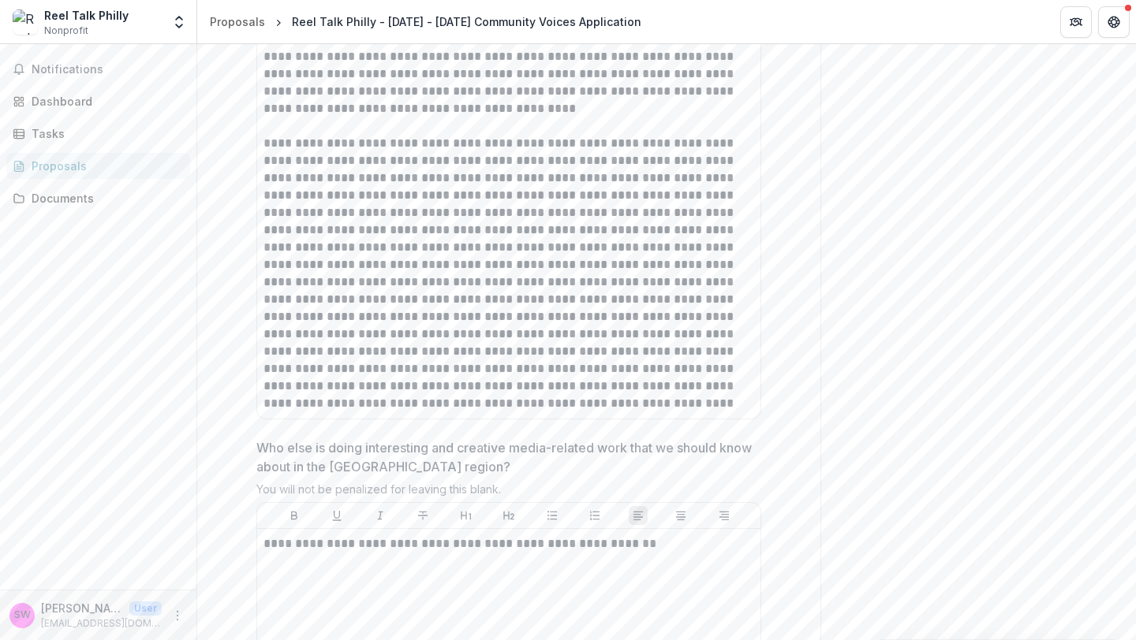
scroll to position [6094, 0]
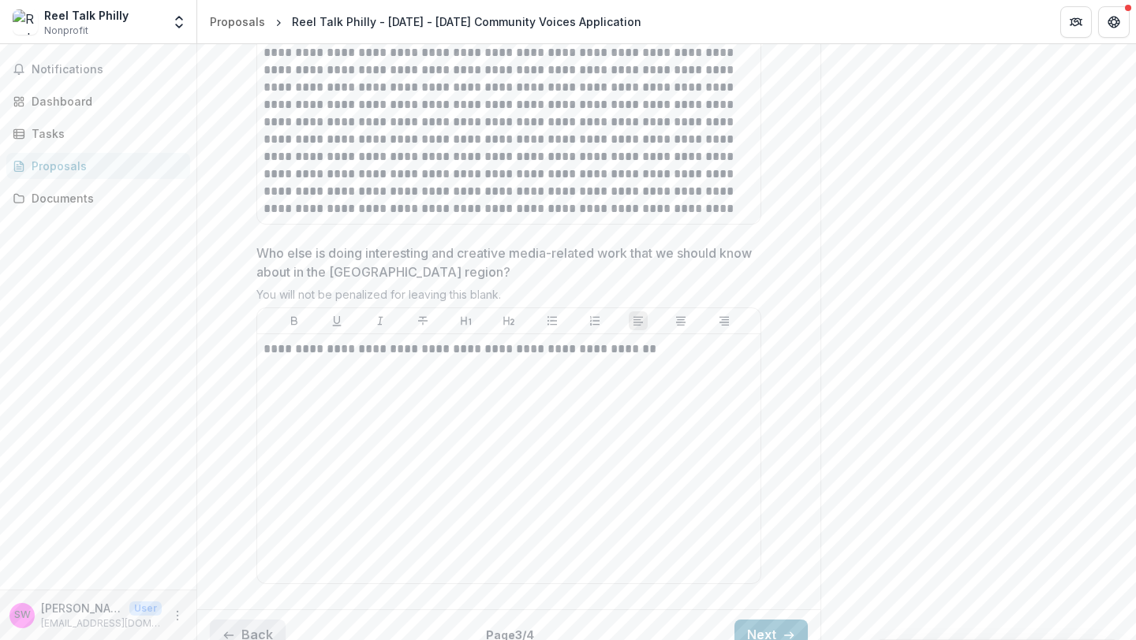
click at [236, 620] on button "Back" at bounding box center [248, 636] width 76 height 32
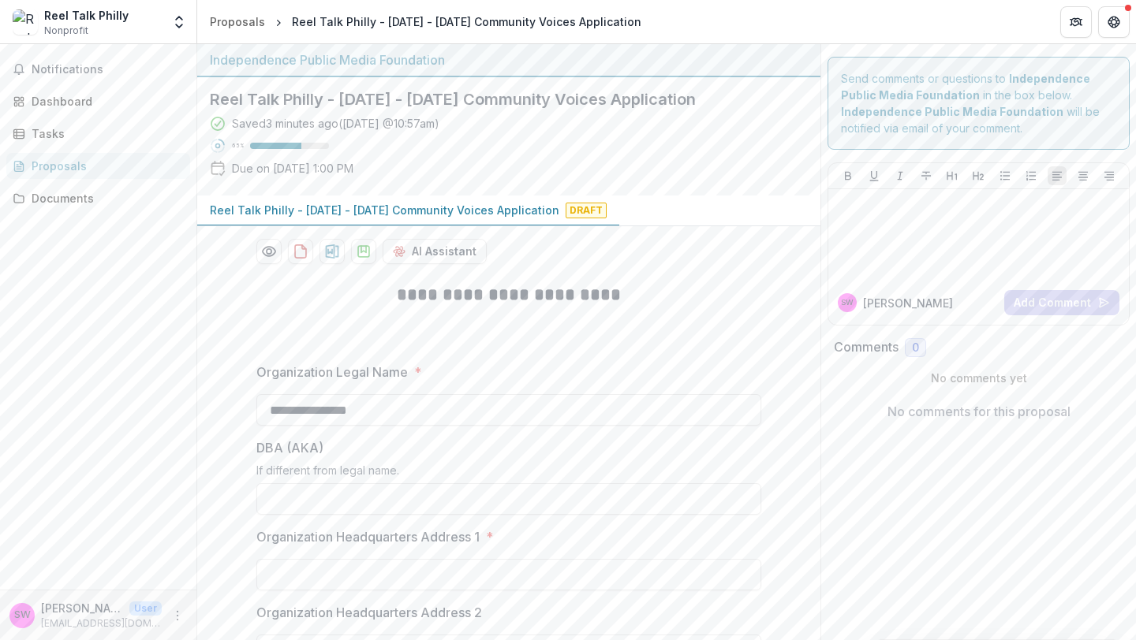
scroll to position [191, 0]
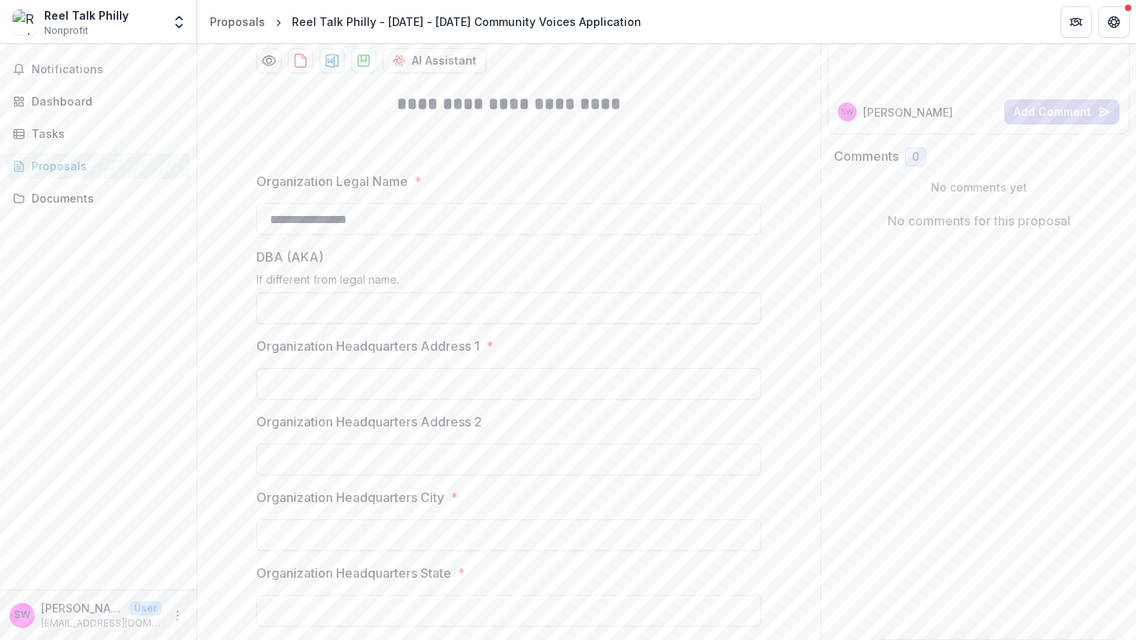
click at [392, 300] on input "DBA (AKA)" at bounding box center [508, 309] width 505 height 32
type input "***"
click at [351, 394] on input "Organization Headquarters Address 1 *" at bounding box center [508, 384] width 505 height 32
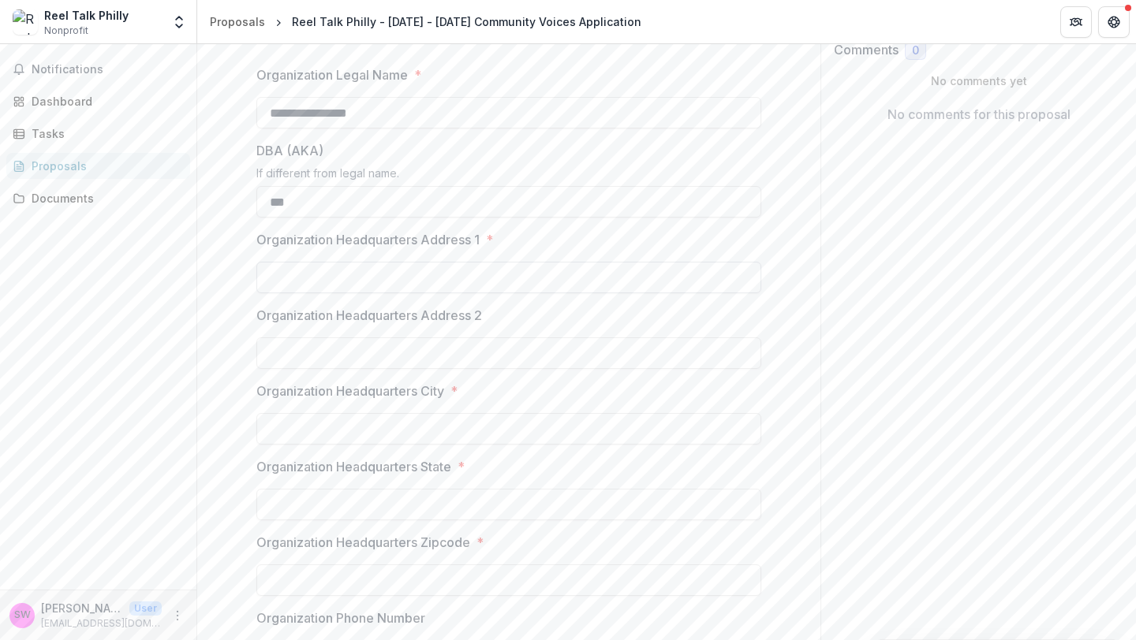
scroll to position [288, 0]
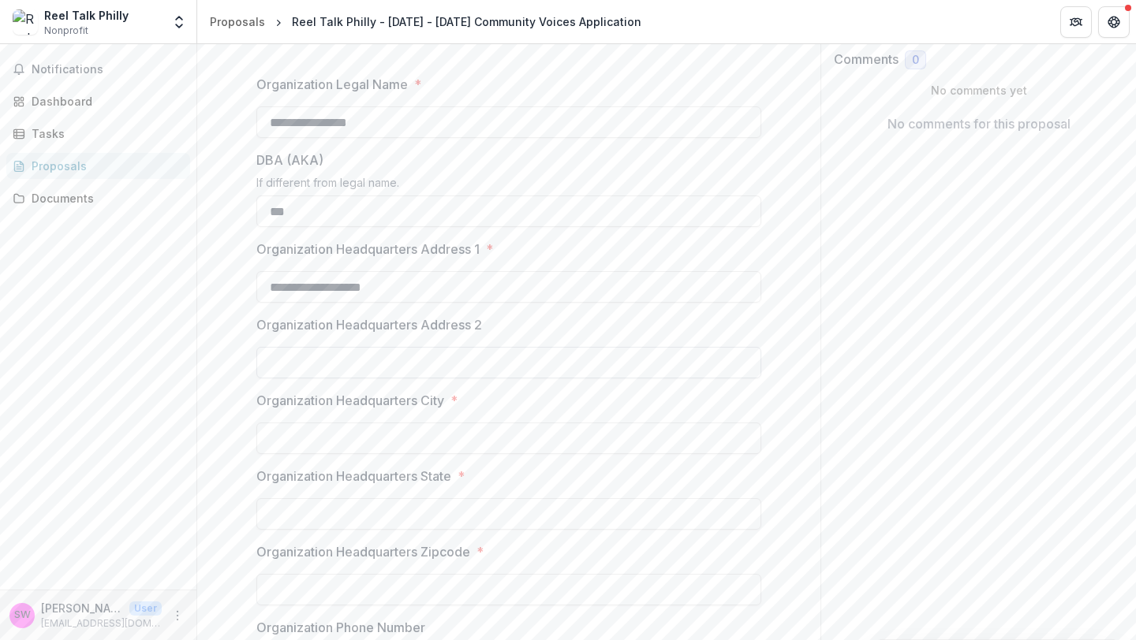
type input "**********"
click at [377, 359] on input "Organization Headquarters Address 2" at bounding box center [508, 363] width 505 height 32
click at [360, 435] on input "Organization Headquarters City *" at bounding box center [508, 439] width 505 height 32
type input "**********"
click at [323, 507] on input "Organization Headquarters State *" at bounding box center [508, 514] width 505 height 32
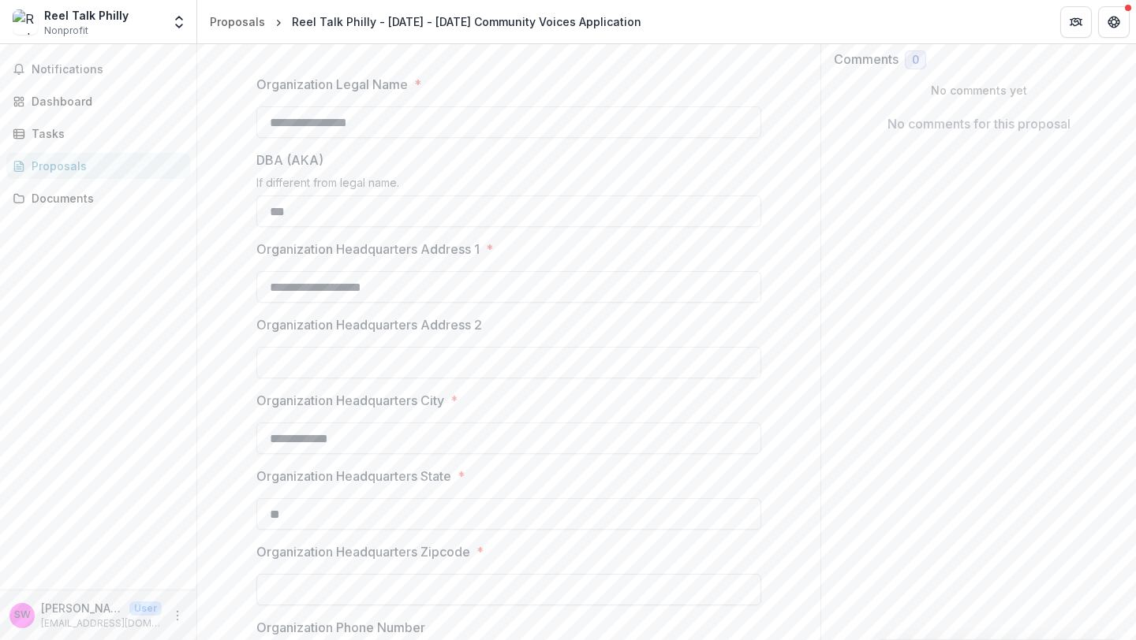
type input "**"
click at [336, 582] on input "Organization Headquarters Zipcode *" at bounding box center [508, 590] width 505 height 32
click at [518, 574] on input "*****" at bounding box center [508, 590] width 505 height 32
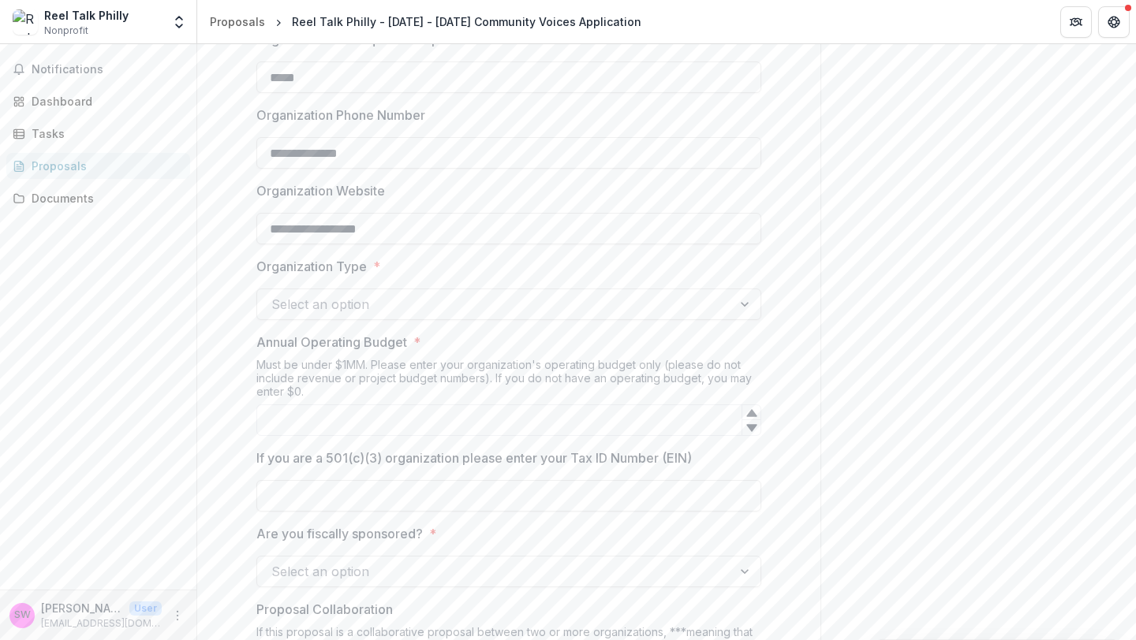
scroll to position [827, 0]
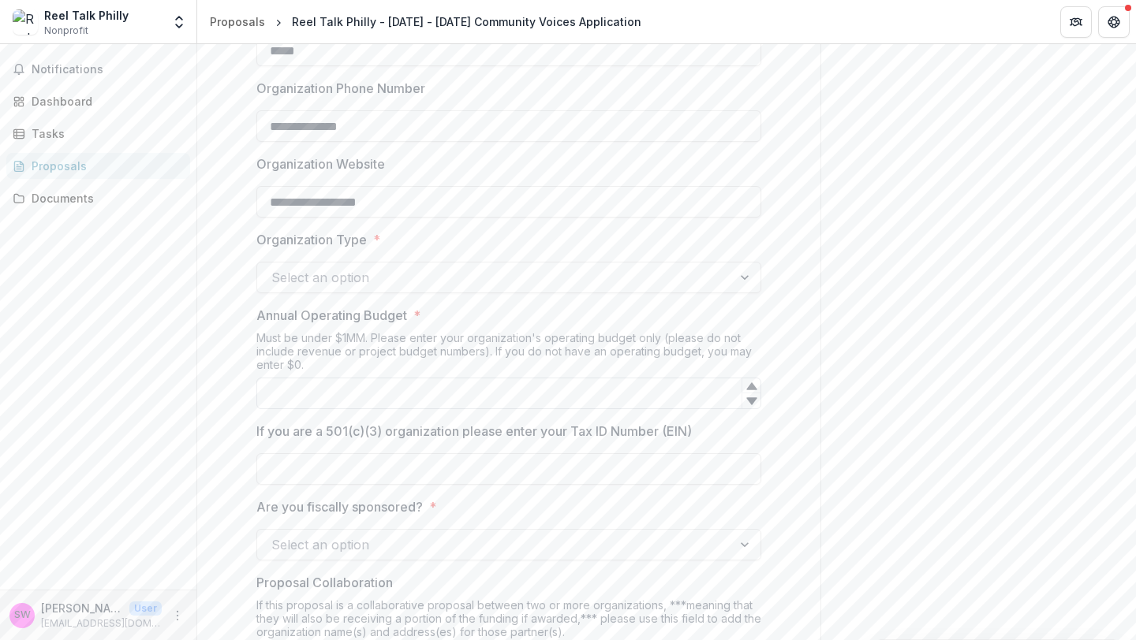
type input "*****"
click at [453, 397] on input "Annual Operating Budget *" at bounding box center [508, 394] width 505 height 32
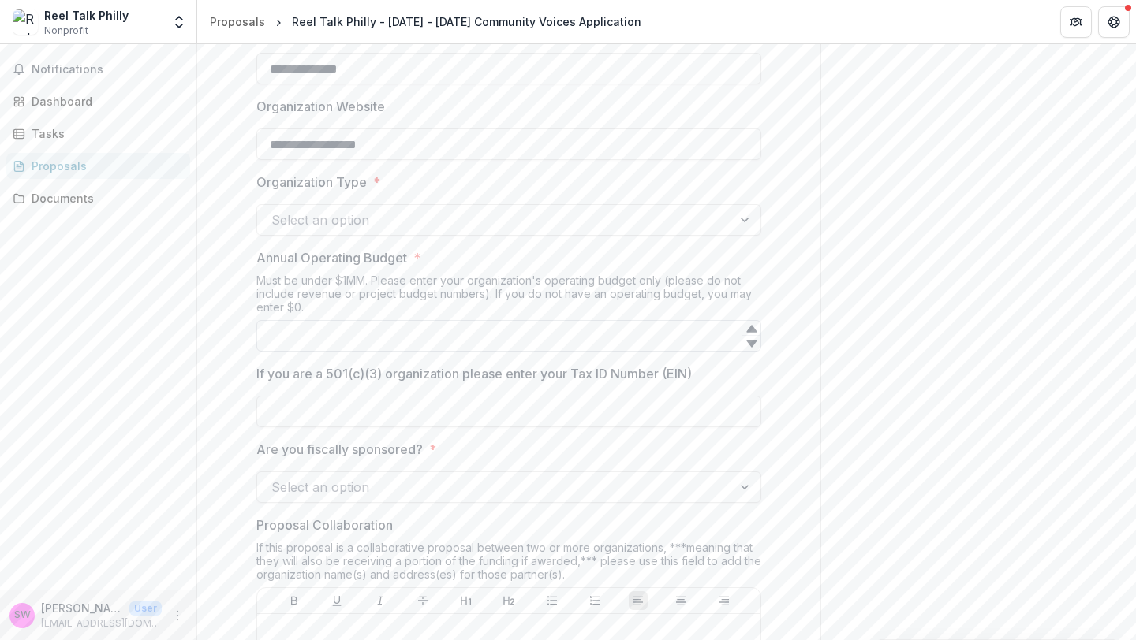
scroll to position [886, 0]
type input "*****"
click at [715, 378] on label "If you are a 501(c)(3) organization please enter your Tax ID Number (EIN)" at bounding box center [503, 372] width 495 height 19
click at [715, 394] on input "If you are a 501(c)(3) organization please enter your Tax ID Number (EIN)" at bounding box center [508, 410] width 505 height 32
drag, startPoint x: 313, startPoint y: 342, endPoint x: 255, endPoint y: 334, distance: 58.9
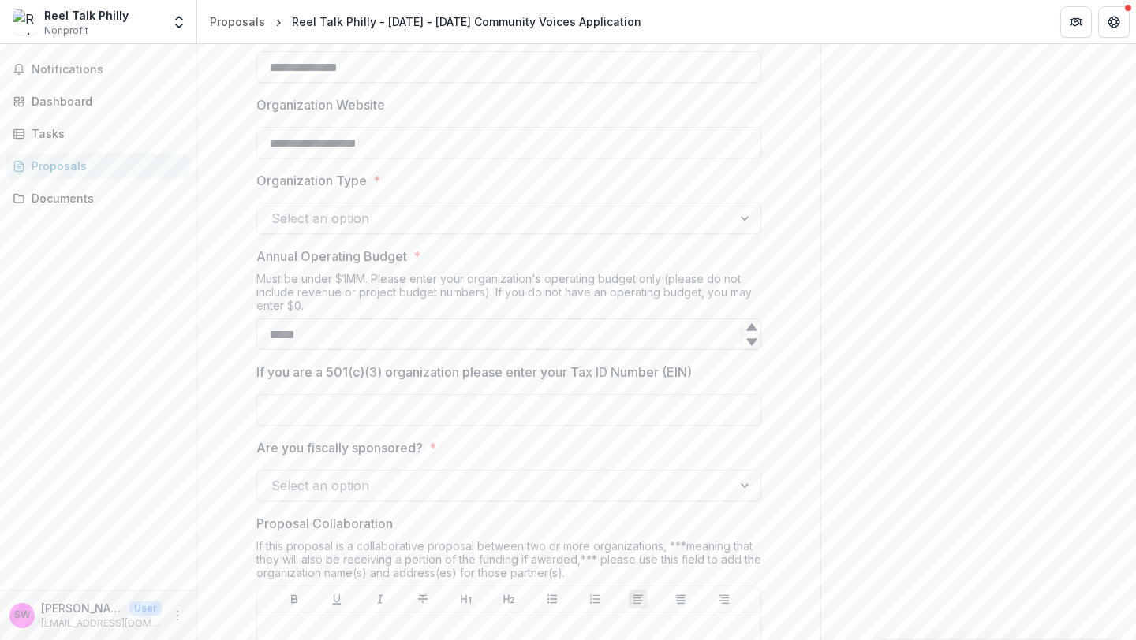
click at [256, 334] on input "*****" at bounding box center [508, 335] width 505 height 32
type input "*"
type input "*****"
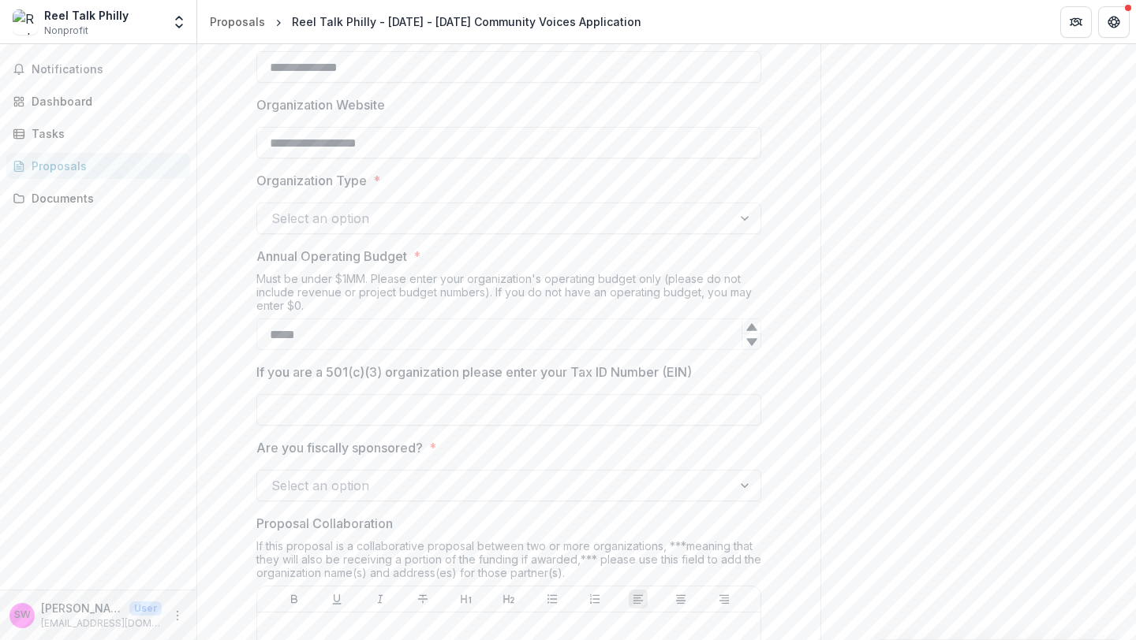
click at [356, 498] on div "Select an option" at bounding box center [494, 485] width 475 height 25
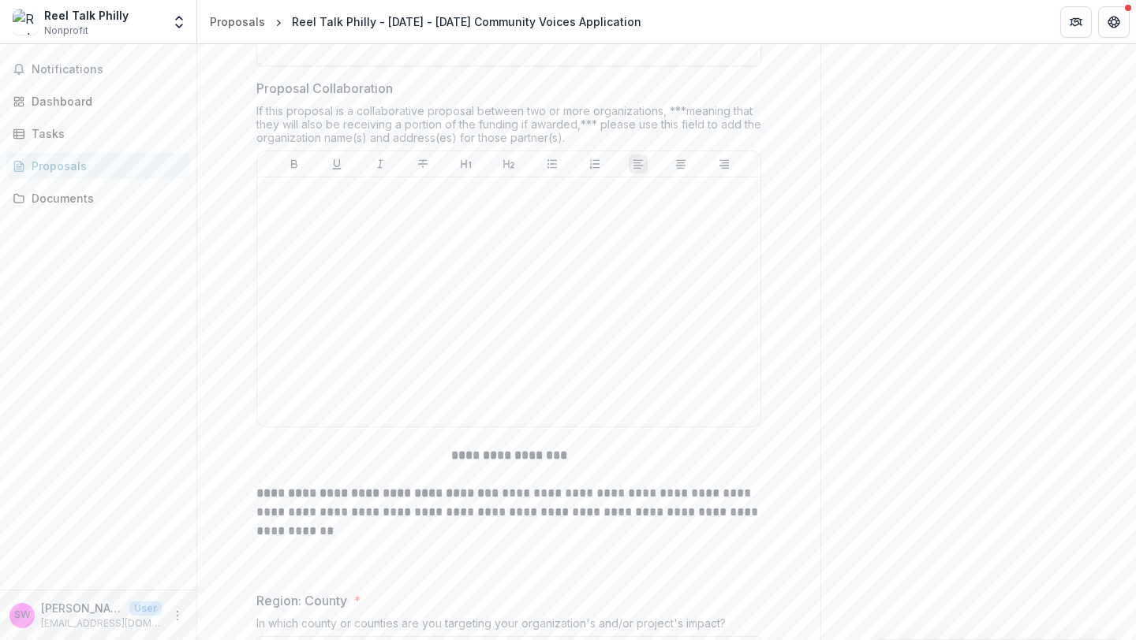
scroll to position [1778, 0]
click at [381, 321] on div at bounding box center [508, 299] width 490 height 237
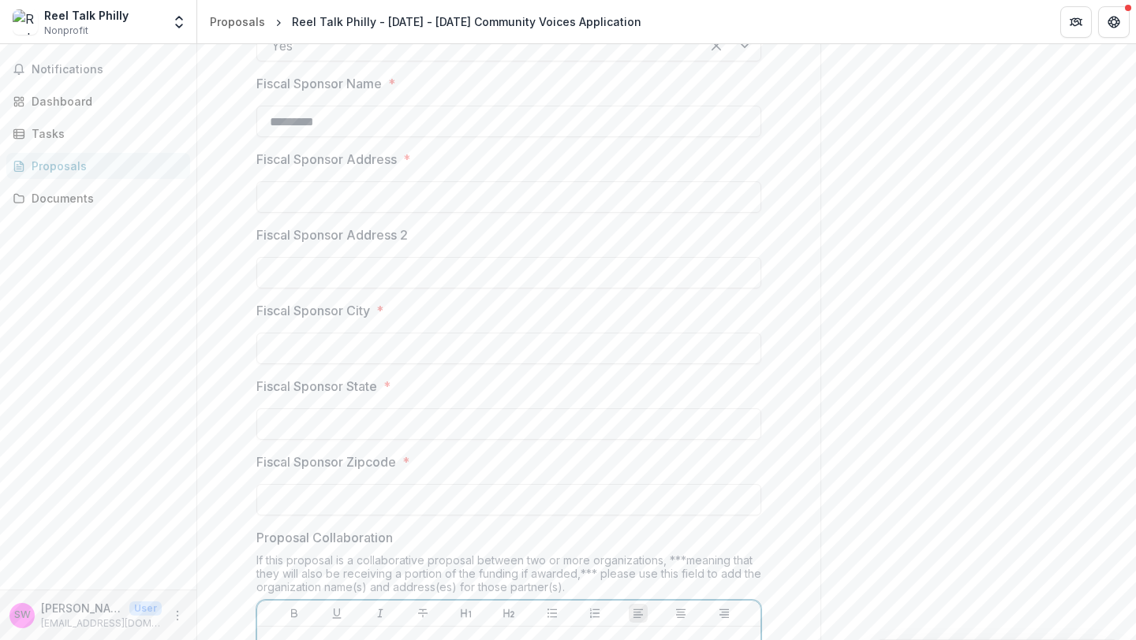
scroll to position [1327, 0]
click at [373, 189] on input "Fiscal Sponsor Address *" at bounding box center [508, 197] width 505 height 32
type input "**********"
click at [365, 349] on input "Fiscal Sponsor City *" at bounding box center [508, 348] width 505 height 32
type input "**********"
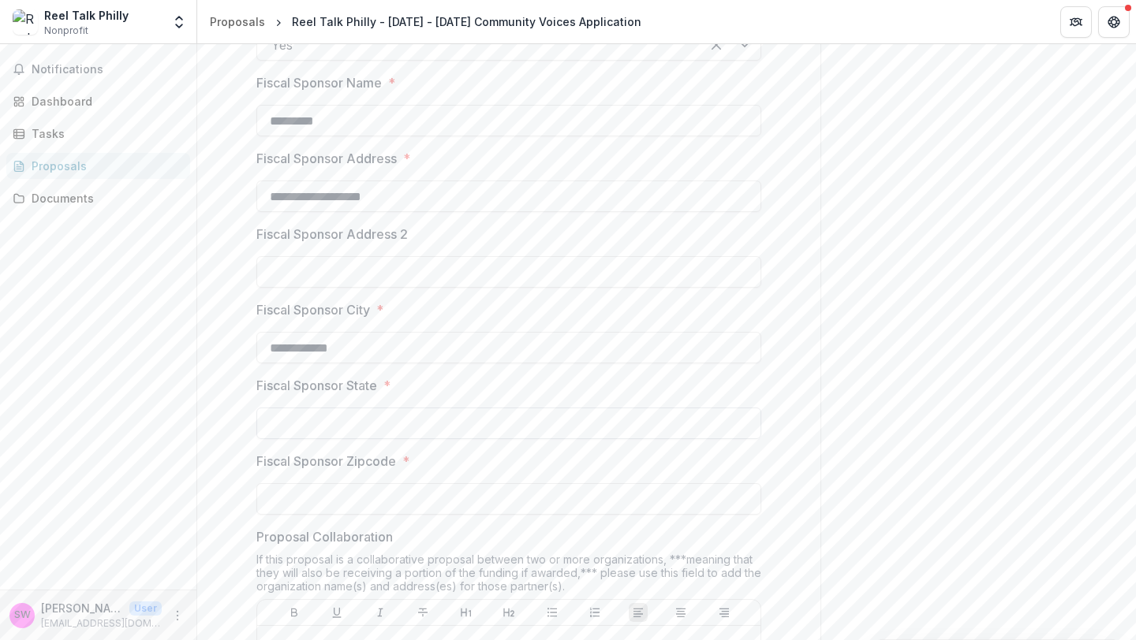
click at [356, 435] on input "Fiscal Sponsor State *" at bounding box center [508, 424] width 505 height 32
type input "**"
click at [355, 489] on input "Fiscal Sponsor Zipcode *" at bounding box center [508, 499] width 505 height 32
type input "*****"
click at [681, 460] on label "Fiscal Sponsor Zipcode *" at bounding box center [503, 461] width 495 height 19
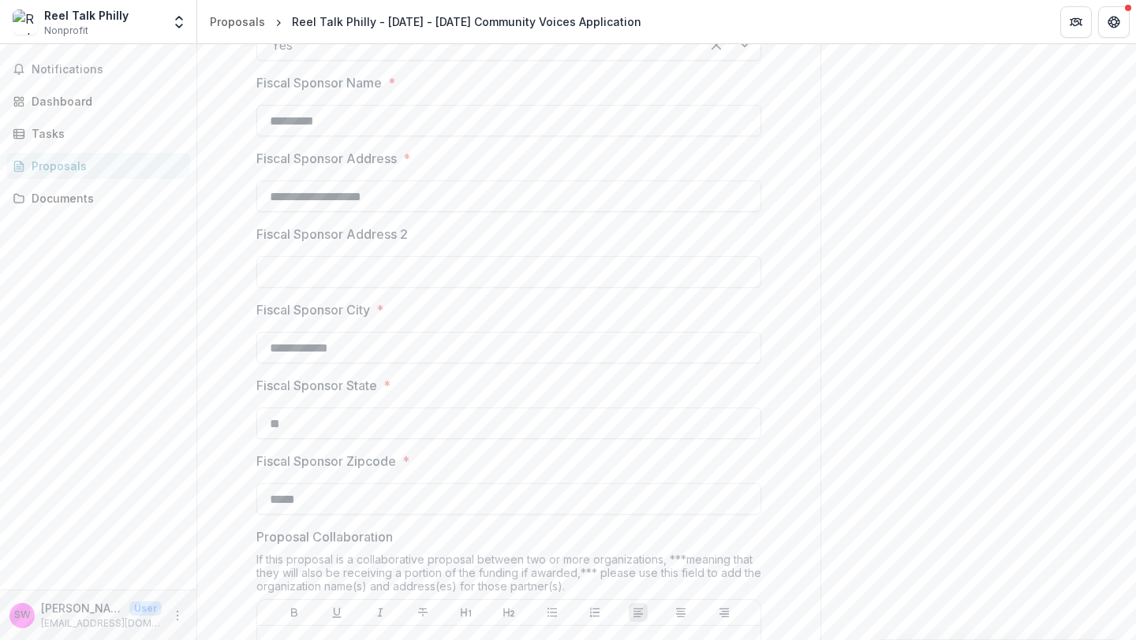
click at [681, 483] on input "*****" at bounding box center [508, 499] width 505 height 32
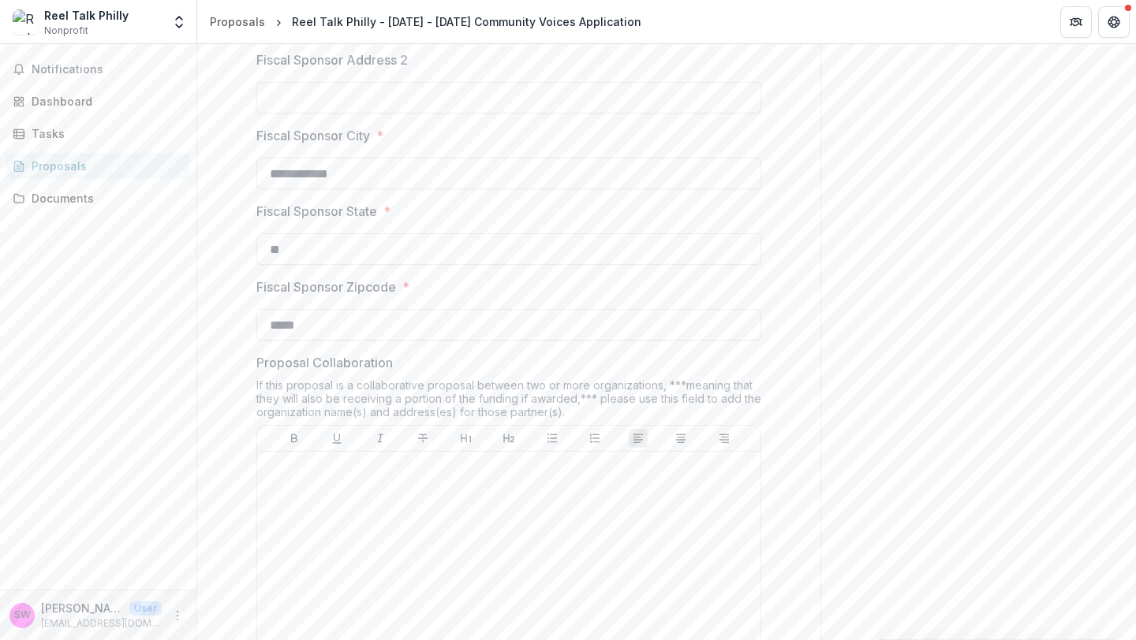
scroll to position [1507, 0]
click at [587, 505] on div at bounding box center [508, 571] width 490 height 237
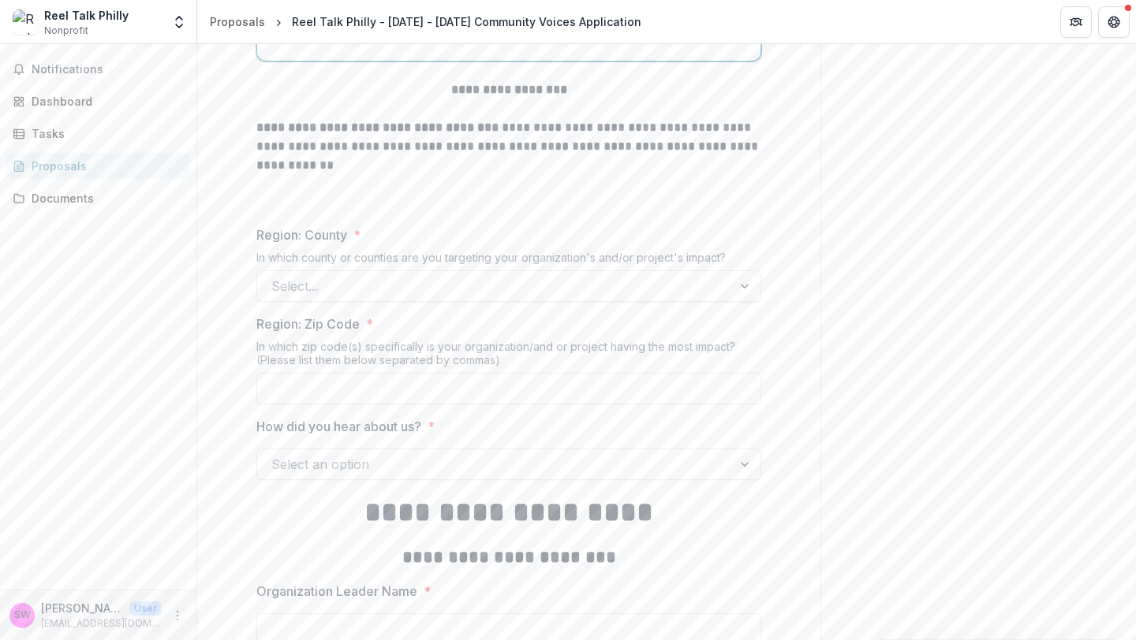
scroll to position [2141, 0]
click at [564, 287] on div at bounding box center [494, 287] width 446 height 22
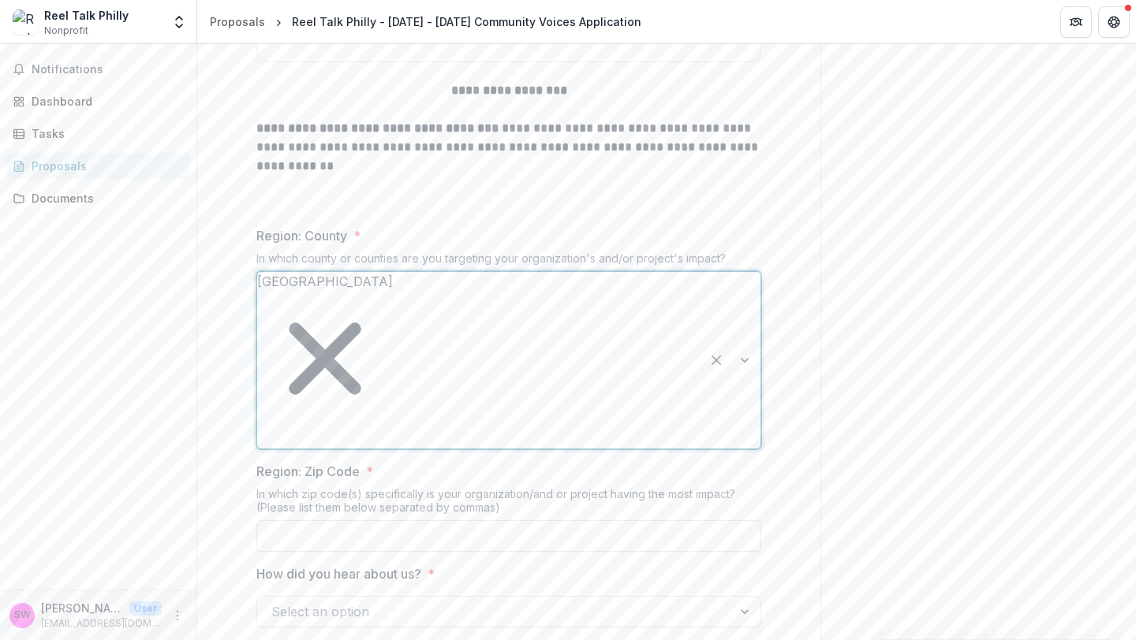
click at [509, 520] on input "Region: Zip Code *" at bounding box center [508, 536] width 505 height 32
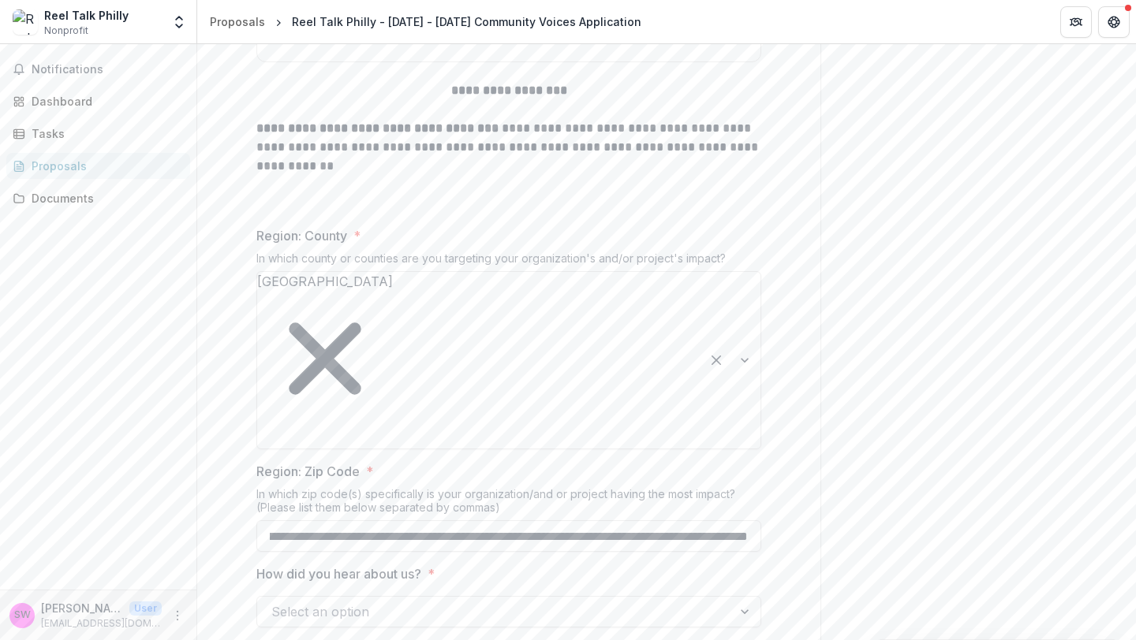
scroll to position [0, 155]
type input "**********"
click at [514, 601] on div at bounding box center [494, 612] width 446 height 22
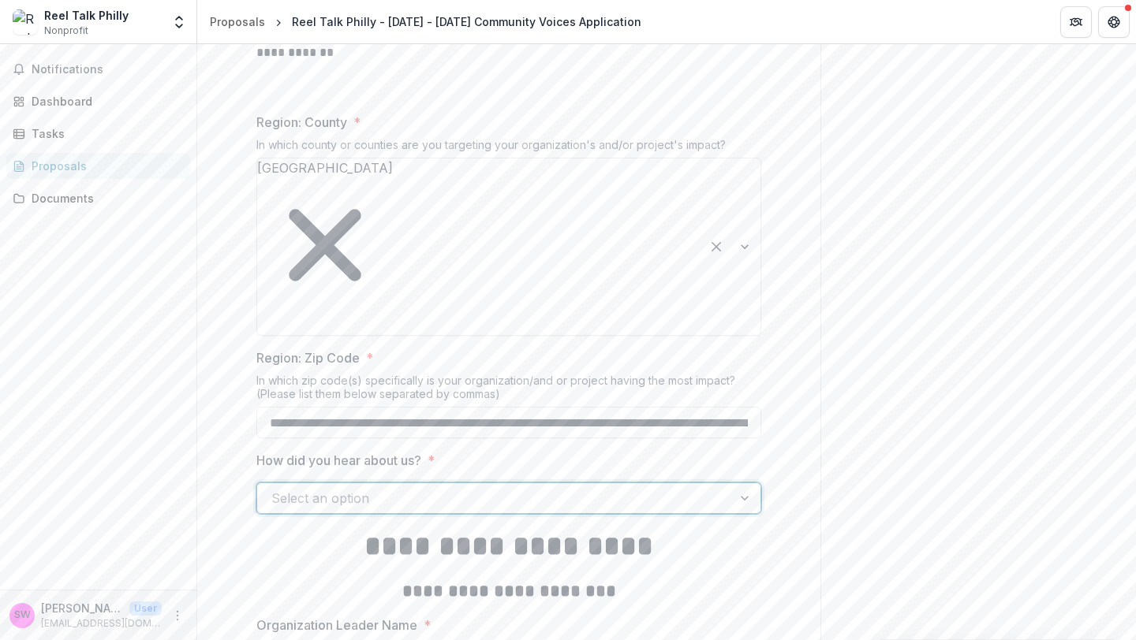
scroll to position [2255, 0]
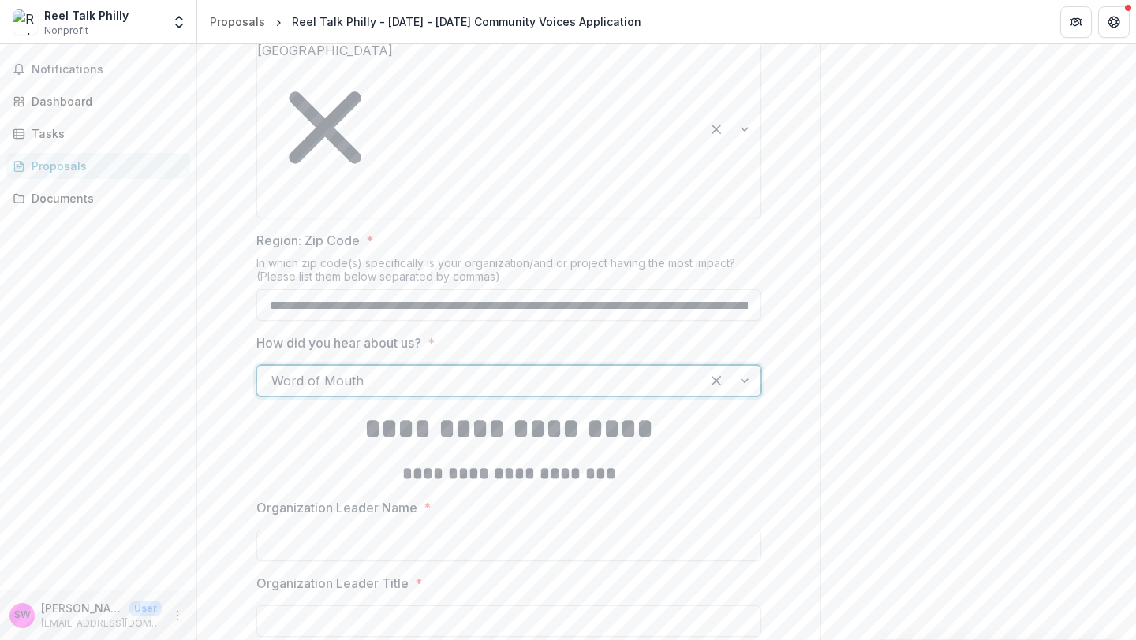
scroll to position [2404, 0]
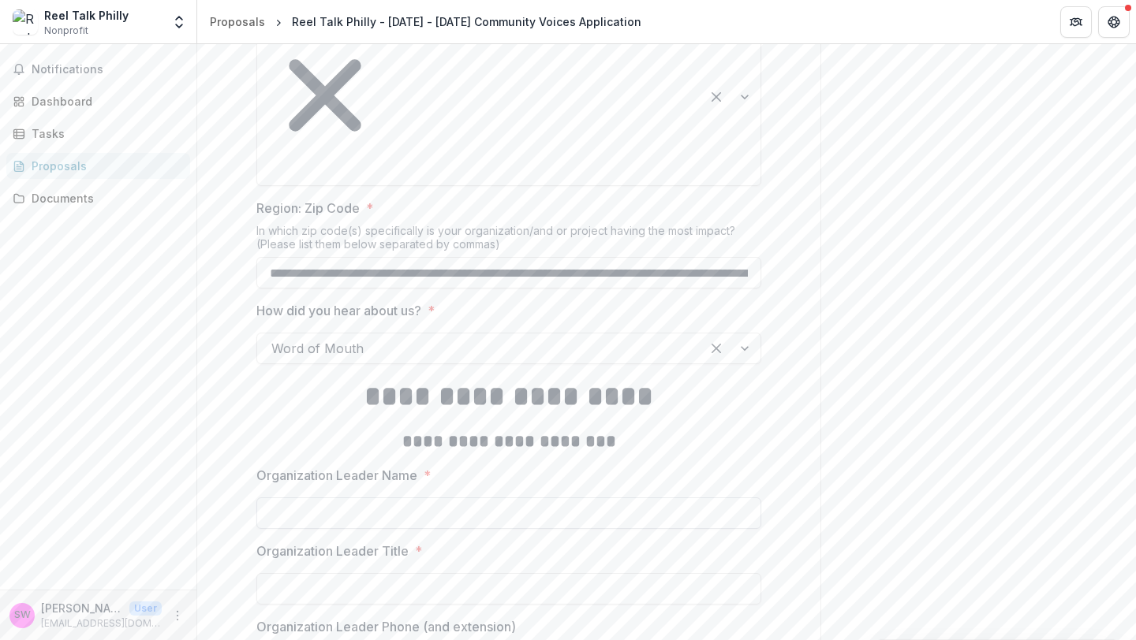
click at [497, 498] on input "Organization Leader Name *" at bounding box center [508, 514] width 505 height 32
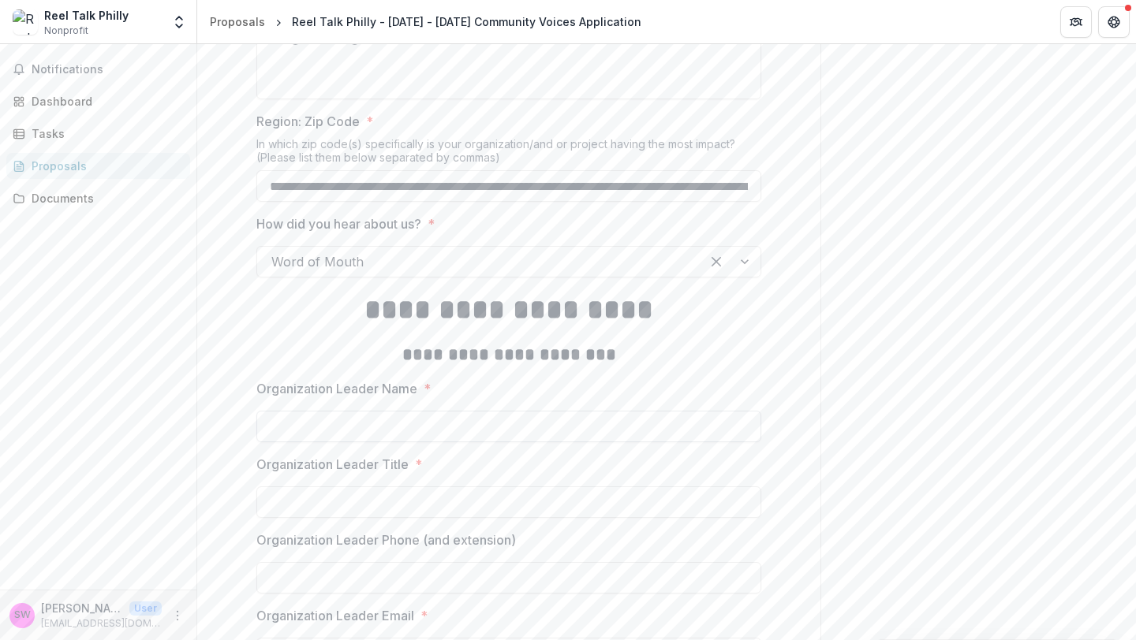
scroll to position [2517, 0]
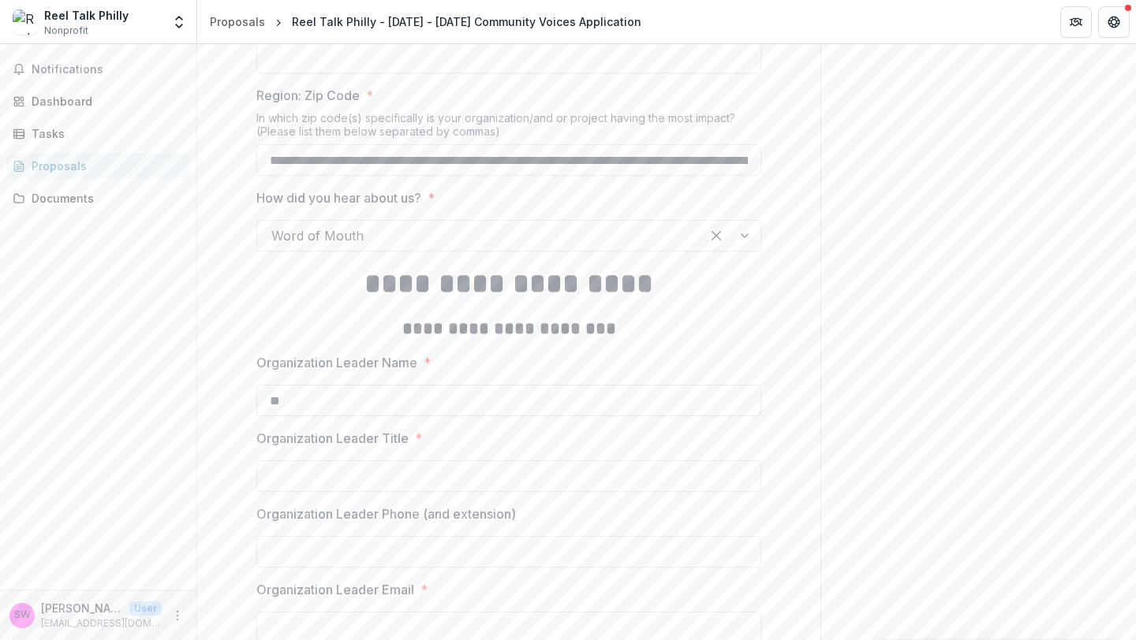
type input "*"
type input "**********"
click at [452, 461] on input "Organization Leader Title *" at bounding box center [508, 477] width 505 height 32
type input "*******"
click at [430, 536] on input "Organization Leader Phone (and extension)" at bounding box center [508, 552] width 505 height 32
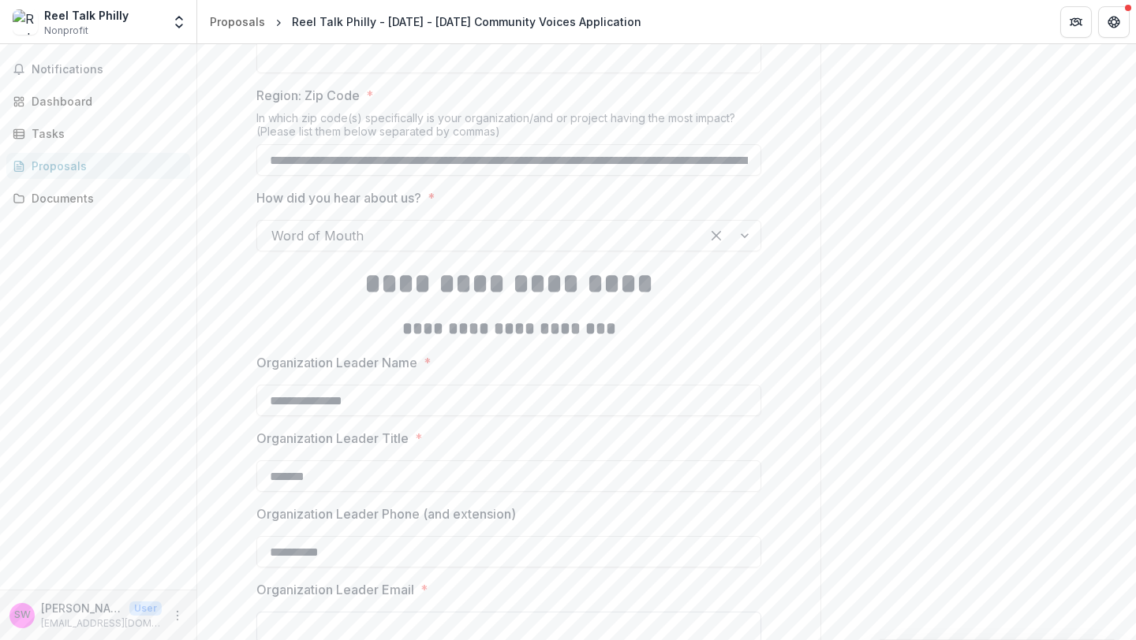
type input "**********"
click at [407, 612] on input "Organization Leader Email *" at bounding box center [508, 628] width 505 height 32
type input "**********"
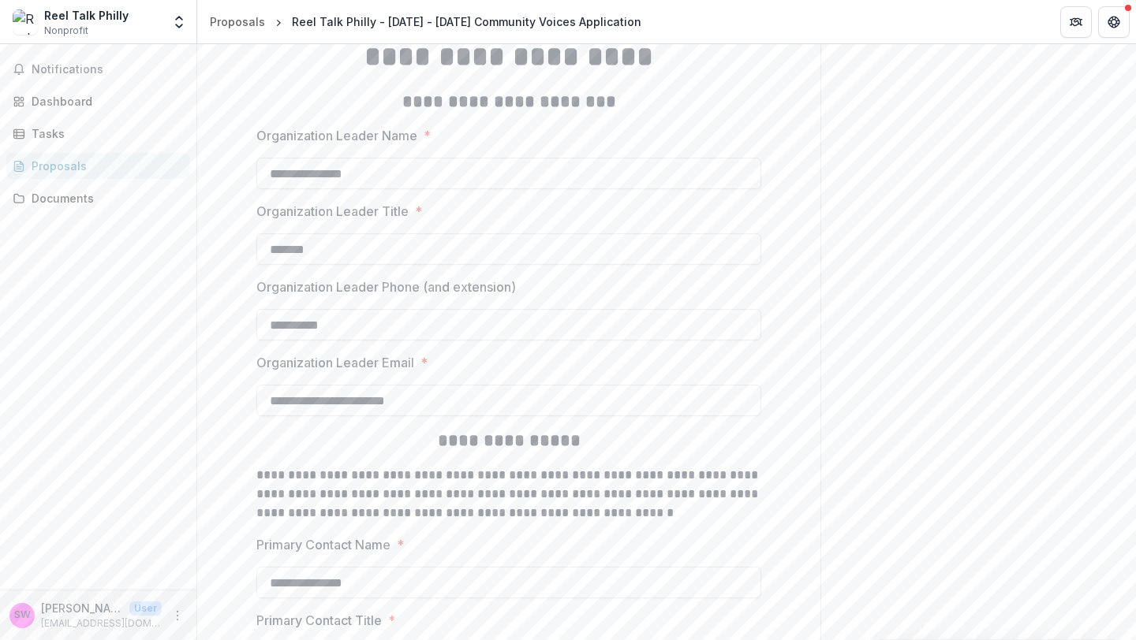
scroll to position [2745, 0]
drag, startPoint x: 457, startPoint y: 255, endPoint x: 219, endPoint y: 229, distance: 239.7
type input "**********"
click at [405, 428] on h2 "**********" at bounding box center [508, 440] width 505 height 24
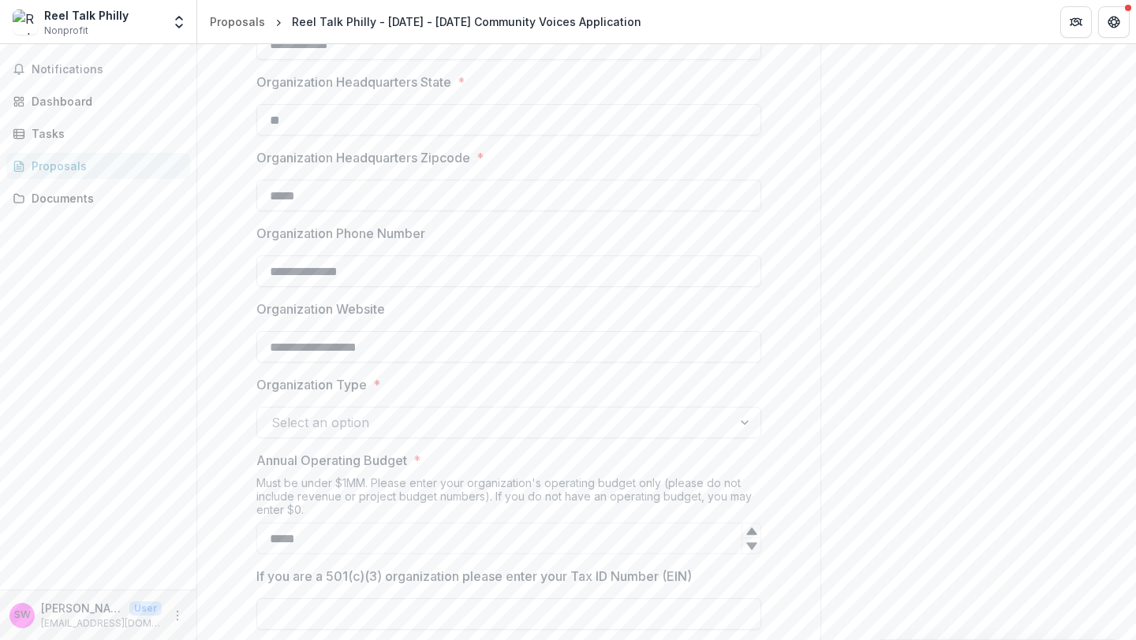
scroll to position [672, 0]
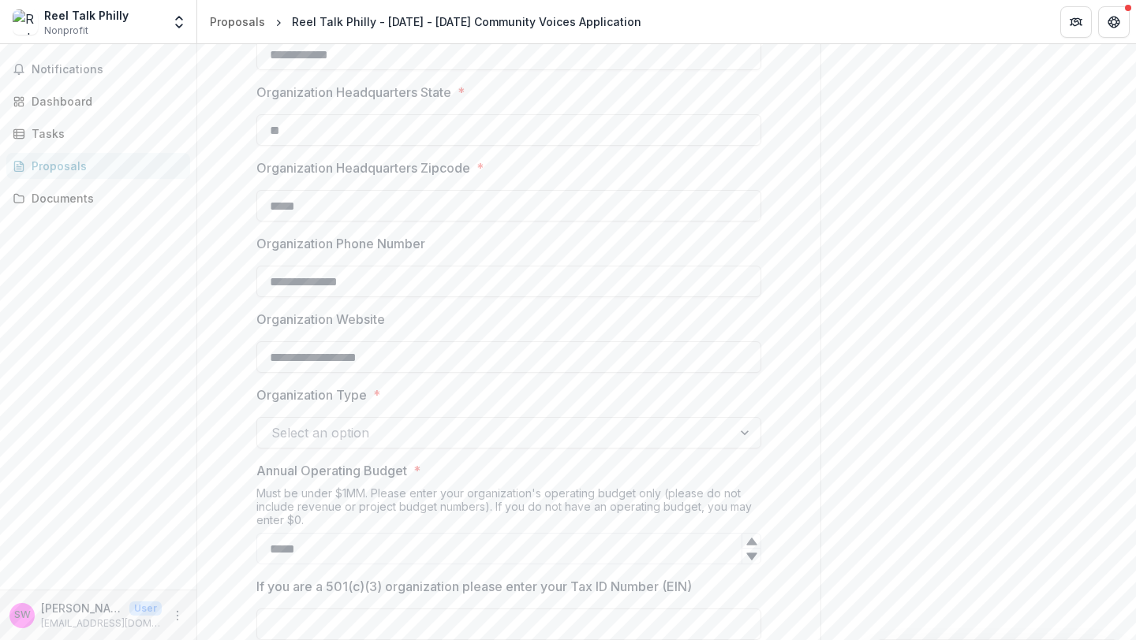
drag, startPoint x: 412, startPoint y: 552, endPoint x: 223, endPoint y: 521, distance: 191.7
type input "*****"
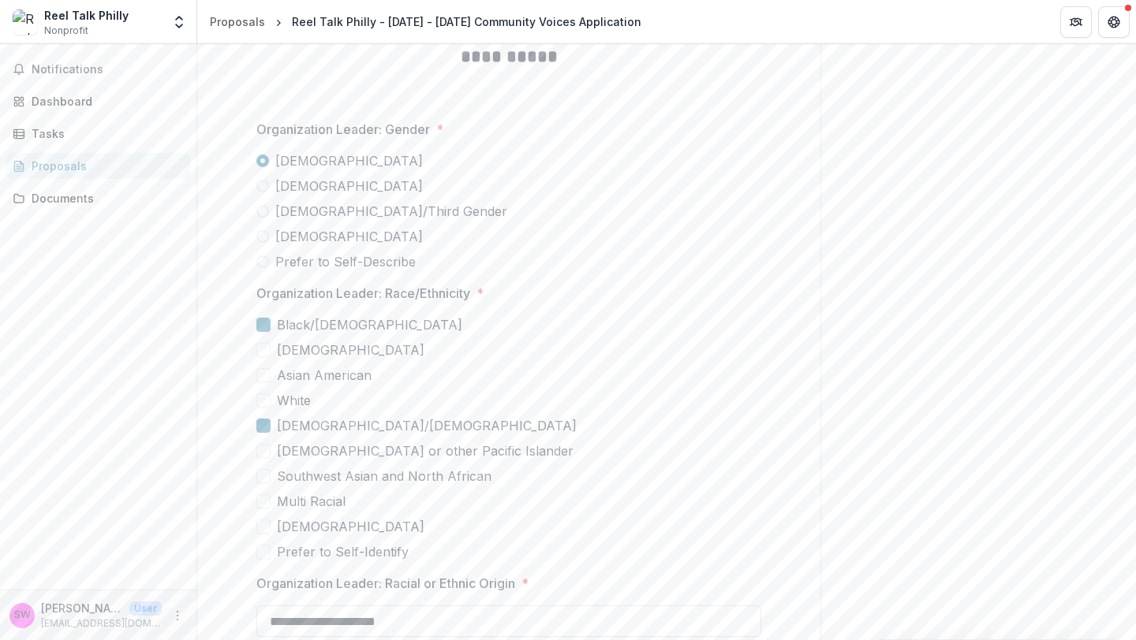
scroll to position [4012, 0]
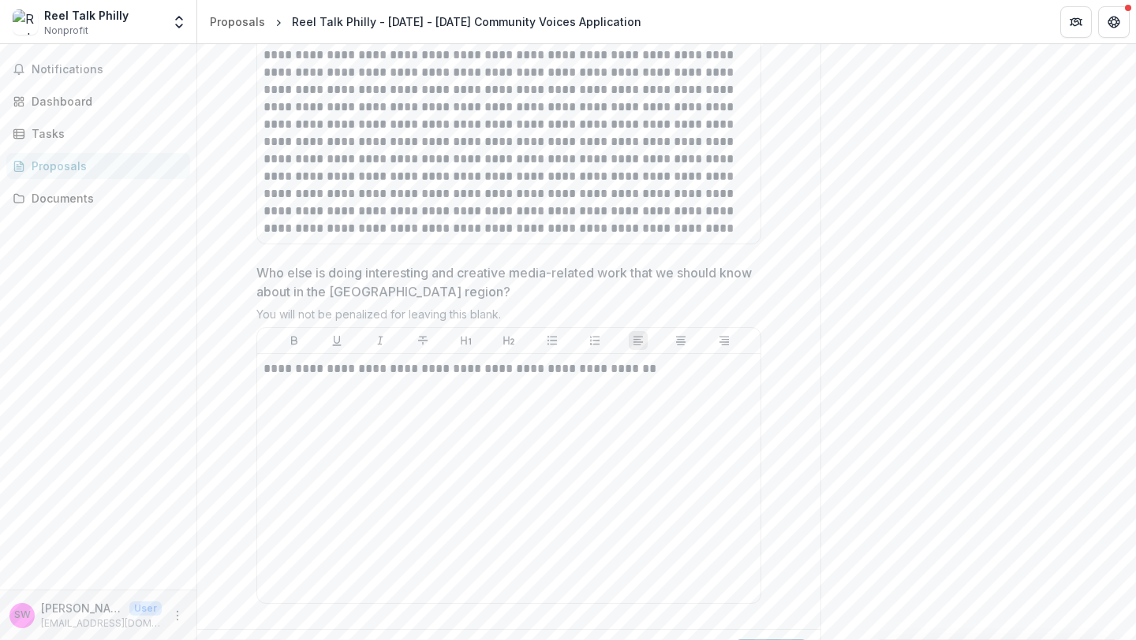
scroll to position [6094, 0]
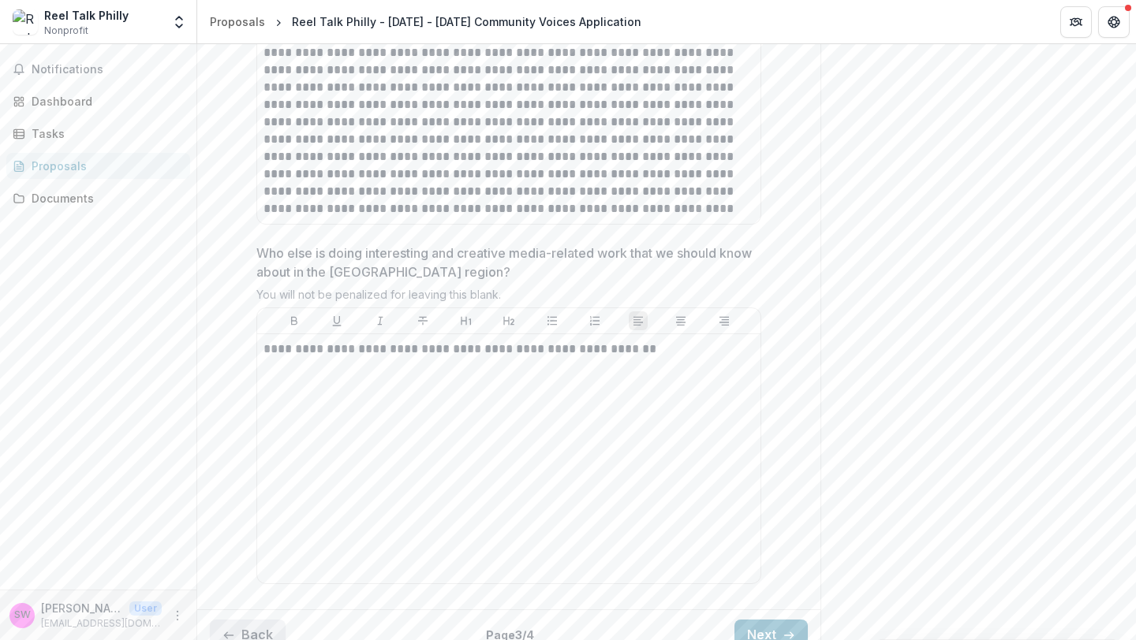
click at [260, 625] on button "Back" at bounding box center [248, 636] width 76 height 32
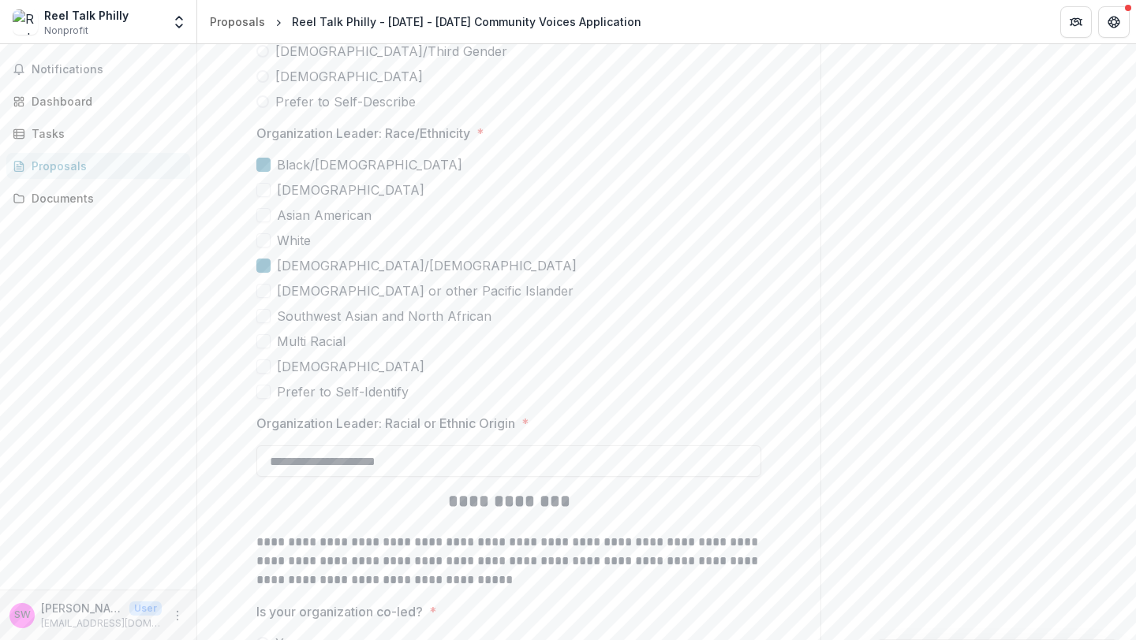
scroll to position [4012, 0]
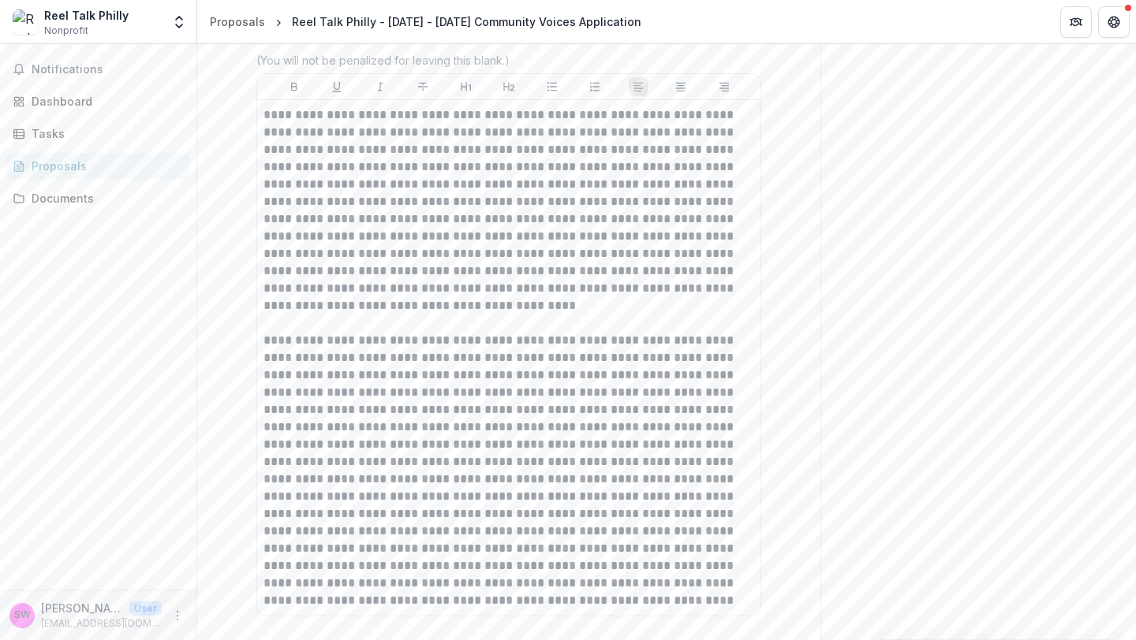
scroll to position [5701, 0]
click at [492, 290] on p "**********" at bounding box center [508, 211] width 490 height 208
click at [480, 289] on p "**********" at bounding box center [508, 211] width 490 height 208
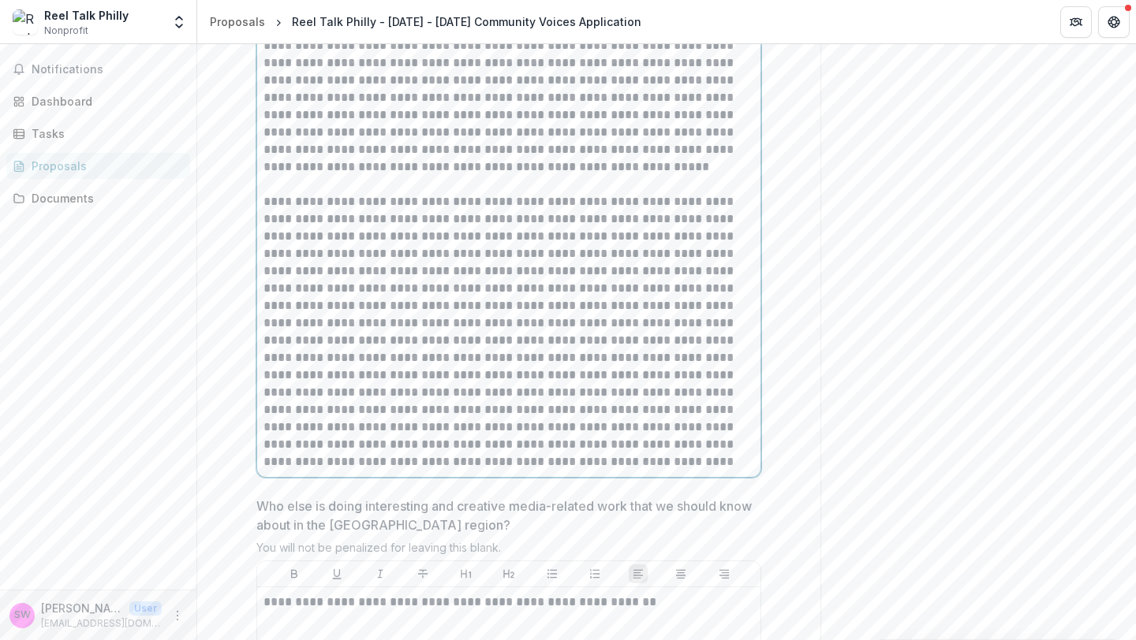
scroll to position [5710, 0]
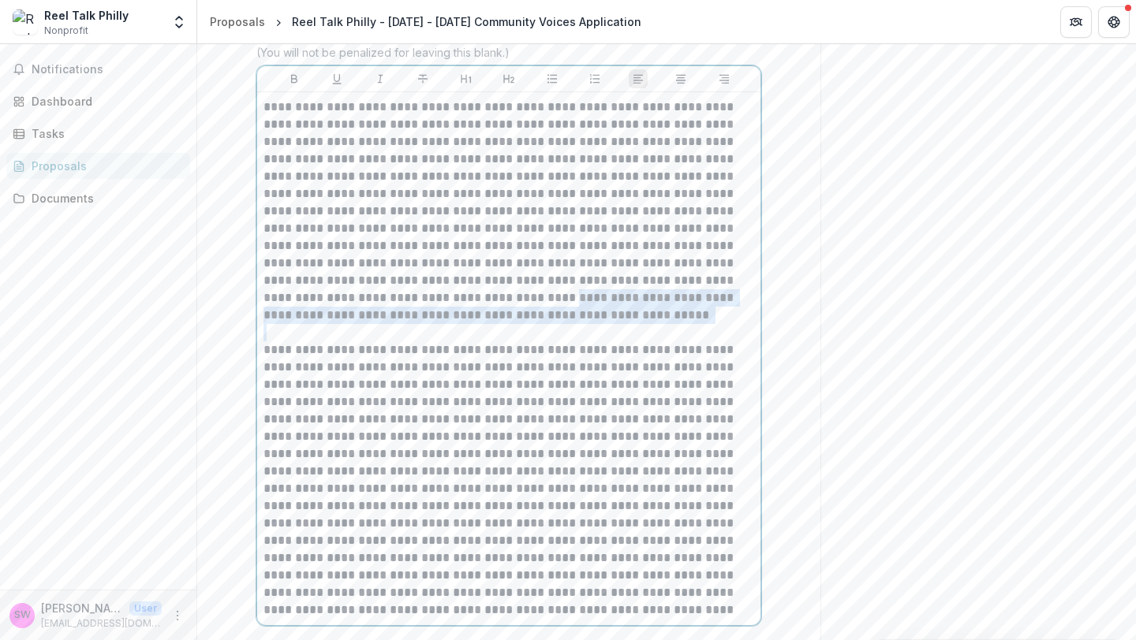
drag, startPoint x: 394, startPoint y: 273, endPoint x: 501, endPoint y: 304, distance: 111.0
click at [501, 304] on div "**********" at bounding box center [508, 359] width 490 height 520
copy p "**********"
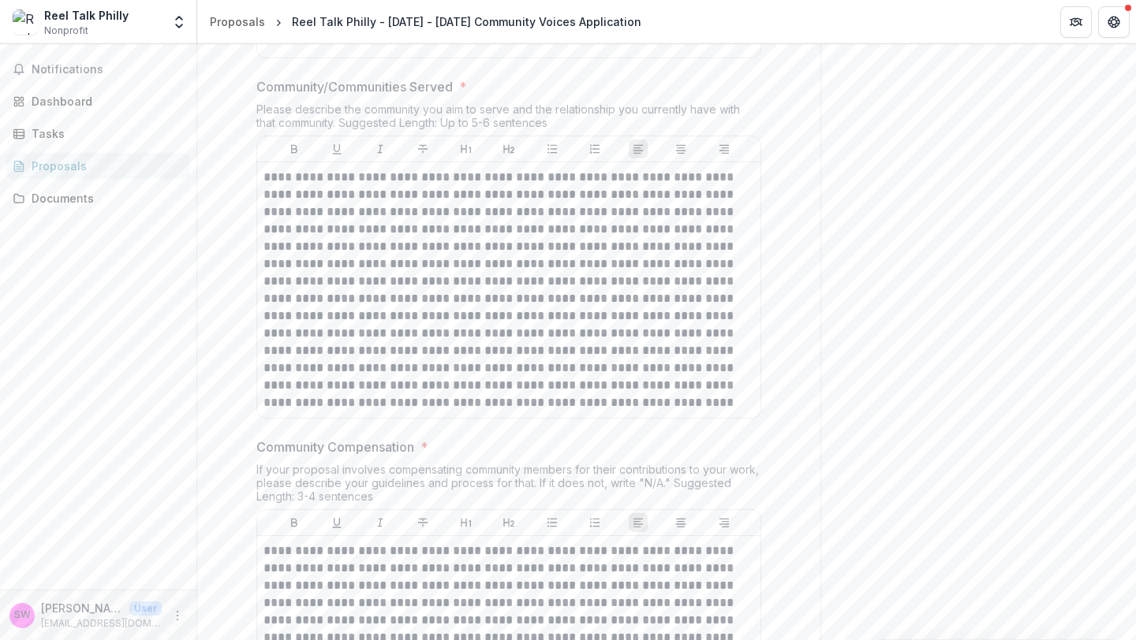
scroll to position [2582, 0]
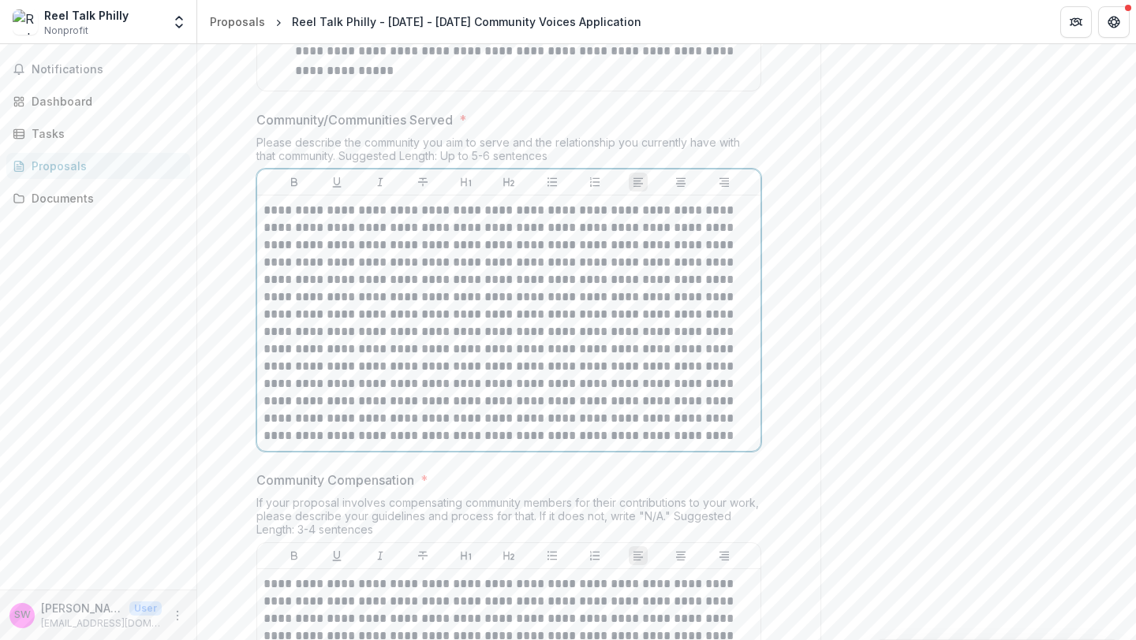
drag, startPoint x: 641, startPoint y: 226, endPoint x: 658, endPoint y: 259, distance: 36.3
click at [641, 226] on p at bounding box center [508, 323] width 490 height 243
click at [643, 224] on p at bounding box center [508, 323] width 490 height 243
paste div
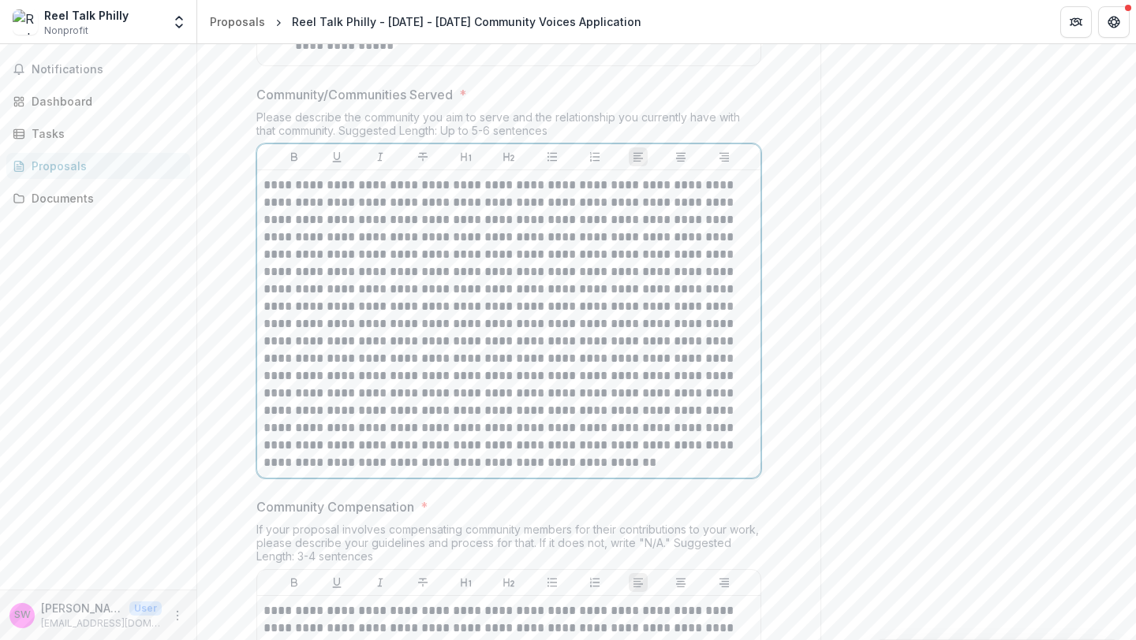
scroll to position [2615, 0]
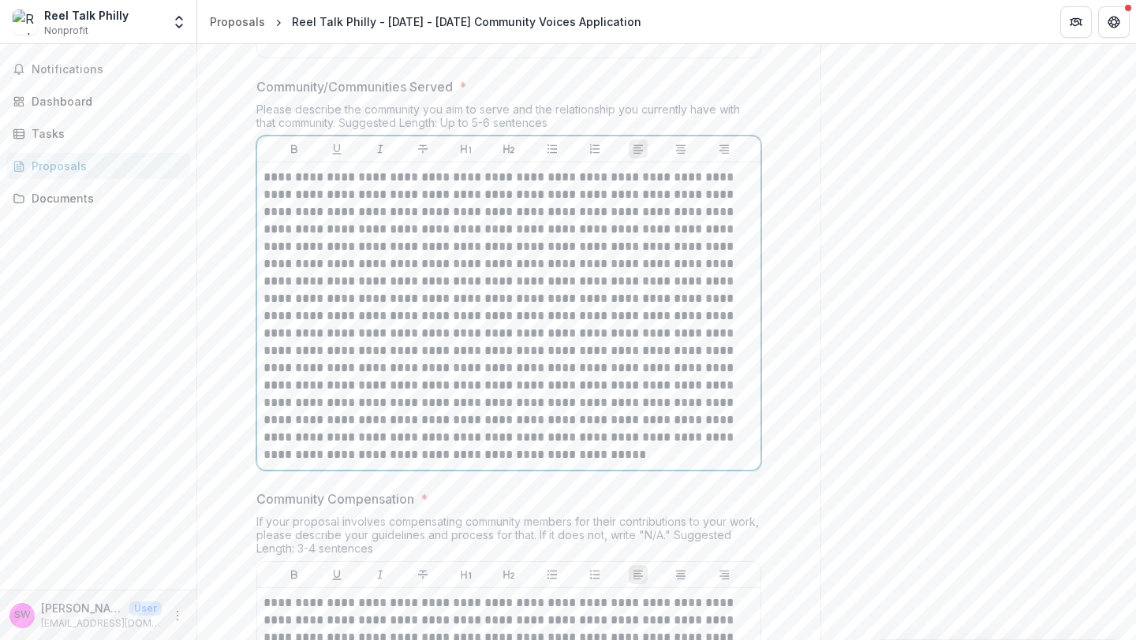
click at [652, 193] on p at bounding box center [508, 316] width 490 height 295
click at [377, 209] on p at bounding box center [508, 316] width 490 height 295
click at [601, 209] on p at bounding box center [508, 316] width 490 height 295
click at [554, 212] on p at bounding box center [508, 316] width 490 height 295
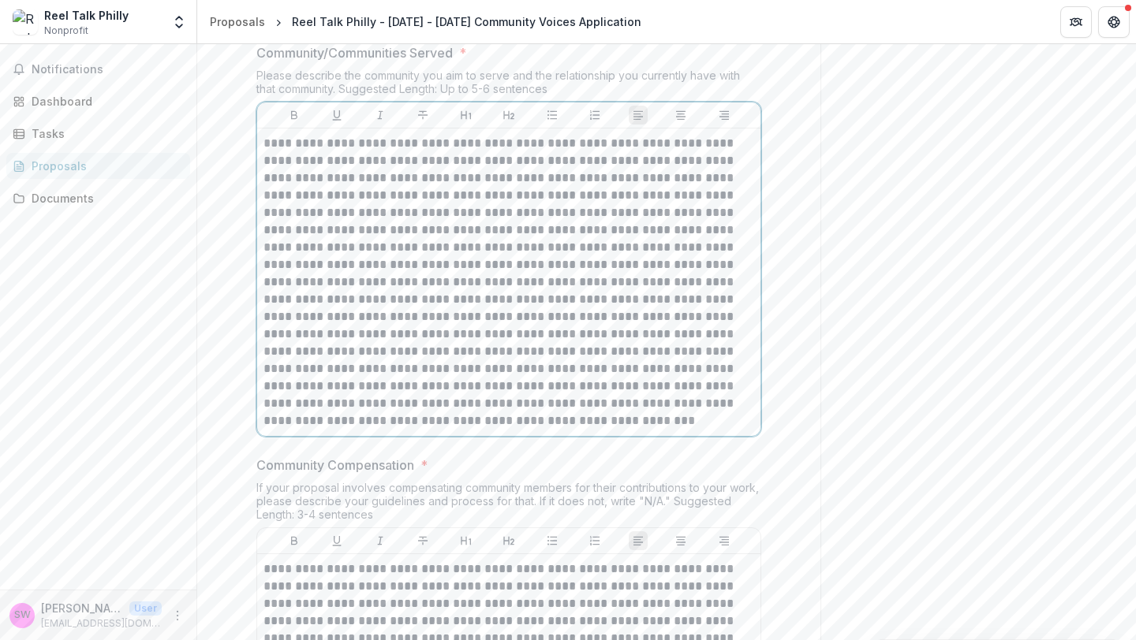
scroll to position [2602, 0]
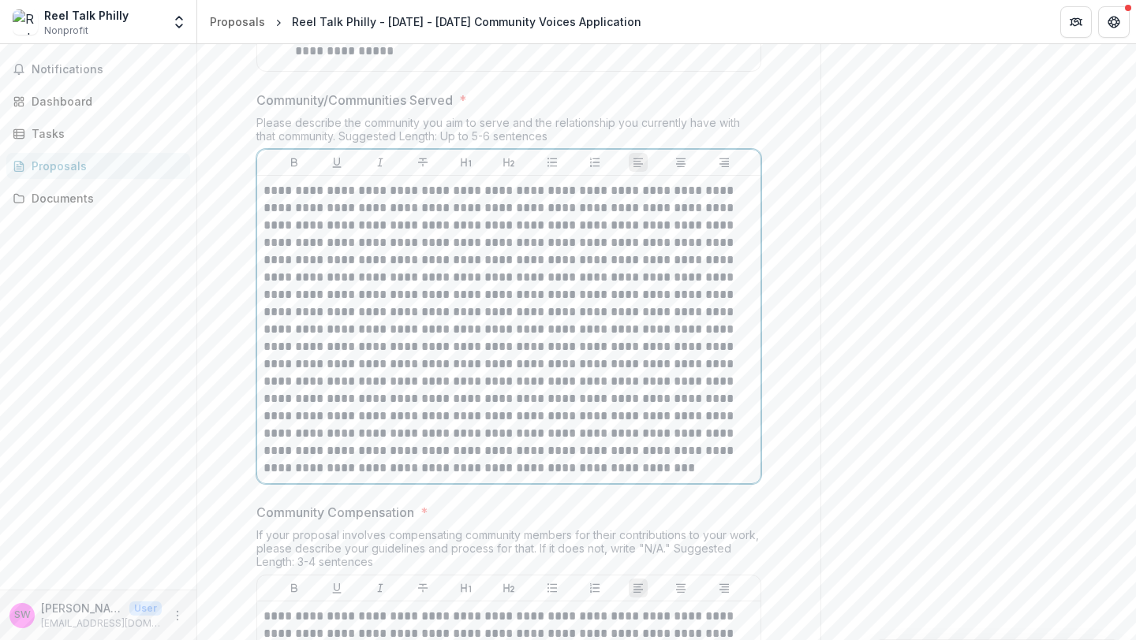
click at [354, 222] on p at bounding box center [508, 329] width 490 height 295
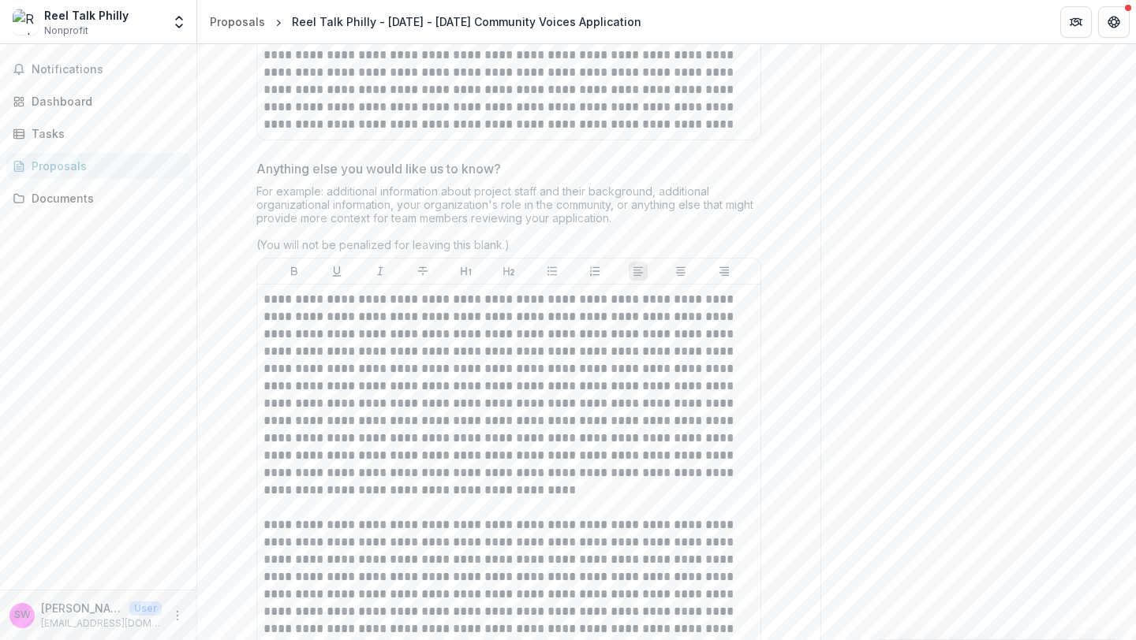
scroll to position [6146, 0]
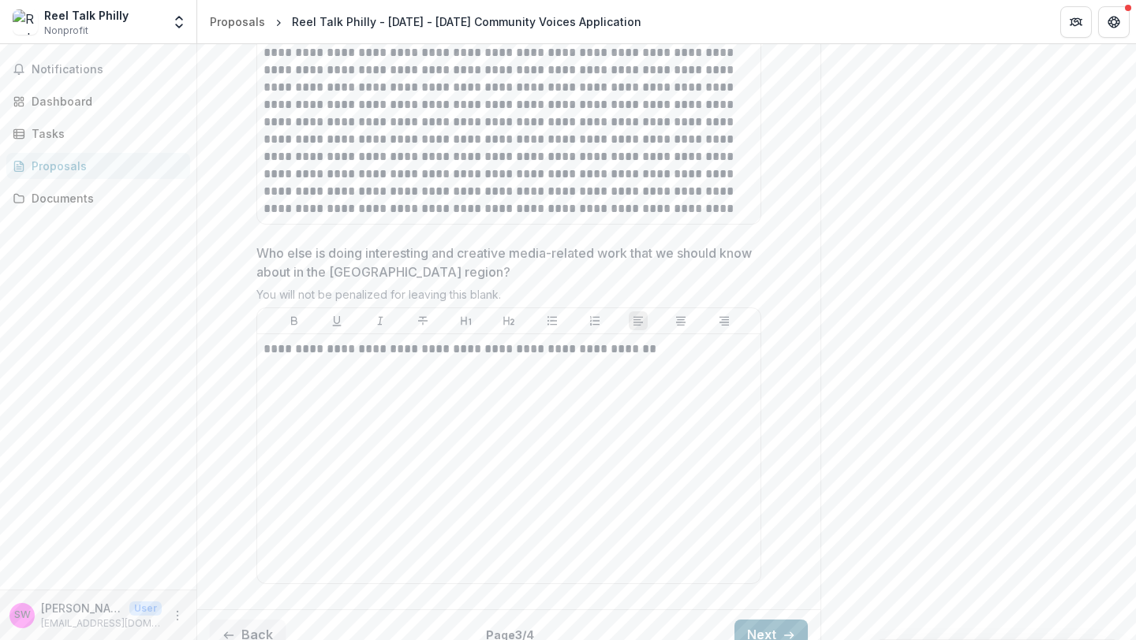
click at [757, 623] on button "Next" at bounding box center [770, 636] width 73 height 32
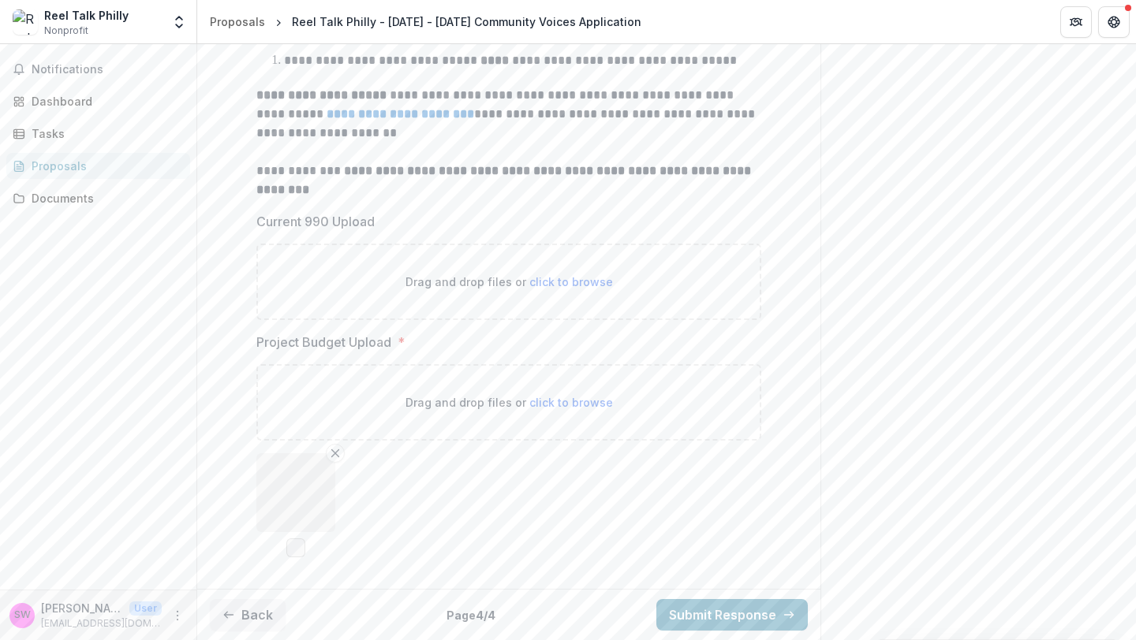
scroll to position [471, 0]
click at [747, 616] on button "Submit Response" at bounding box center [731, 615] width 151 height 32
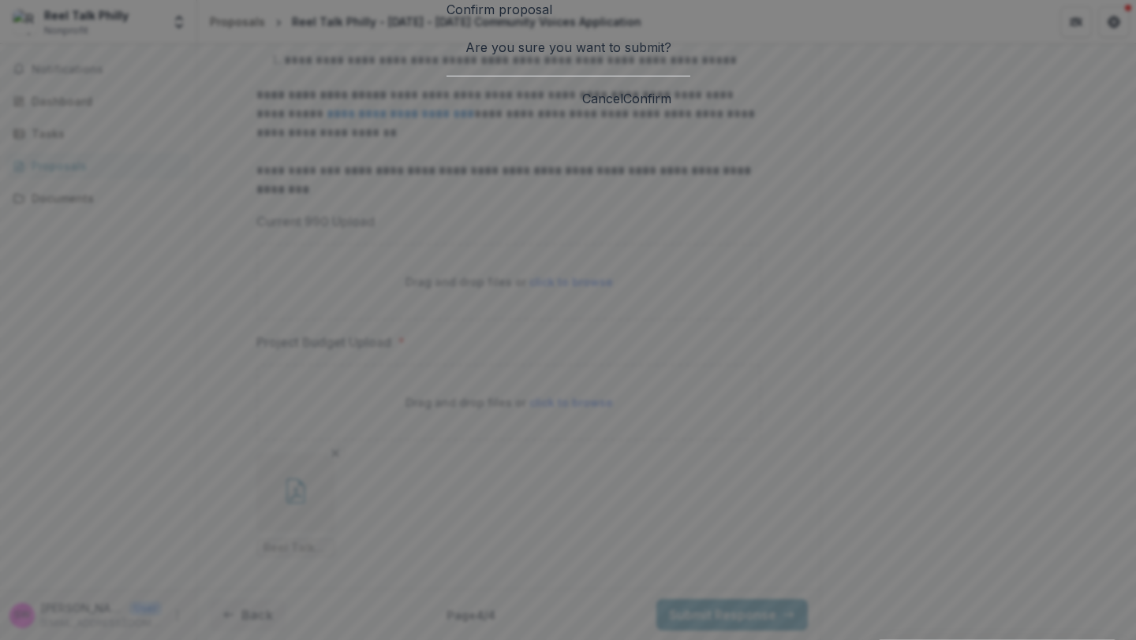
click at [671, 108] on button "Confirm" at bounding box center [647, 98] width 48 height 19
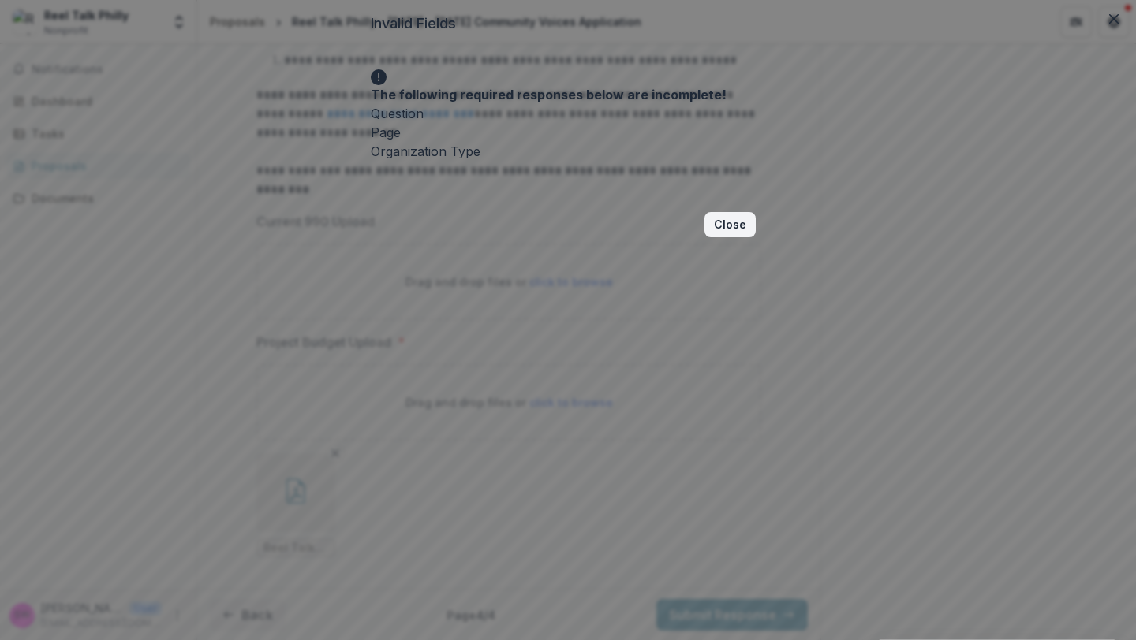
click at [755, 237] on button "Close" at bounding box center [729, 224] width 51 height 25
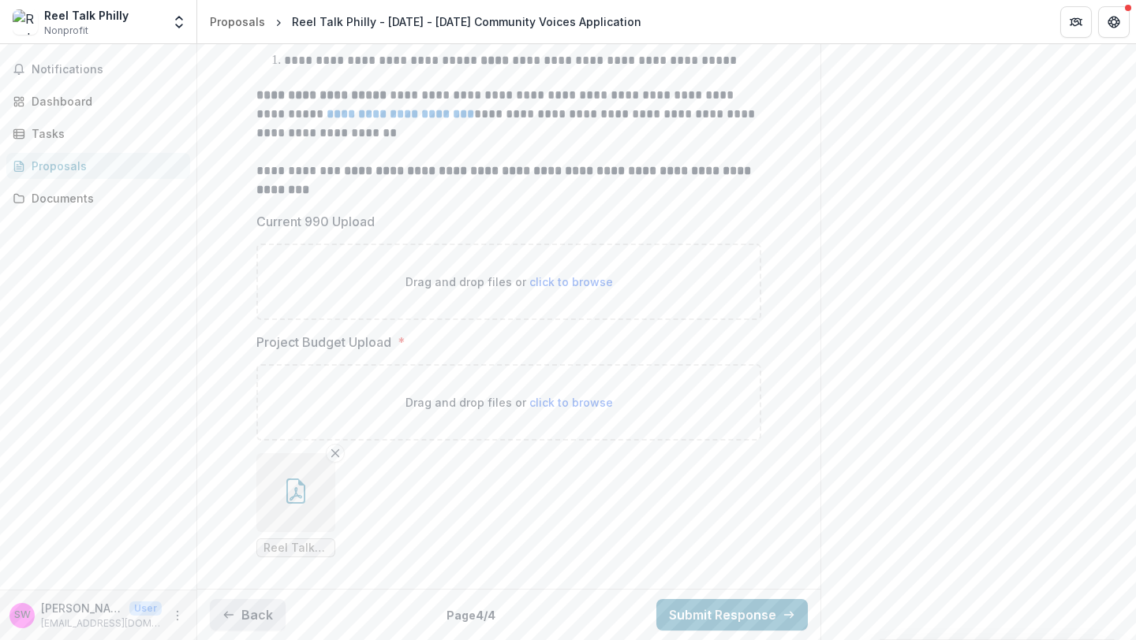
click at [267, 619] on button "Back" at bounding box center [248, 615] width 76 height 32
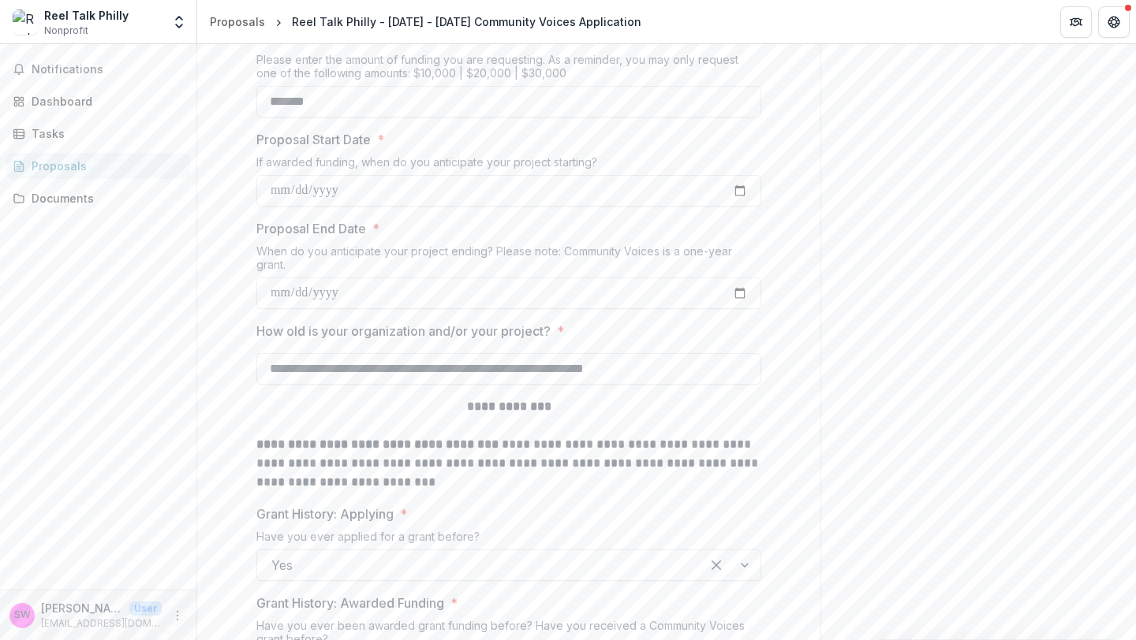
click at [267, 619] on div "Have you ever been awarded grant funding before? Have you received a Community …" at bounding box center [508, 635] width 505 height 33
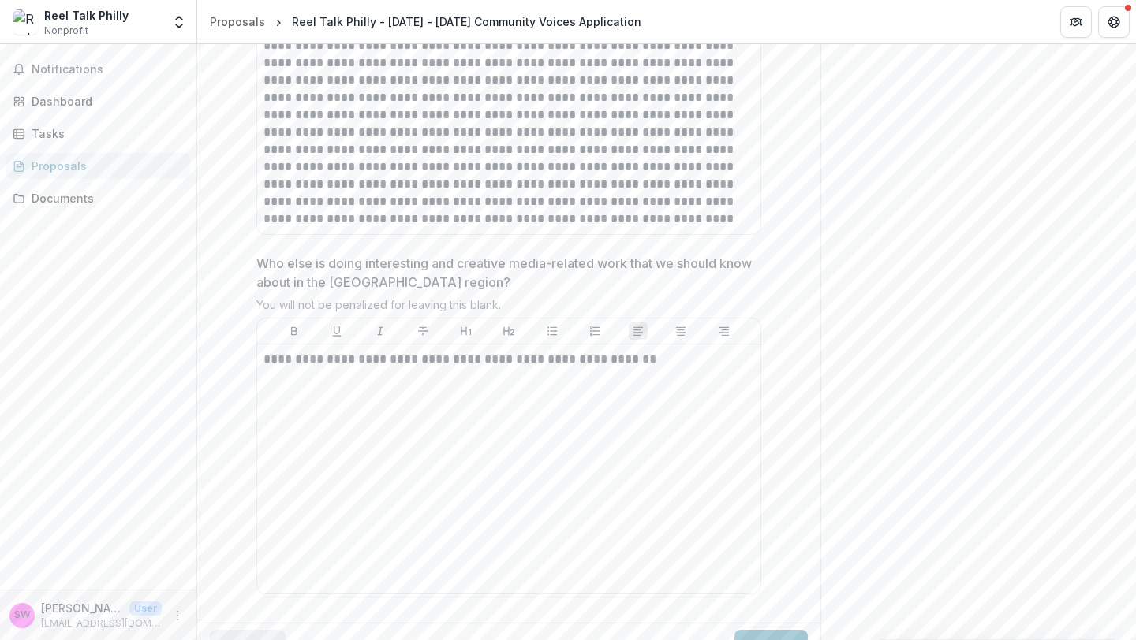
scroll to position [6146, 0]
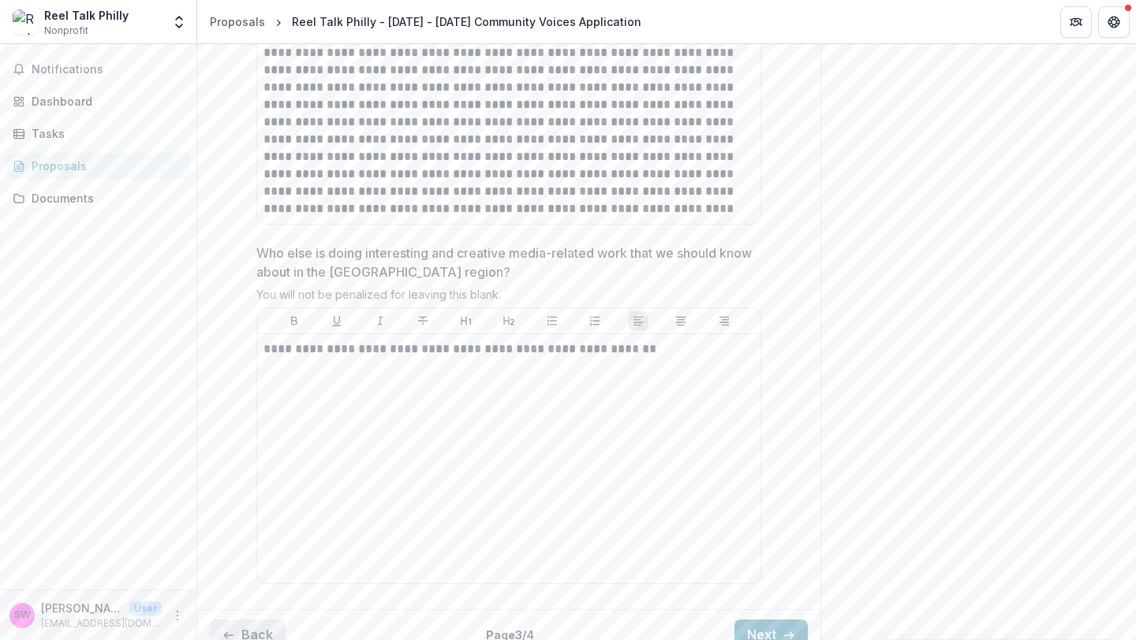
click at [251, 623] on button "Back" at bounding box center [248, 636] width 76 height 32
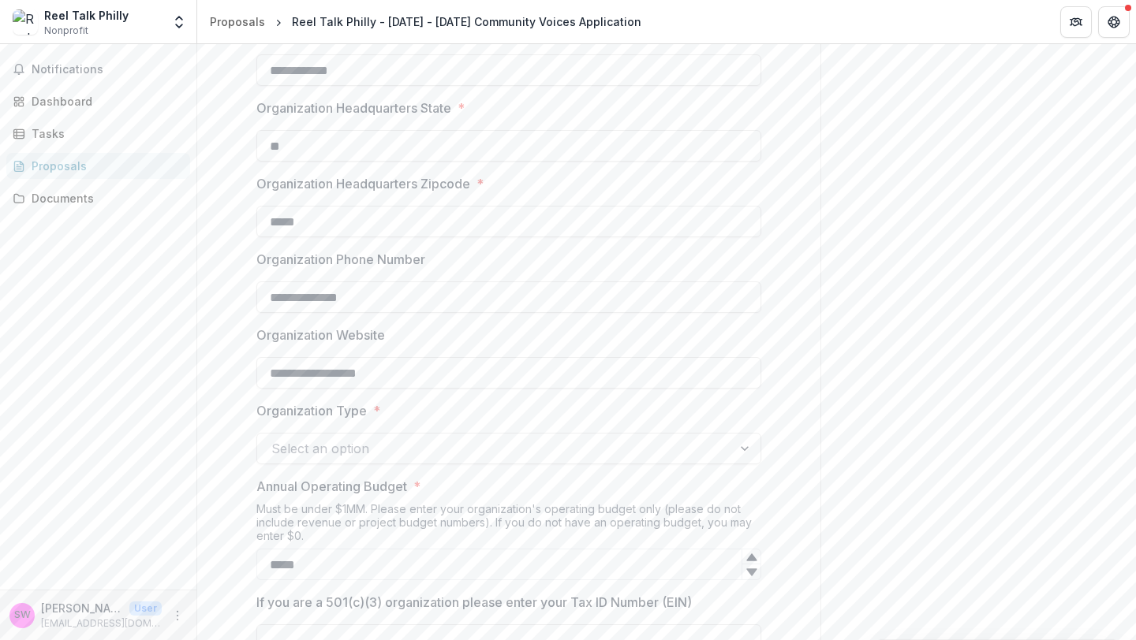
scroll to position [658, 0]
click at [359, 456] on div at bounding box center [494, 446] width 446 height 22
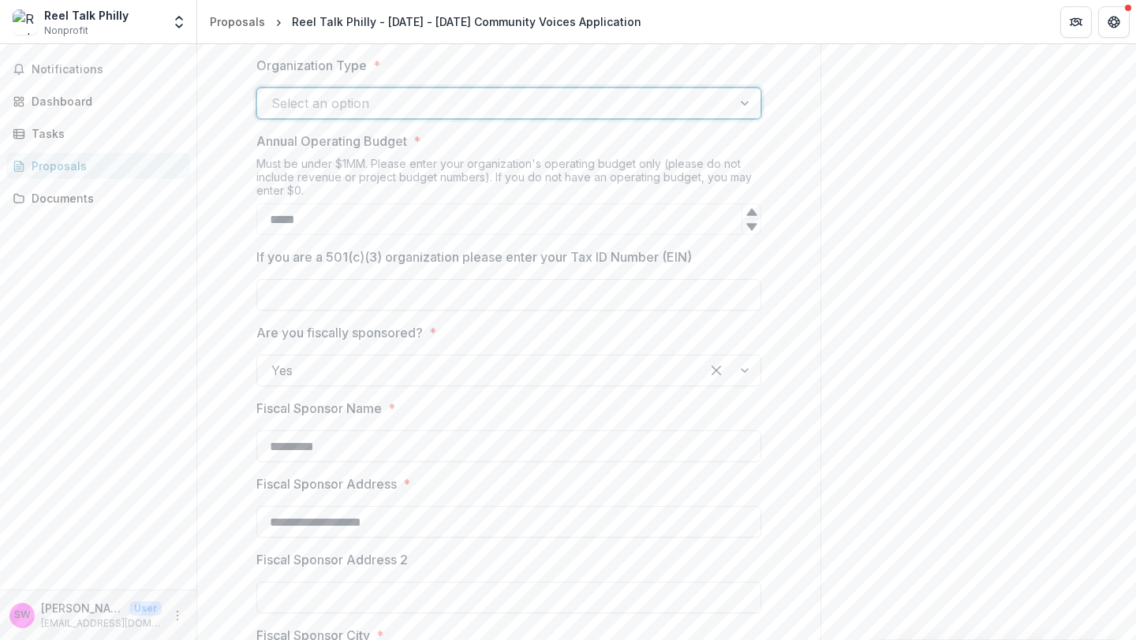
scroll to position [0, 0]
click at [496, 99] on div at bounding box center [478, 103] width 415 height 22
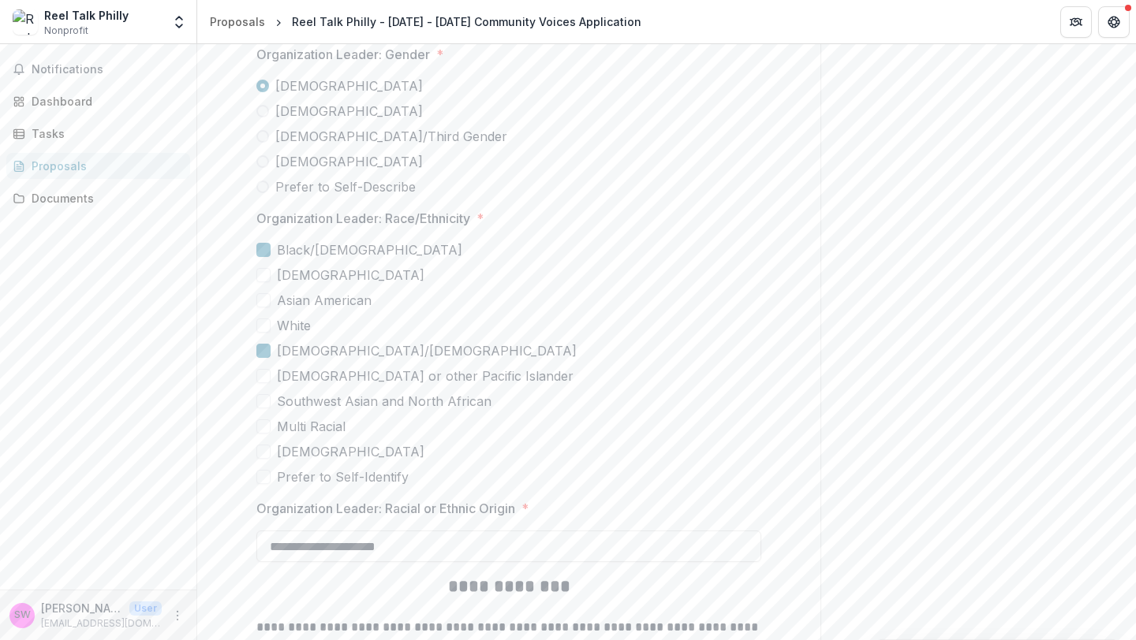
scroll to position [4012, 0]
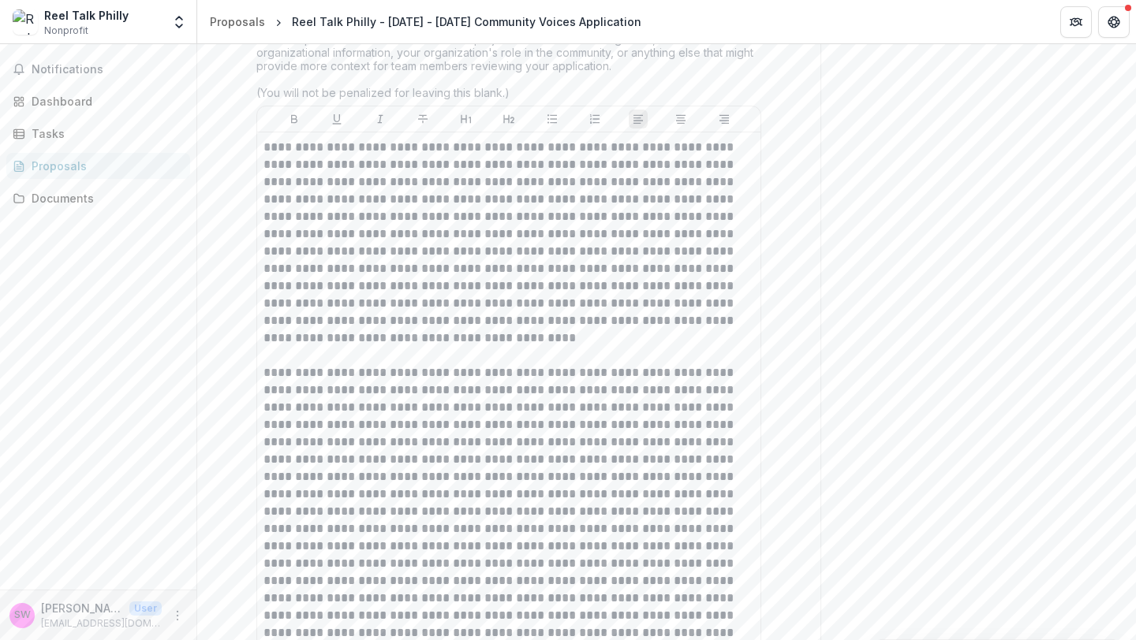
scroll to position [6146, 0]
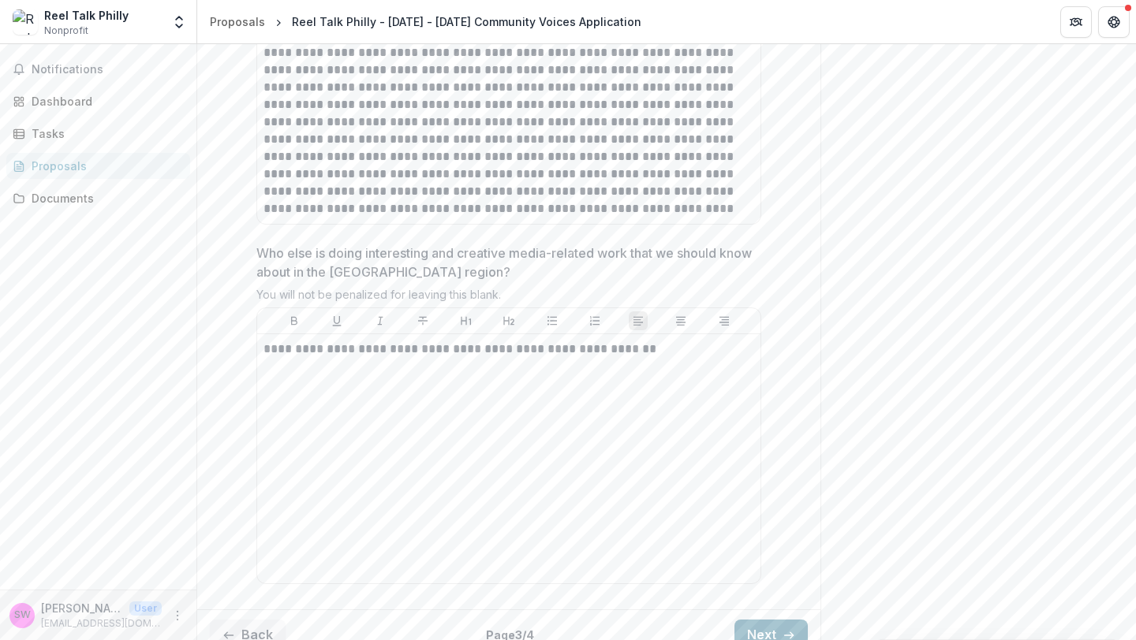
click at [756, 620] on button "Next" at bounding box center [770, 636] width 73 height 32
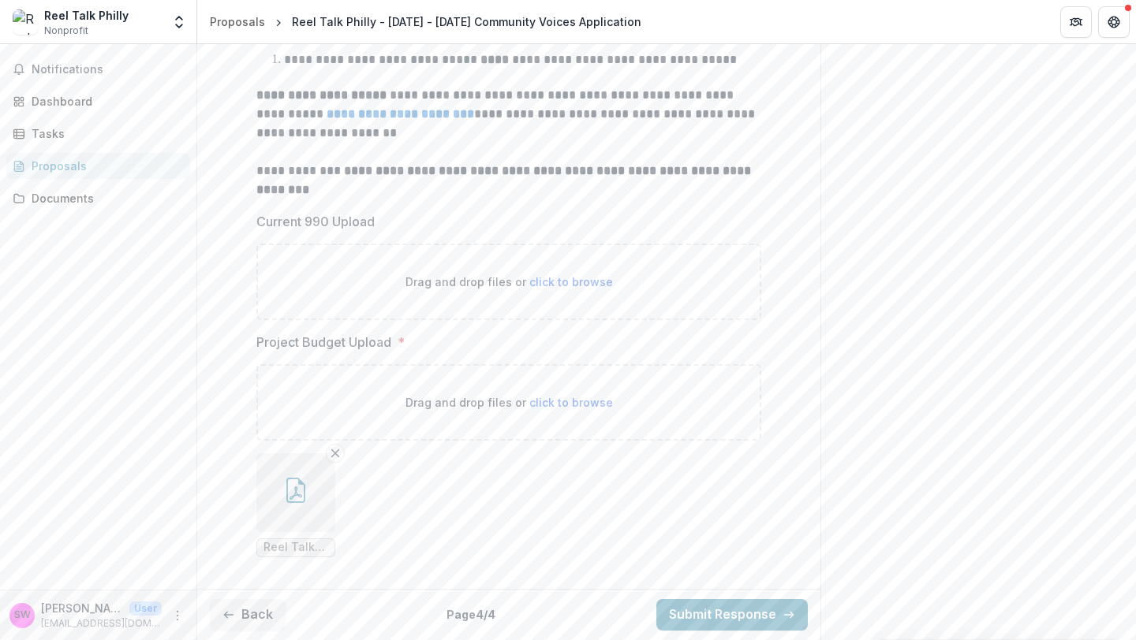
scroll to position [471, 0]
click at [754, 617] on button "Submit Response" at bounding box center [731, 615] width 151 height 32
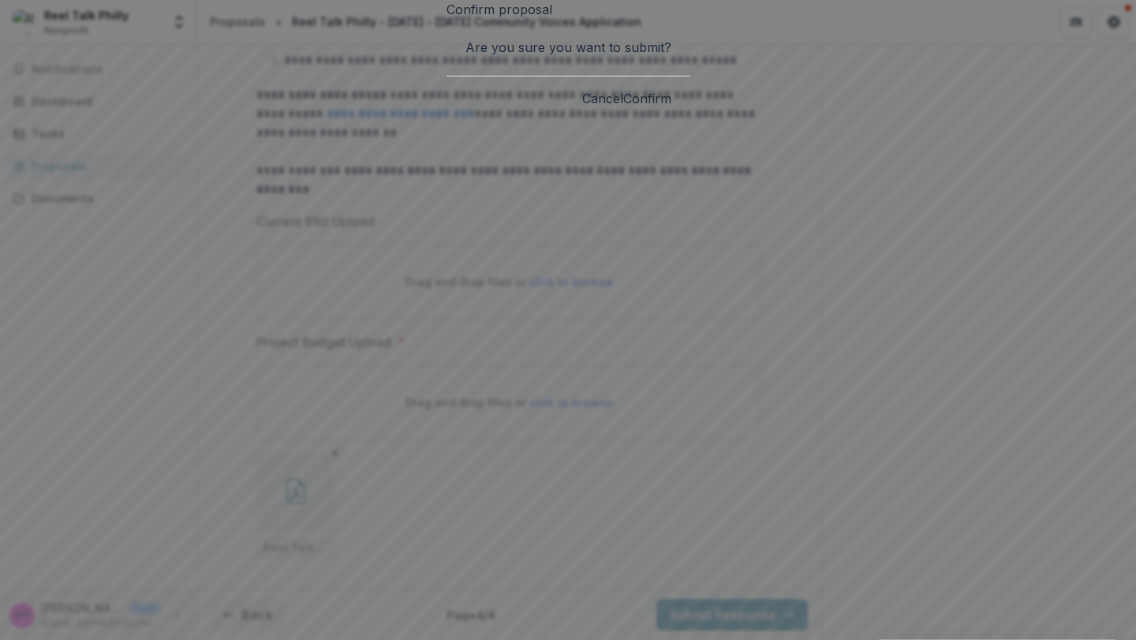
click at [671, 108] on button "Confirm" at bounding box center [647, 98] width 48 height 19
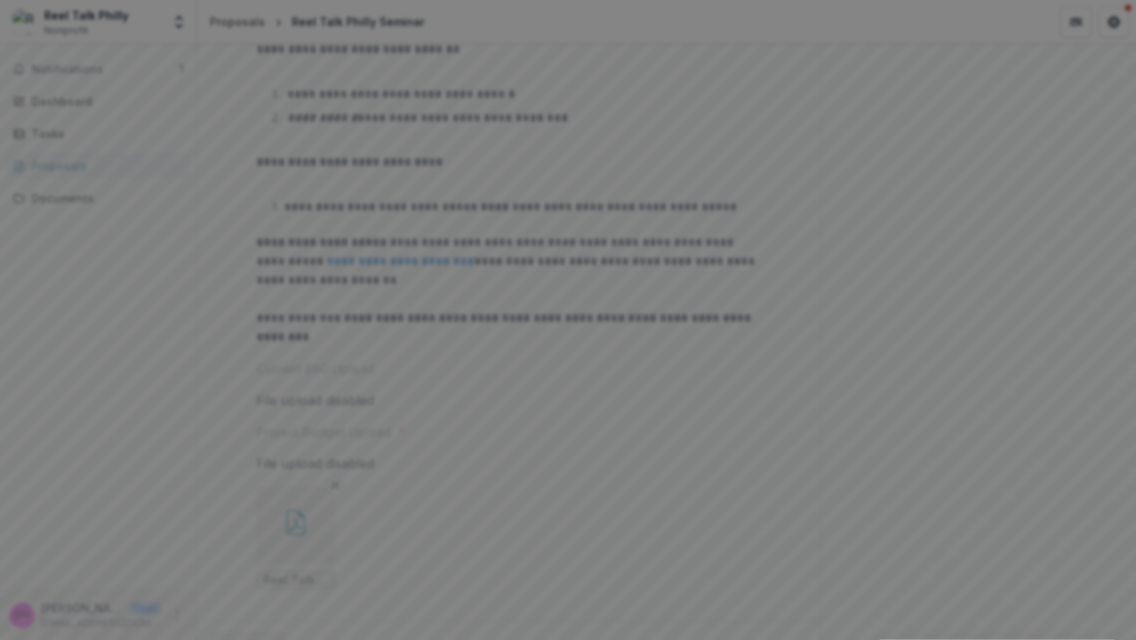
scroll to position [0, 0]
click at [1109, 24] on icon "Close" at bounding box center [1113, 18] width 9 height 9
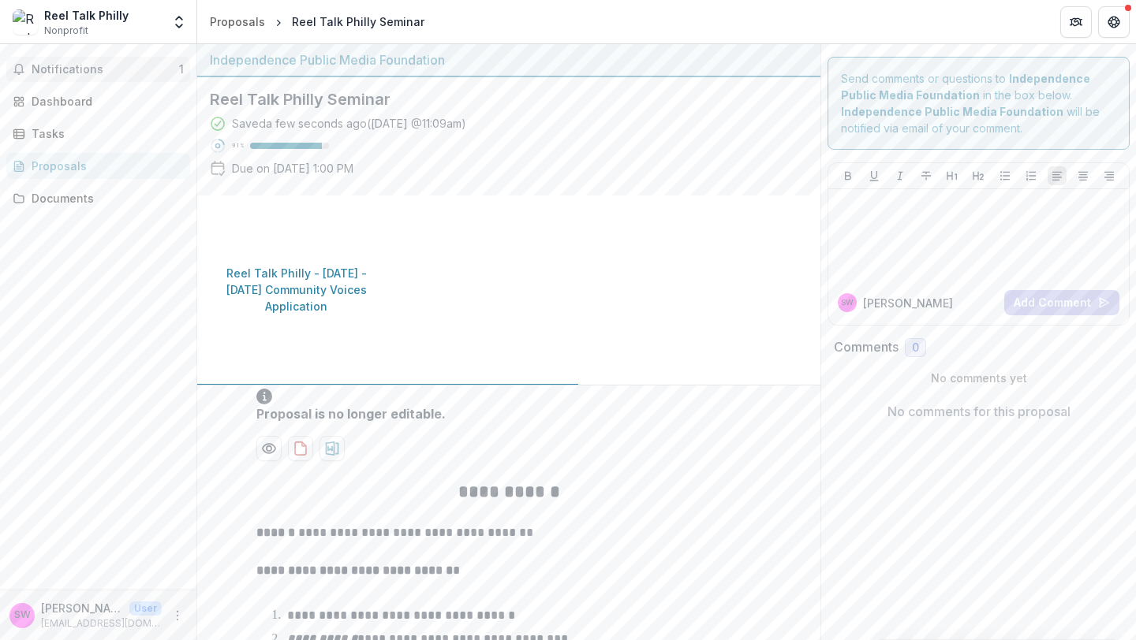
click at [137, 78] on button "Notifications 1" at bounding box center [98, 69] width 184 height 25
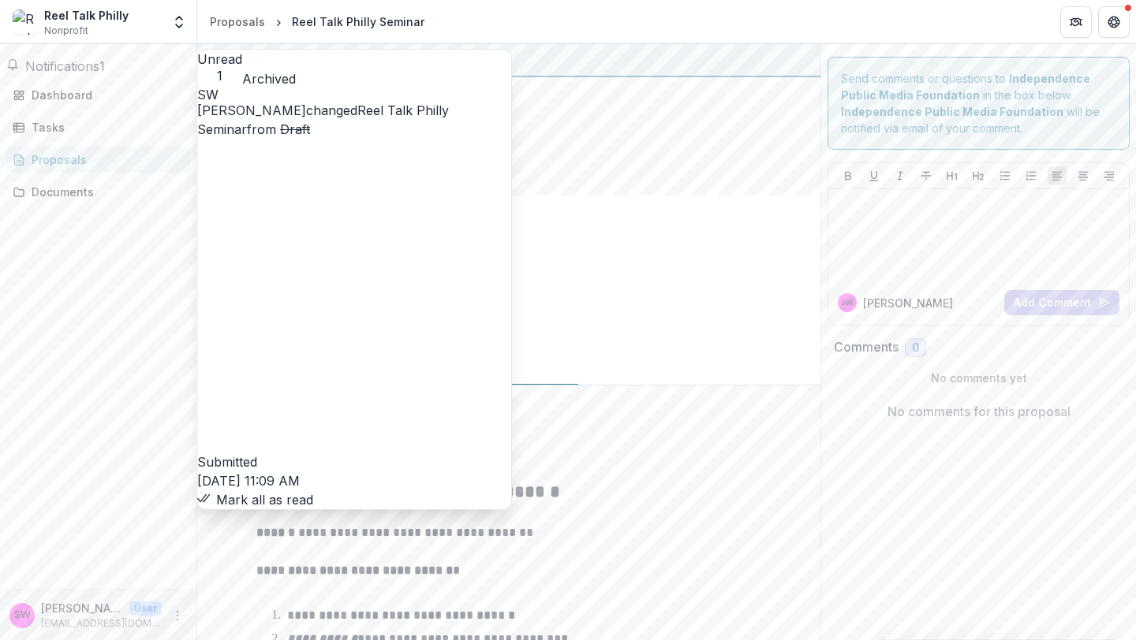
click at [364, 137] on link "Reel Talk Philly Seminar" at bounding box center [323, 120] width 252 height 35
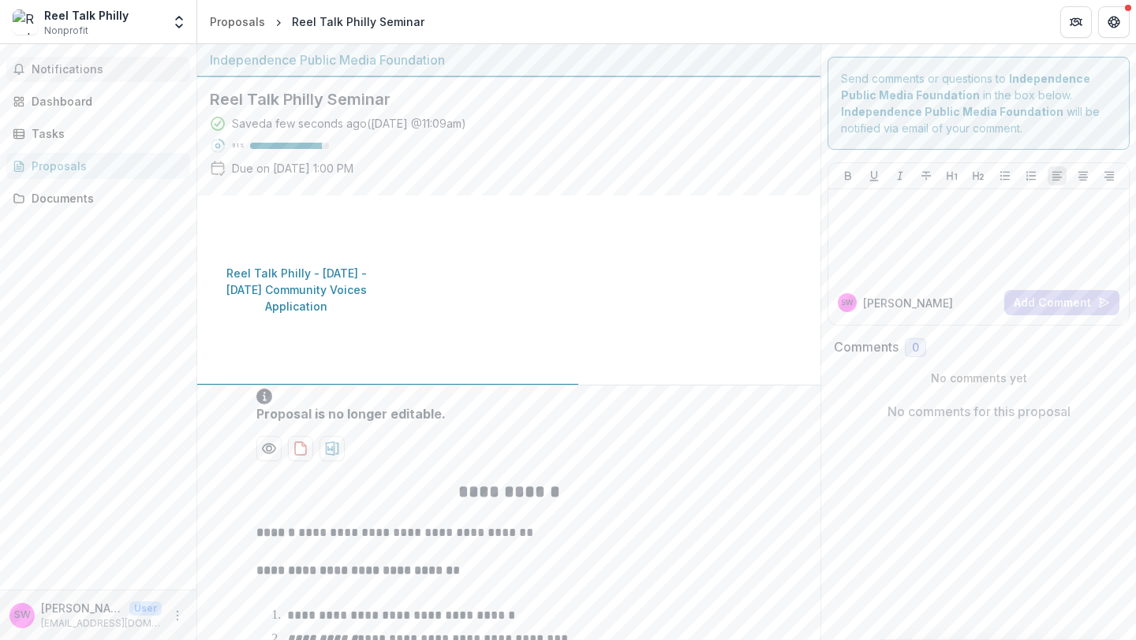
click at [115, 74] on span "Notifications" at bounding box center [108, 69] width 152 height 13
click at [99, 110] on link "Dashboard" at bounding box center [98, 101] width 184 height 26
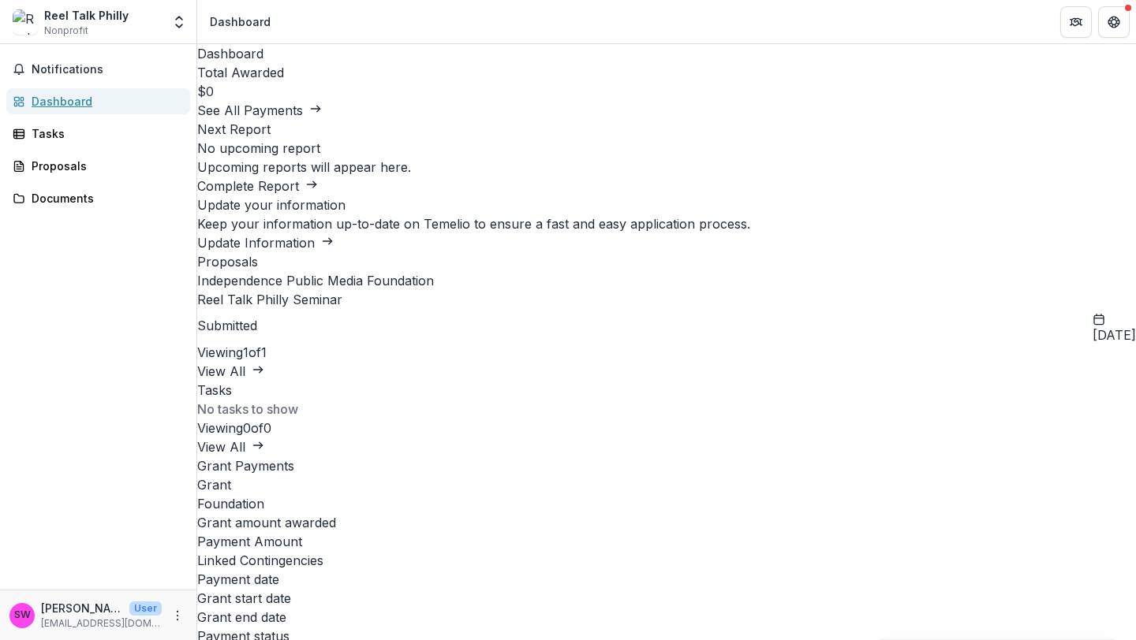
scroll to position [145, 0]
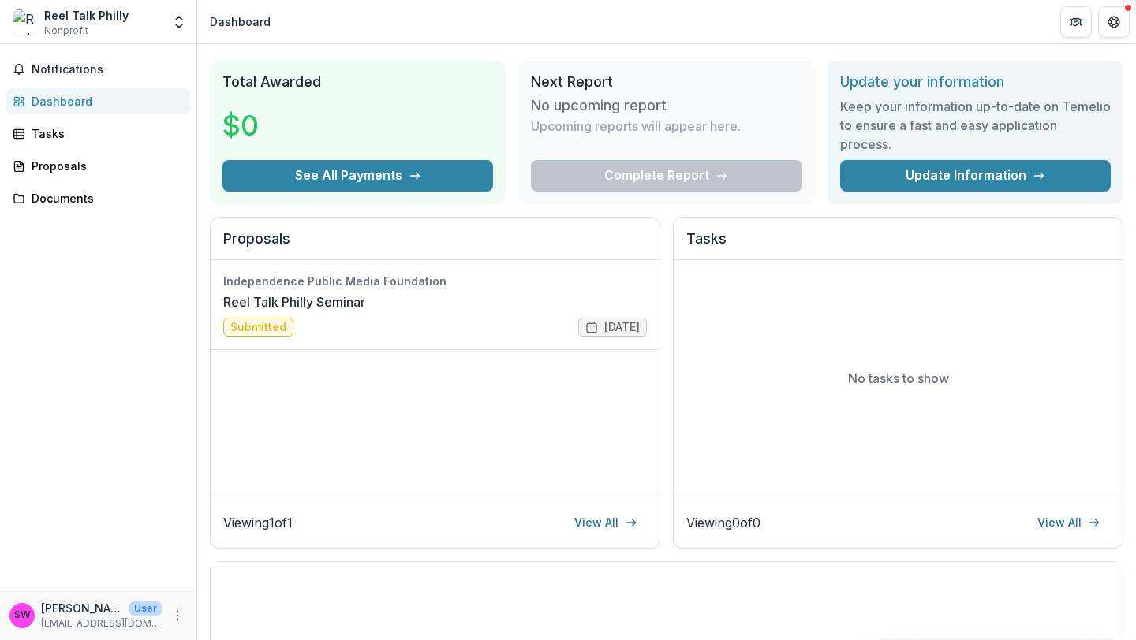
scroll to position [39, 0]
